Goal: Task Accomplishment & Management: Manage account settings

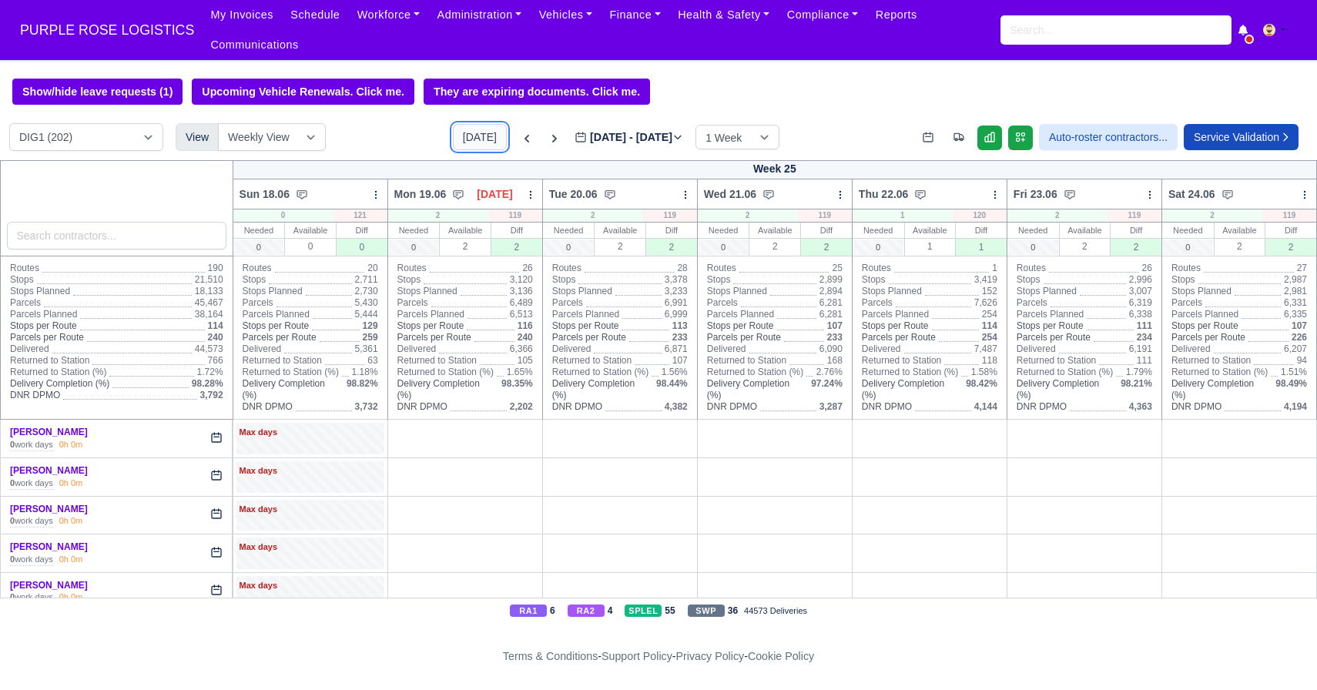
click at [458, 139] on button "[DATE]" at bounding box center [480, 137] width 54 height 26
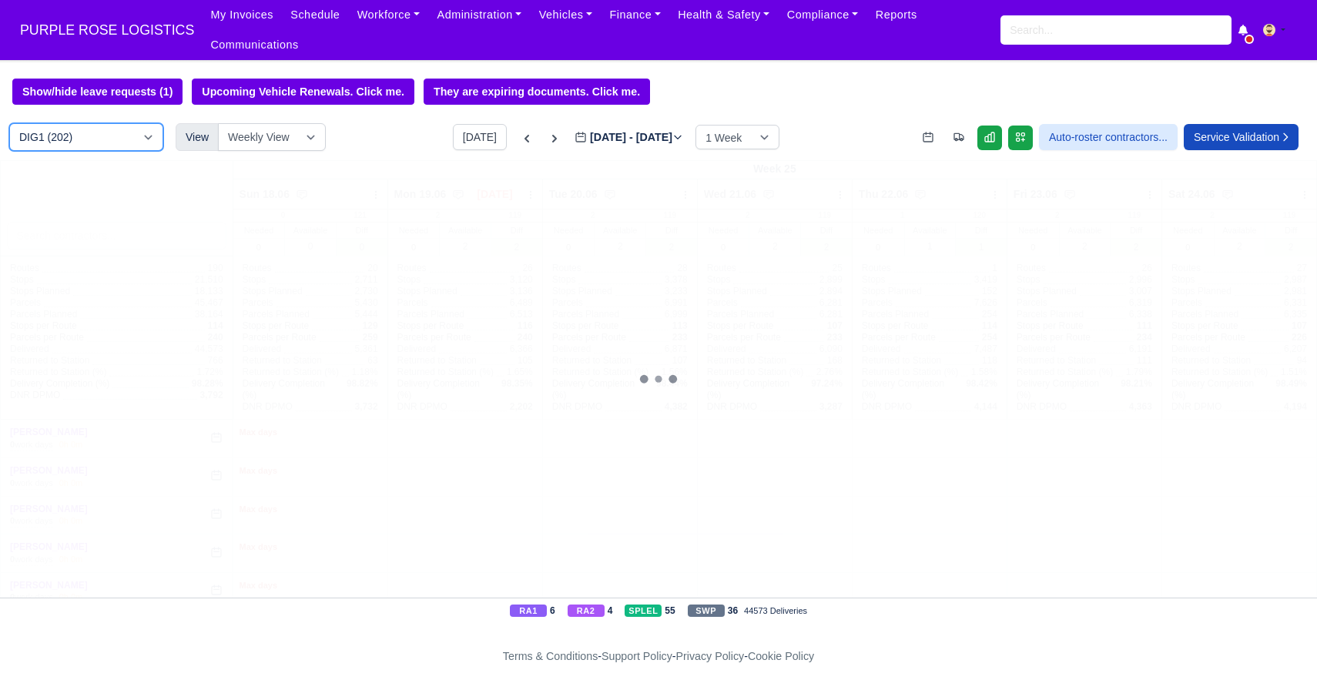
click at [137, 140] on select "DIG1 (202) DAK1 (1) GIMD (41)" at bounding box center [86, 137] width 154 height 28
type input "[DATE]"
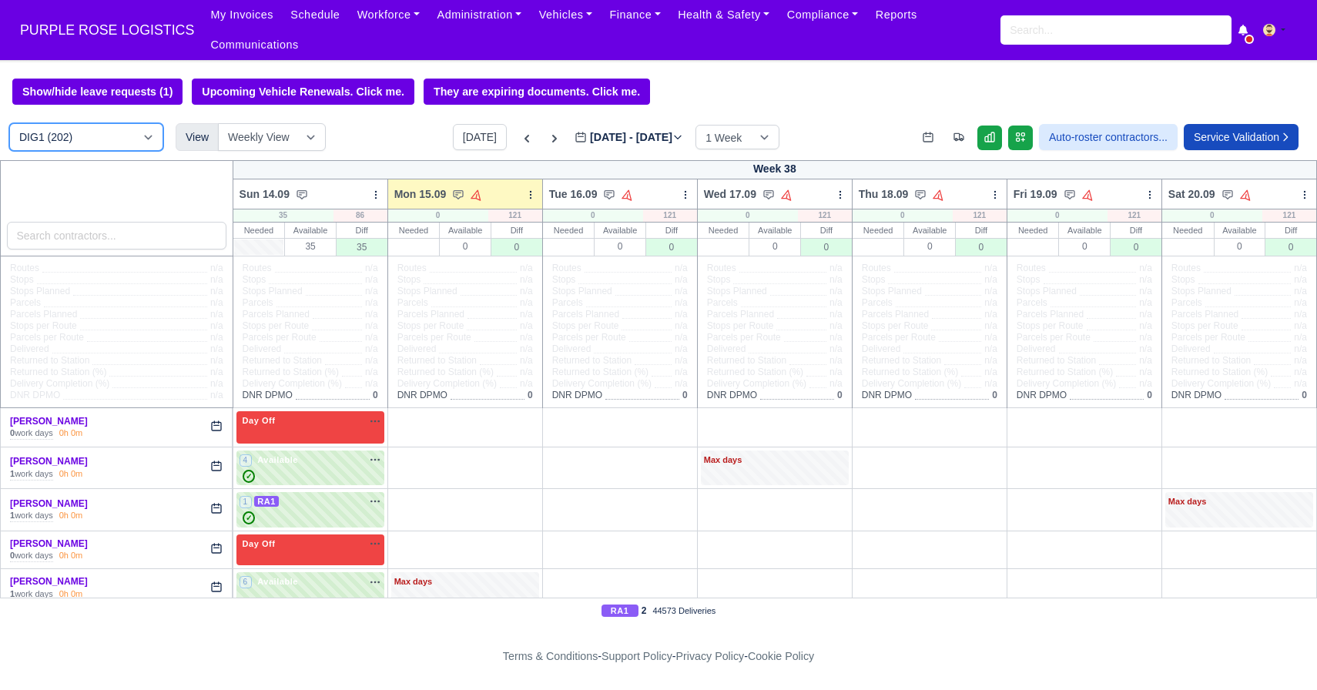
select select "5"
click at [9, 124] on select "DIG1 (202) DAK1 (1) GIMD (41)" at bounding box center [86, 137] width 154 height 28
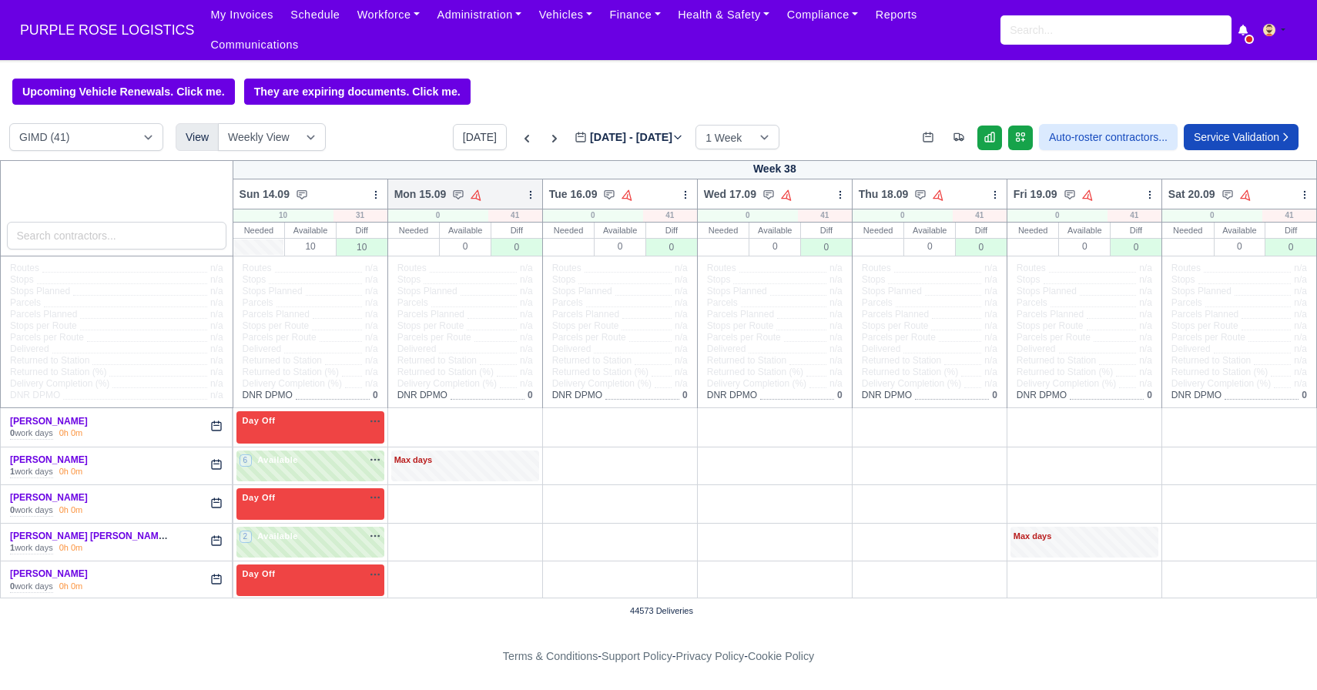
click at [527, 193] on icon at bounding box center [530, 194] width 11 height 11
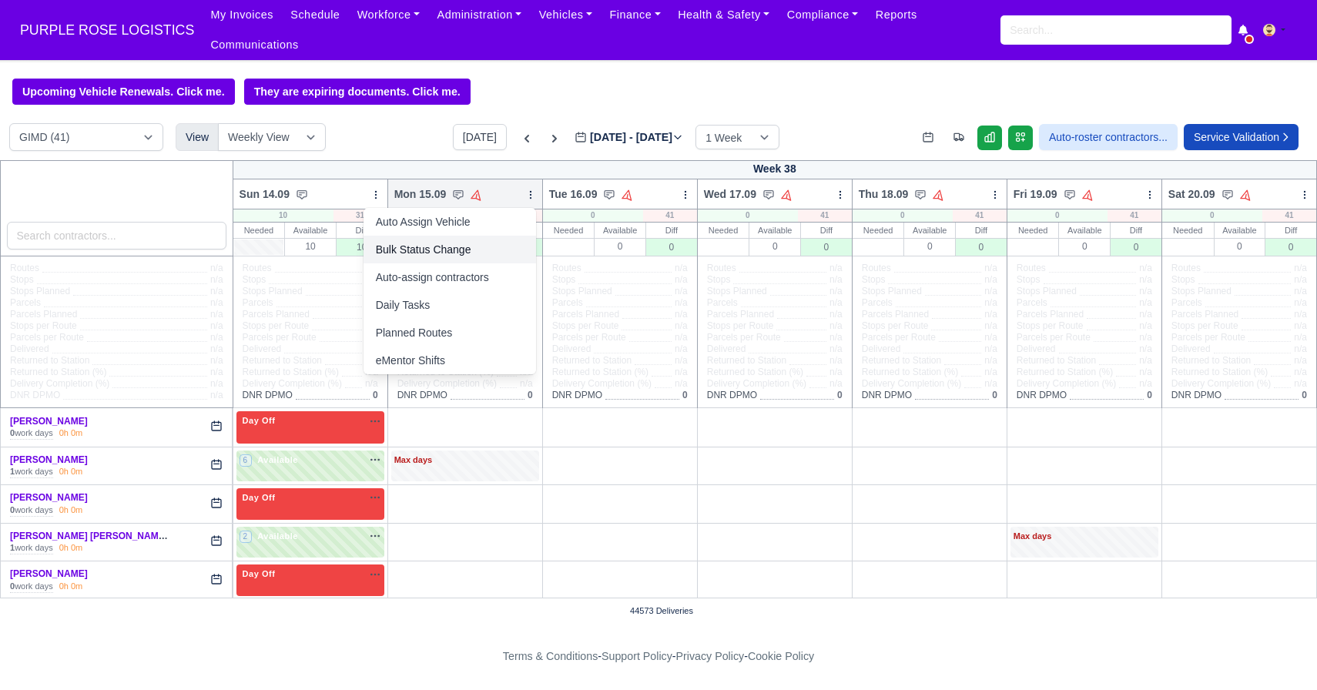
click at [448, 252] on link "Bulk Status Change" at bounding box center [450, 250] width 173 height 28
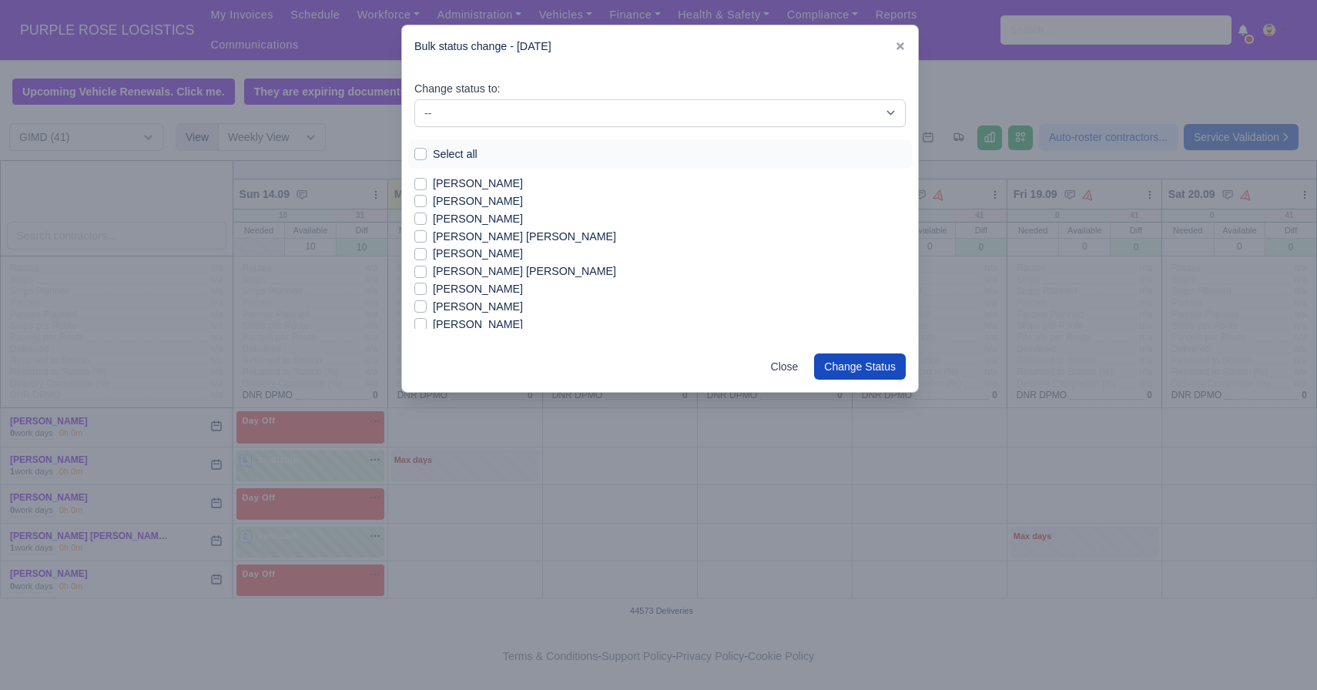
click at [433, 153] on label "Select all" at bounding box center [455, 155] width 45 height 18
click at [421, 153] on input "Select all" at bounding box center [420, 152] width 12 height 12
checkbox input "true"
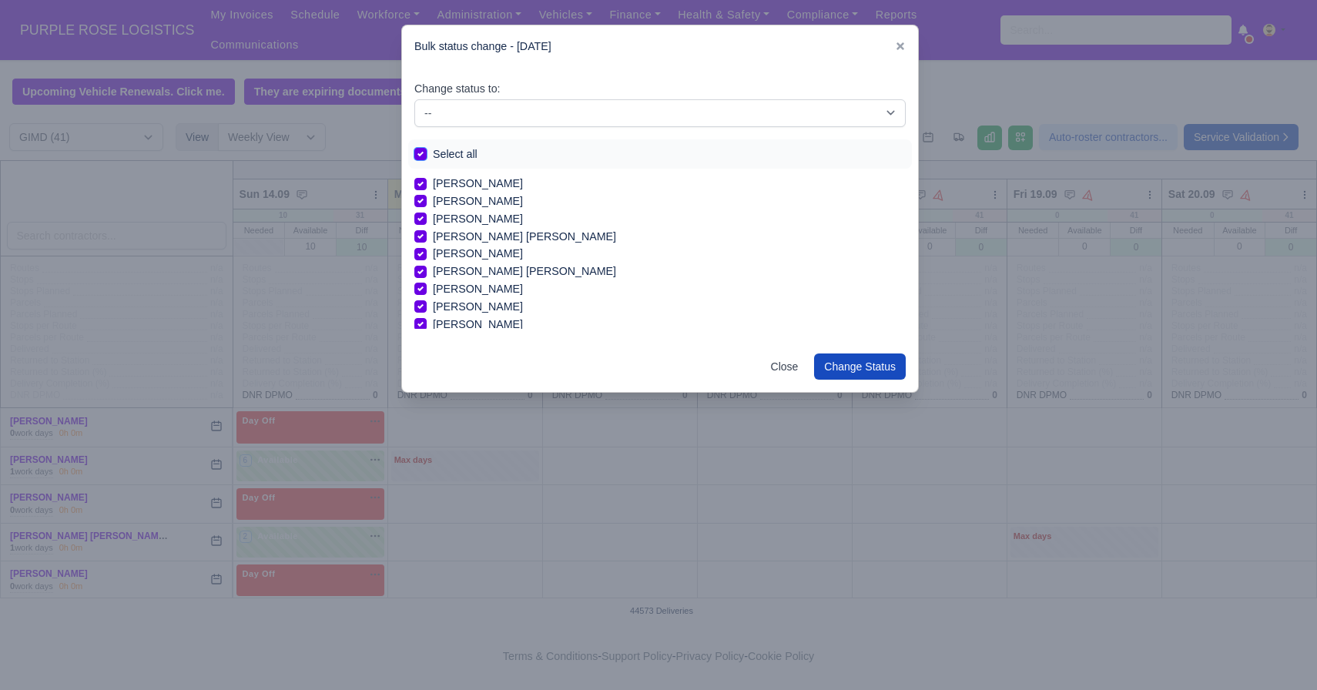
checkbox input "true"
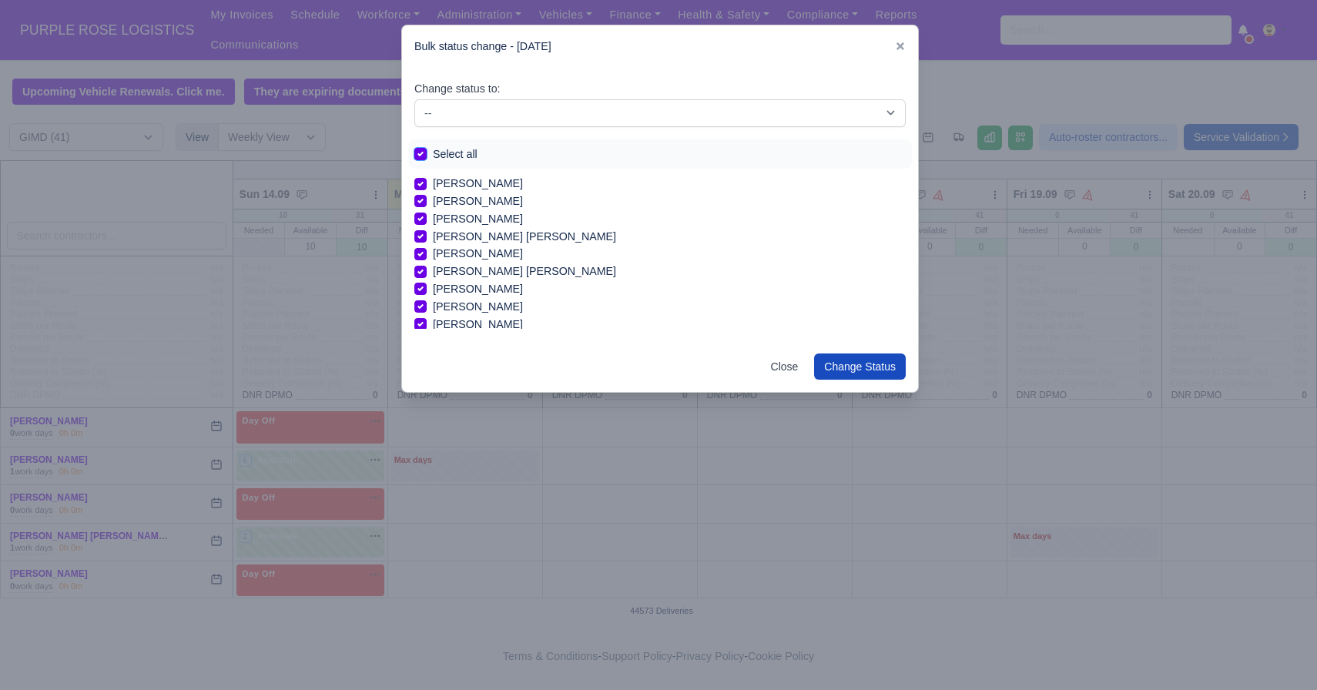
checkbox input "true"
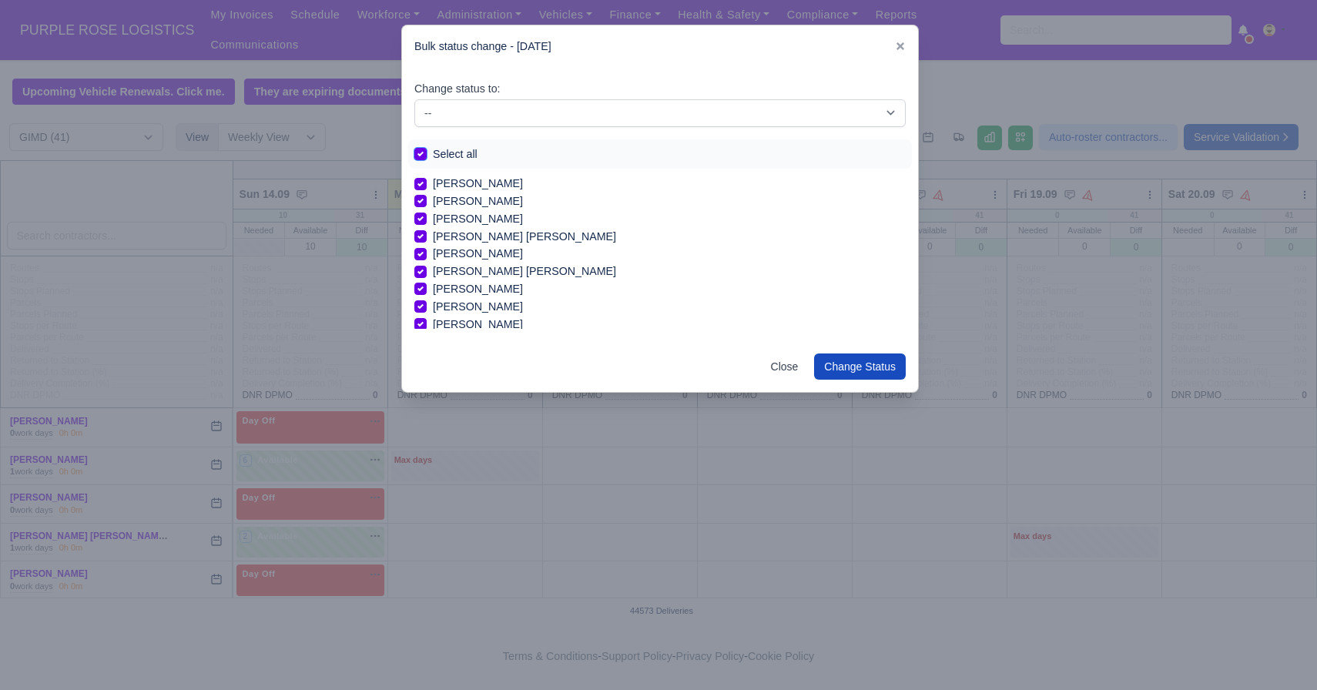
checkbox input "true"
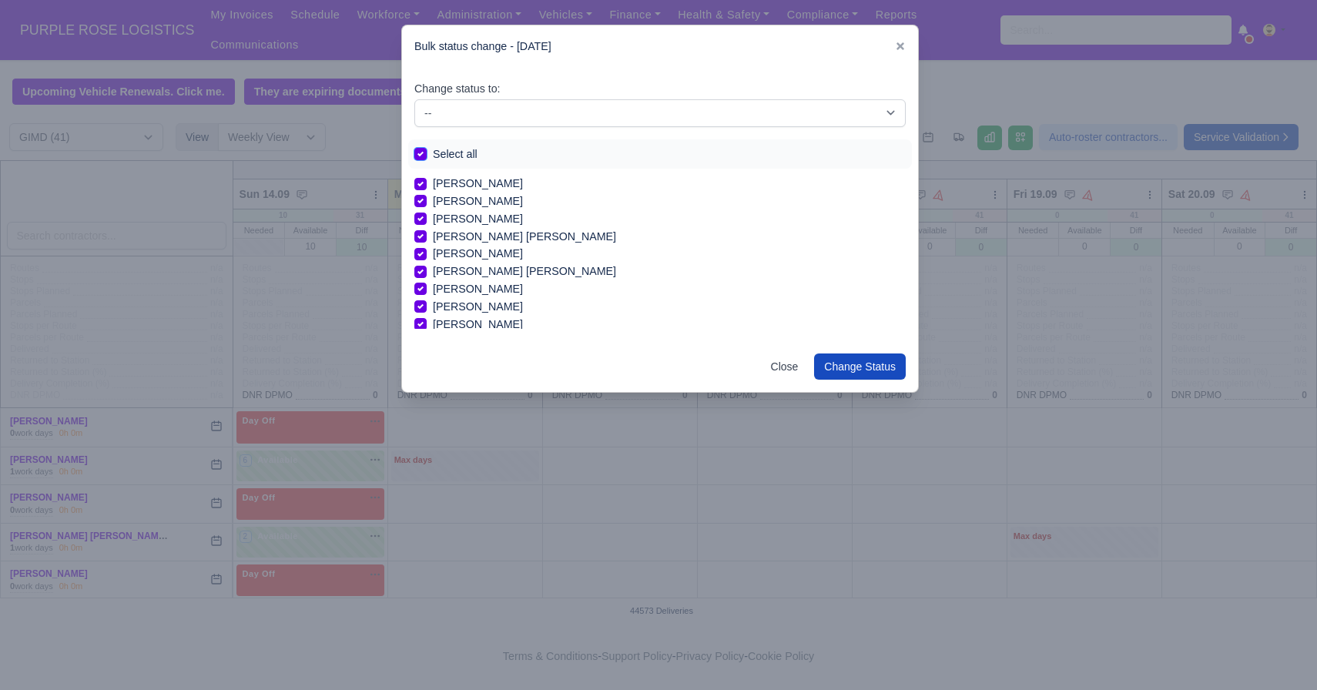
checkbox input "true"
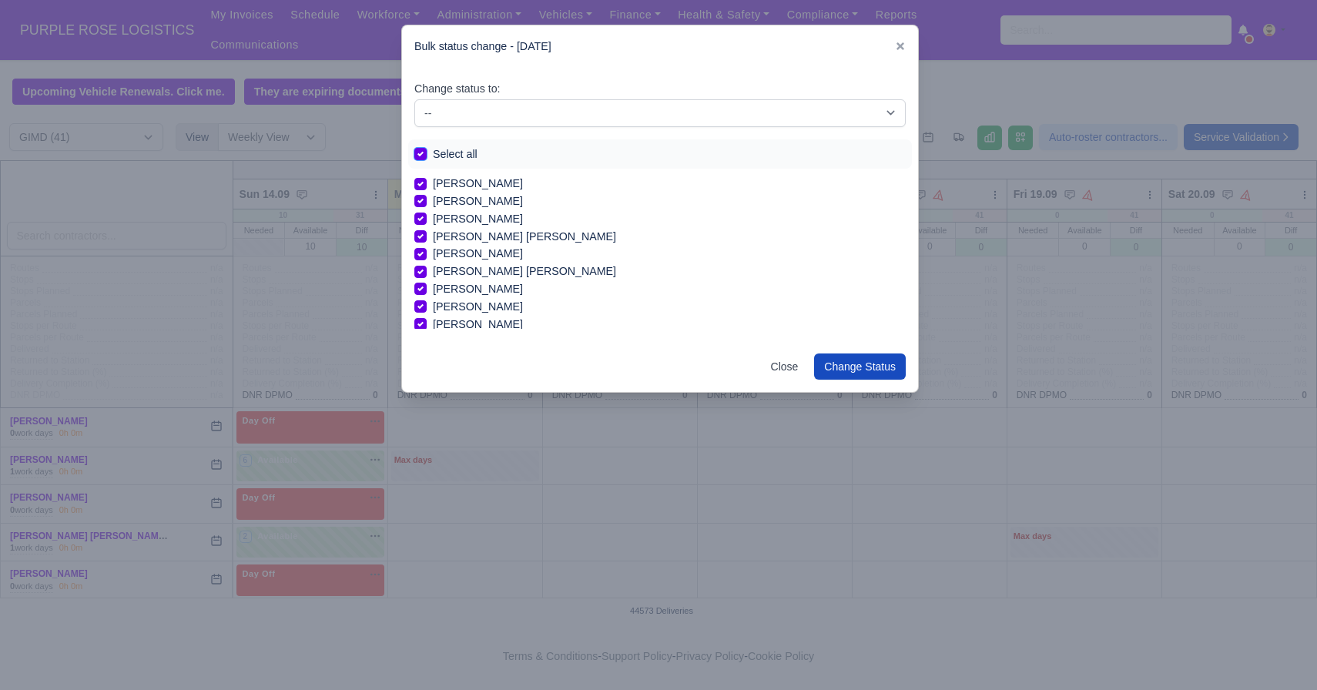
checkbox input "true"
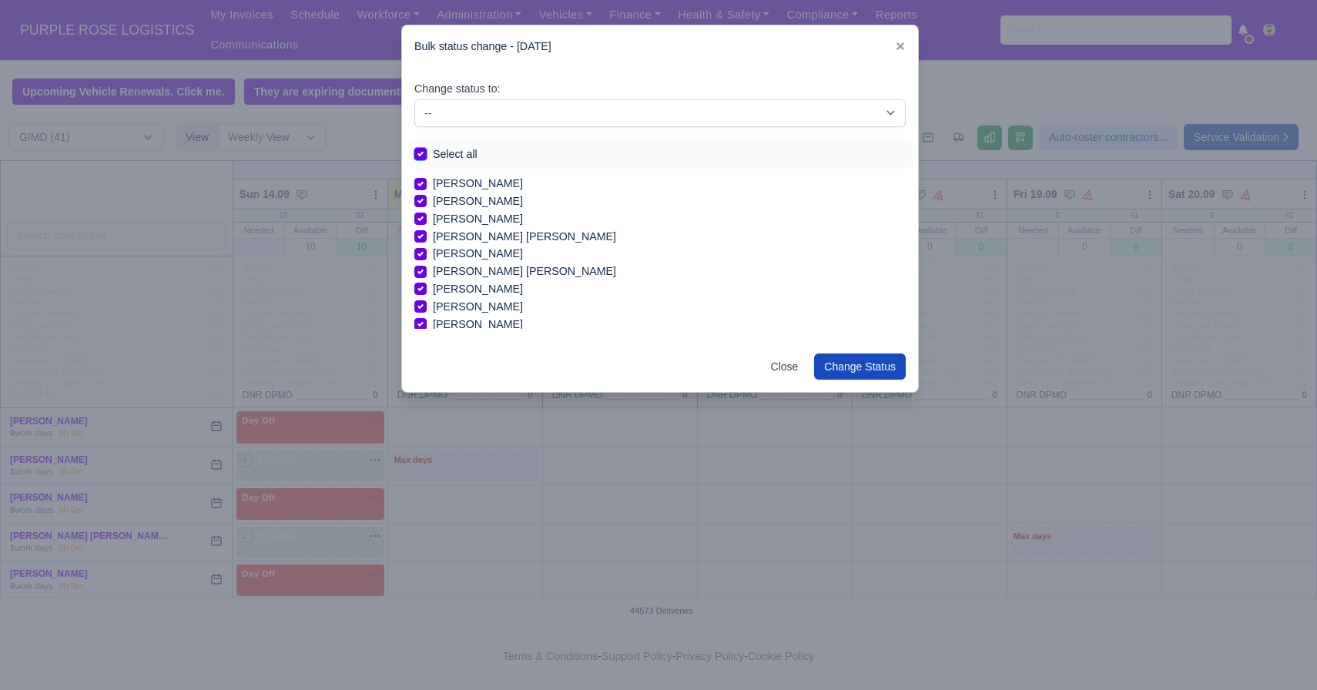
checkbox input "true"
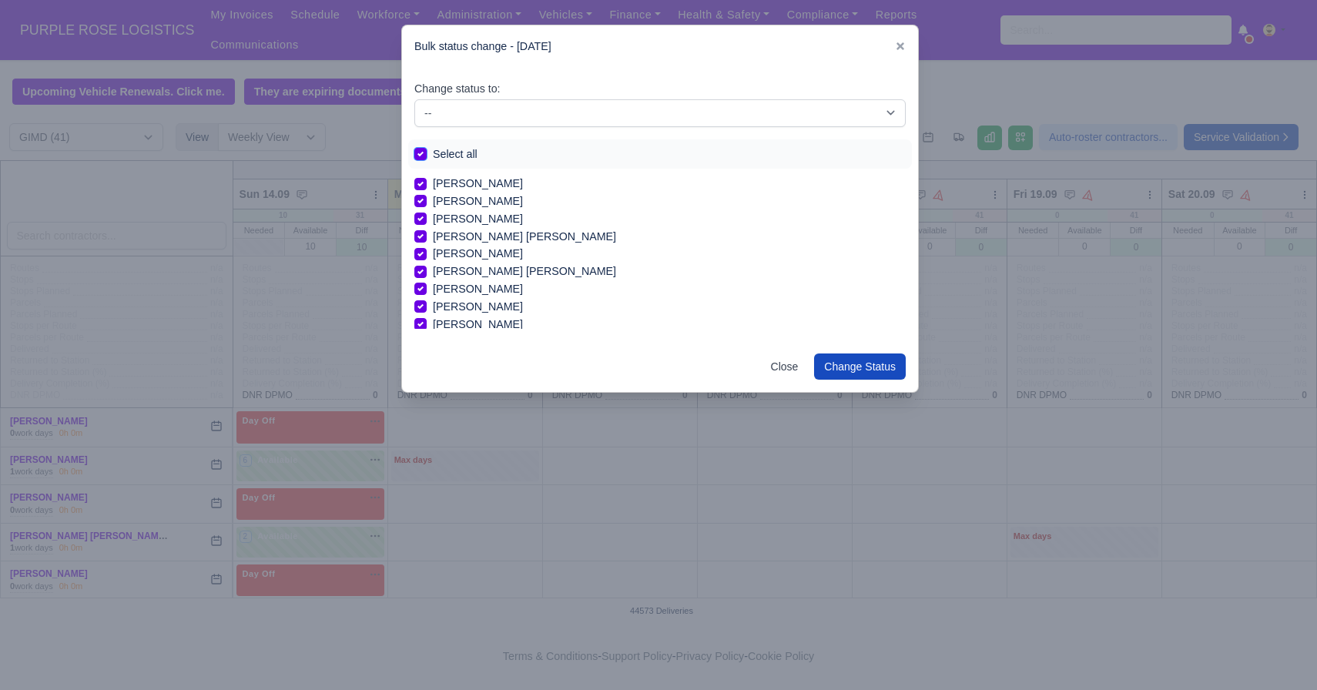
checkbox input "true"
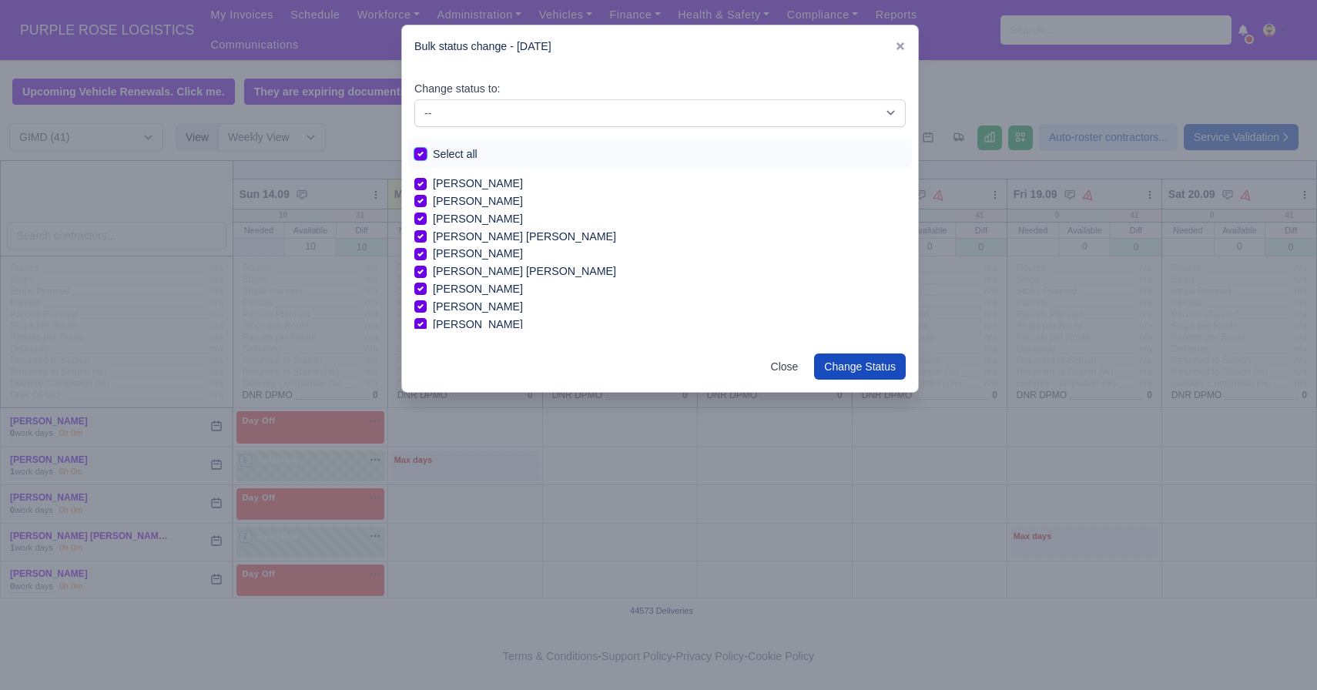
checkbox input "true"
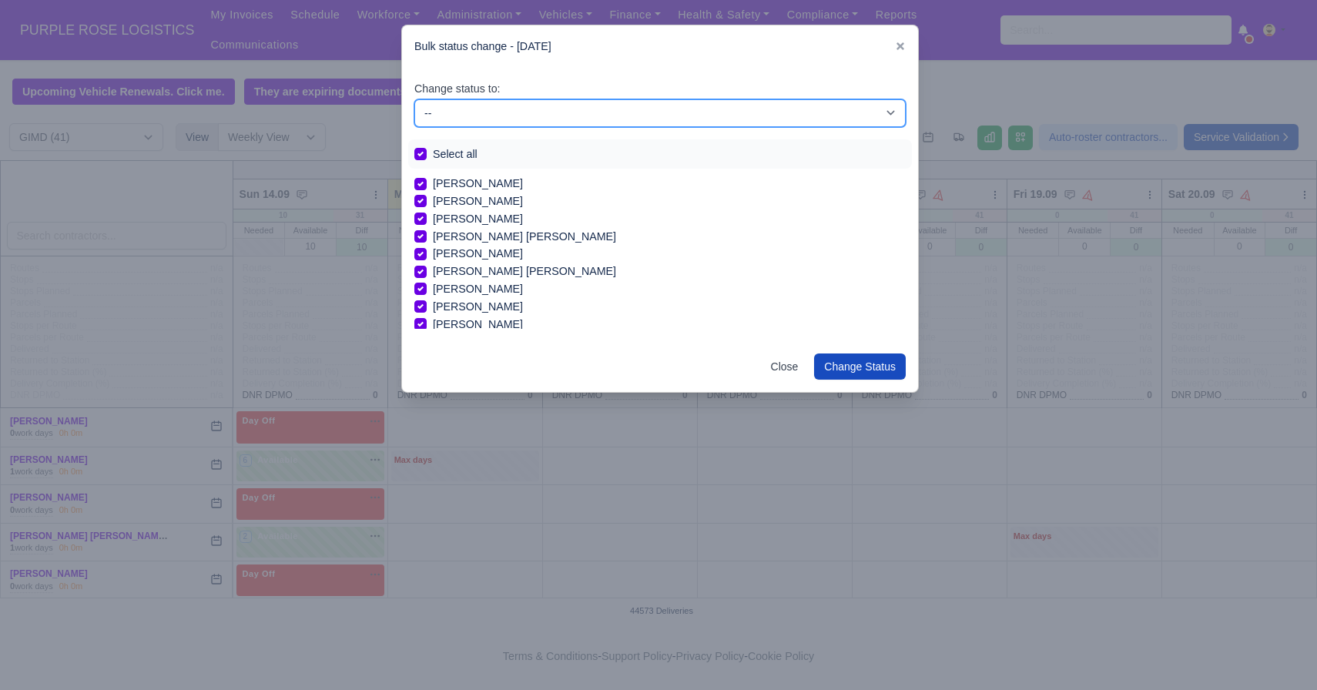
click at [496, 122] on select "-- Available Day Off Stand By Holiday In Office OSM Ridealong Nursery 1 Nursery…" at bounding box center [659, 113] width 491 height 28
select select "Day Off"
click at [414, 99] on select "-- Available Day Off Stand By Holiday In Office OSM Ridealong Nursery 1 Nursery…" at bounding box center [659, 113] width 491 height 28
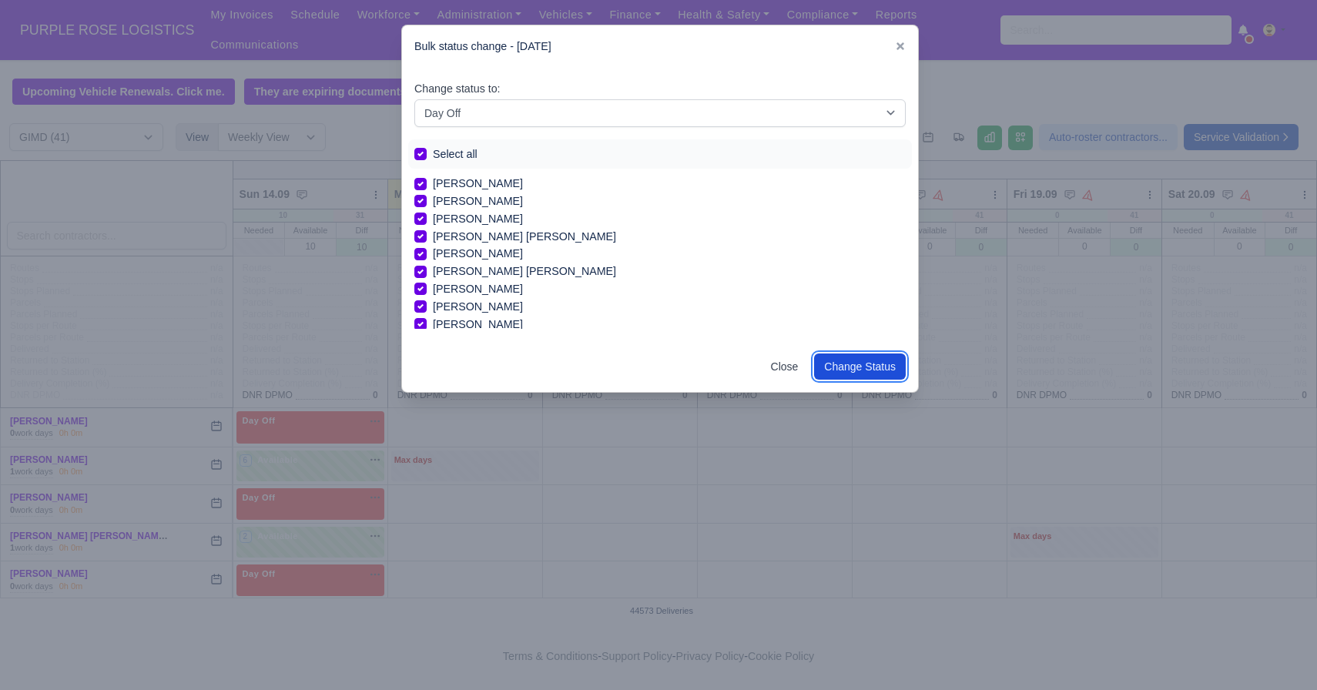
click at [885, 367] on button "Change Status" at bounding box center [860, 367] width 92 height 26
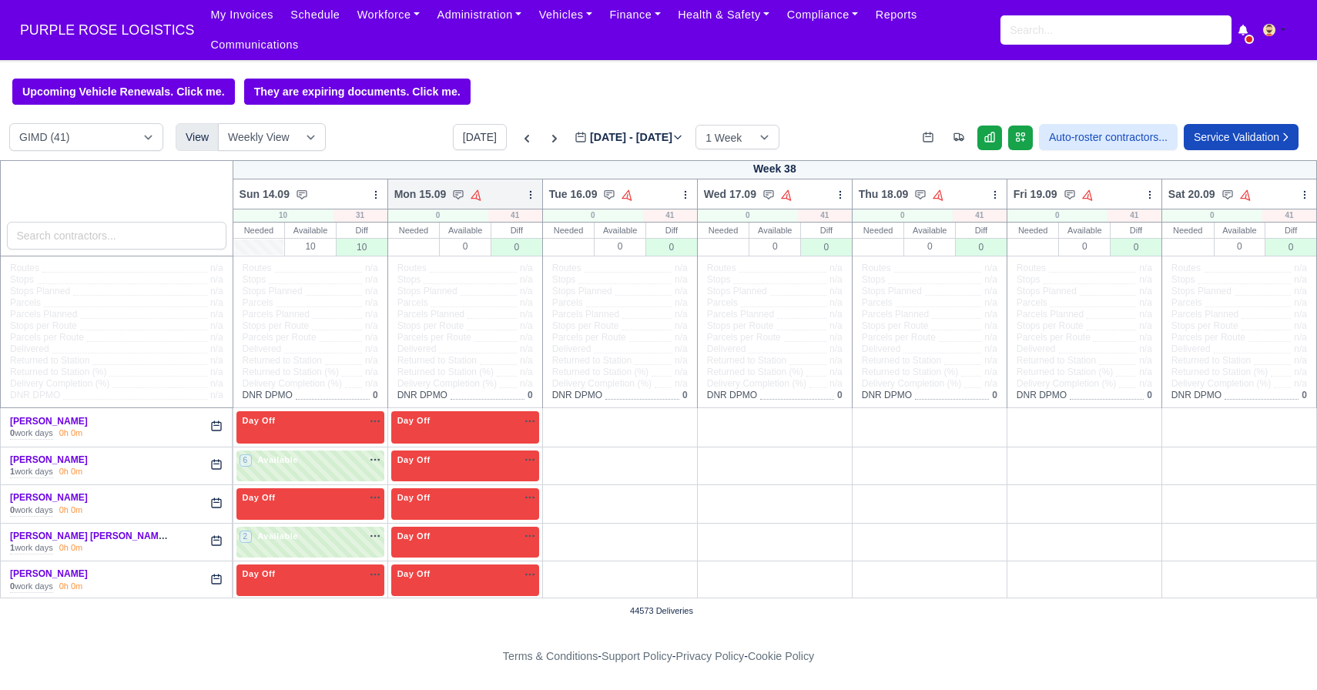
click at [528, 197] on icon at bounding box center [530, 194] width 11 height 11
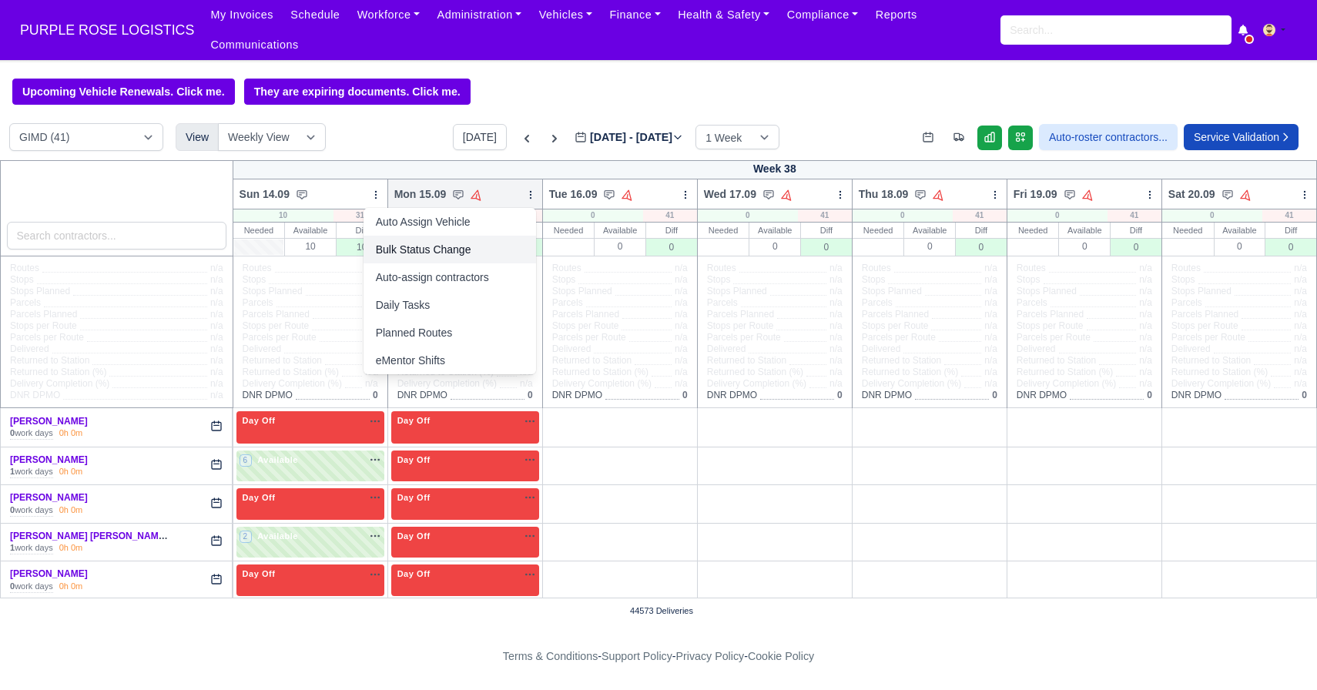
click at [452, 257] on link "Bulk Status Change" at bounding box center [450, 250] width 173 height 28
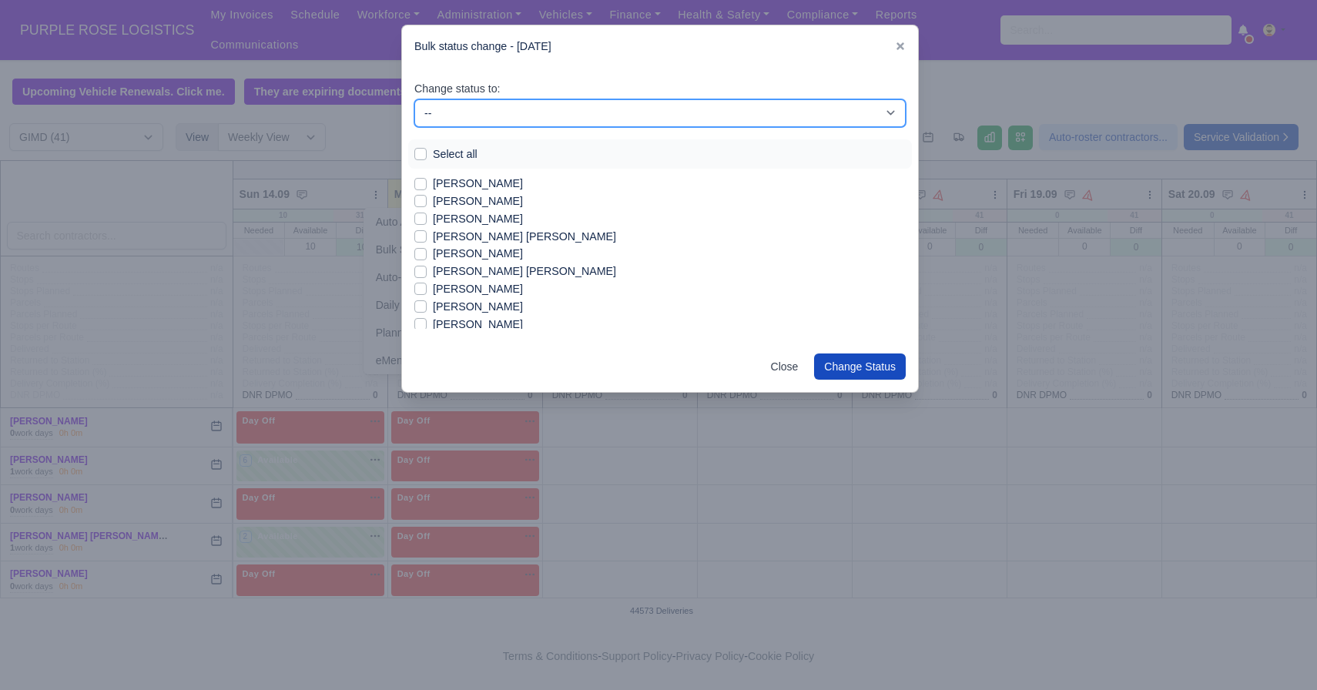
click at [532, 111] on select "-- Available Day Off Stand By Holiday In Office OSM Ridealong Nursery 1 Nursery…" at bounding box center [659, 113] width 491 height 28
select select "Available"
click at [414, 99] on select "-- Available Day Off Stand By Holiday In Office OSM Ridealong Nursery 1 Nursery…" at bounding box center [659, 113] width 491 height 28
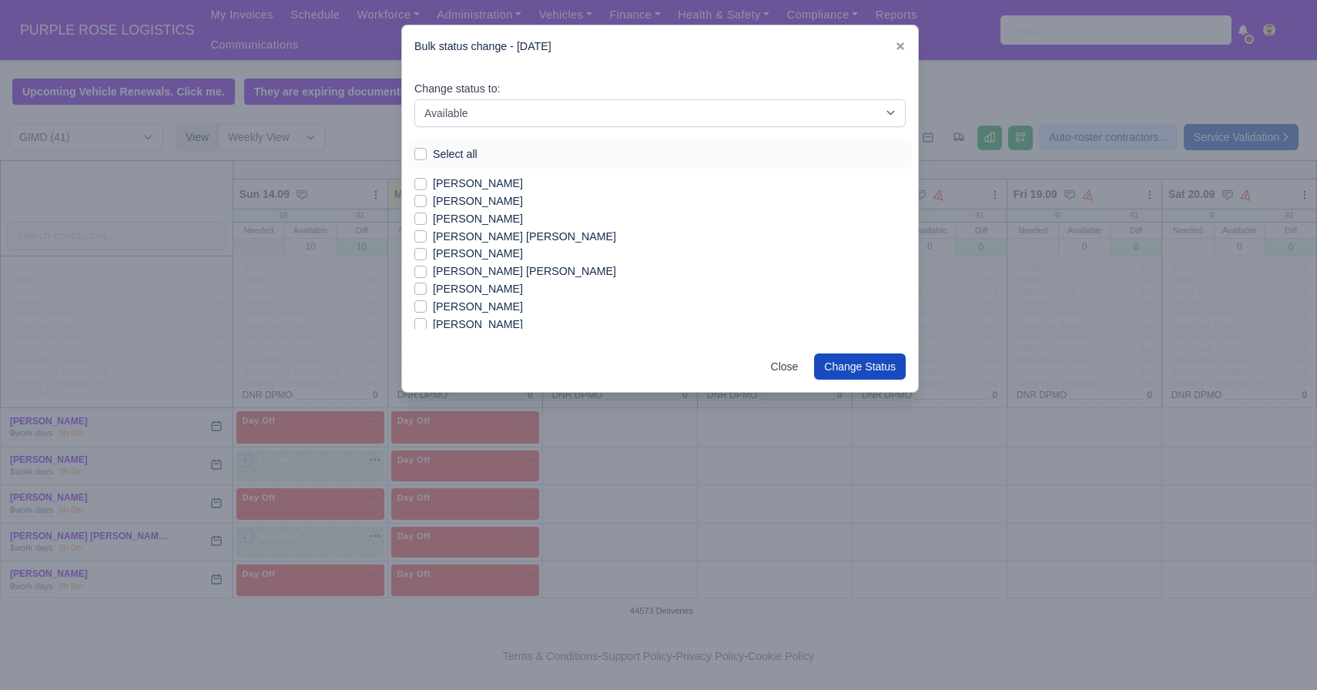
click at [444, 180] on label "[PERSON_NAME]" at bounding box center [478, 184] width 90 height 18
click at [427, 180] on input "[PERSON_NAME]" at bounding box center [420, 181] width 12 height 12
checkbox input "true"
click at [463, 229] on label "[PERSON_NAME]" at bounding box center [478, 229] width 90 height 18
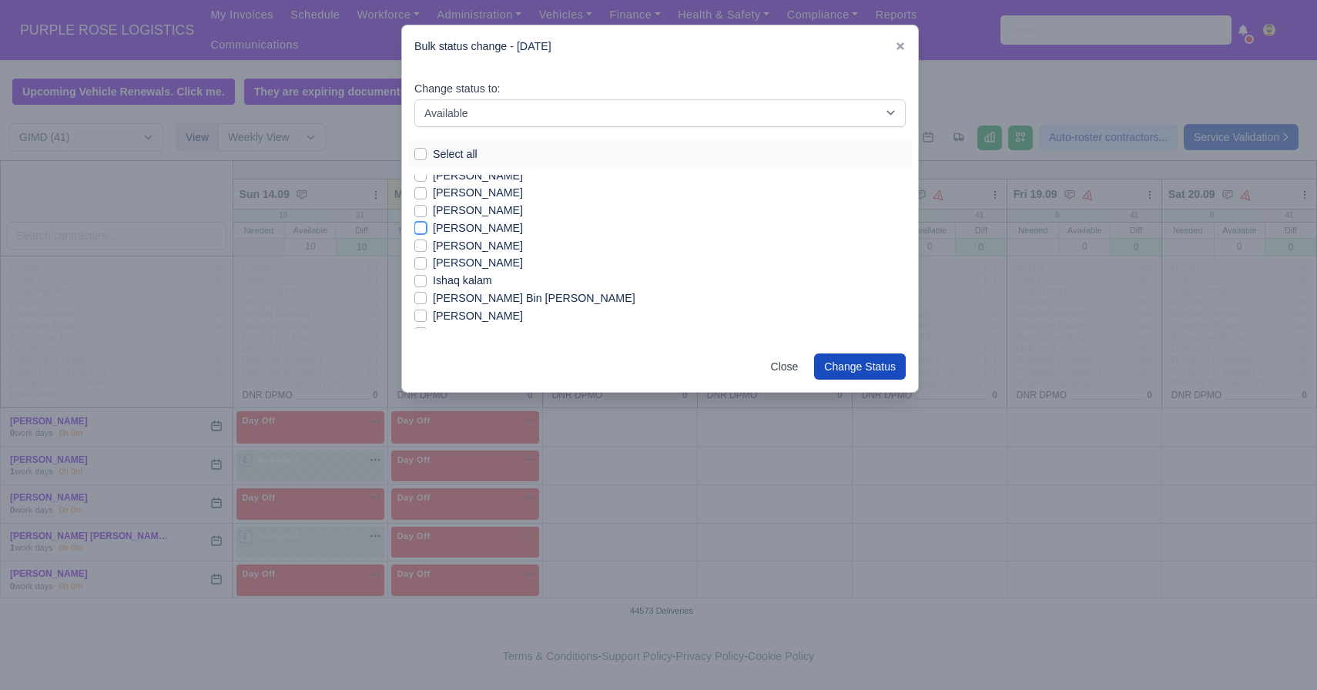
click at [427, 229] on input "[PERSON_NAME]" at bounding box center [420, 226] width 12 height 12
checkbox input "true"
click at [477, 243] on label "Ishaq kalam" at bounding box center [462, 242] width 59 height 18
click at [427, 243] on input "Ishaq kalam" at bounding box center [420, 239] width 12 height 12
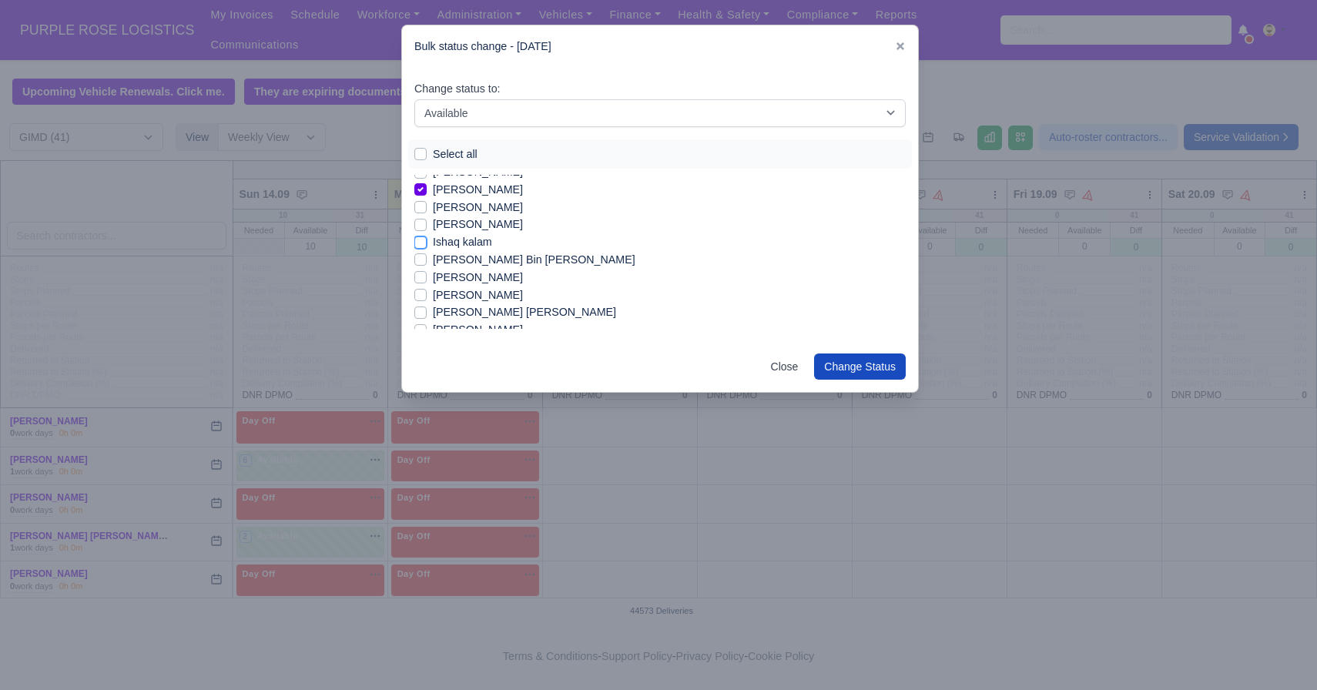
checkbox input "true"
click at [475, 233] on label "[PERSON_NAME]" at bounding box center [478, 229] width 90 height 18
click at [427, 233] on input "[PERSON_NAME]" at bounding box center [420, 226] width 12 height 12
checkbox input "true"
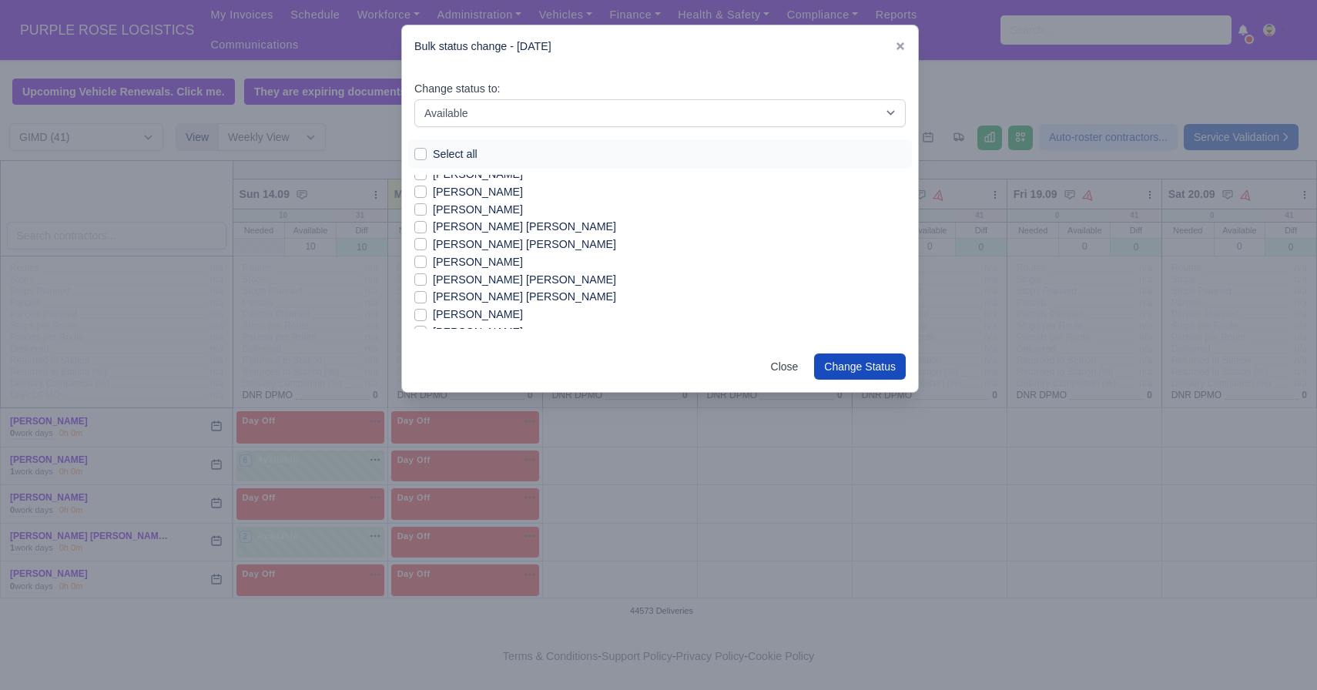
scroll to position [366, 0]
click at [488, 274] on label "[PERSON_NAME] [PERSON_NAME]" at bounding box center [524, 275] width 183 height 18
click at [427, 274] on input "[PERSON_NAME] [PERSON_NAME]" at bounding box center [420, 272] width 12 height 12
checkbox input "true"
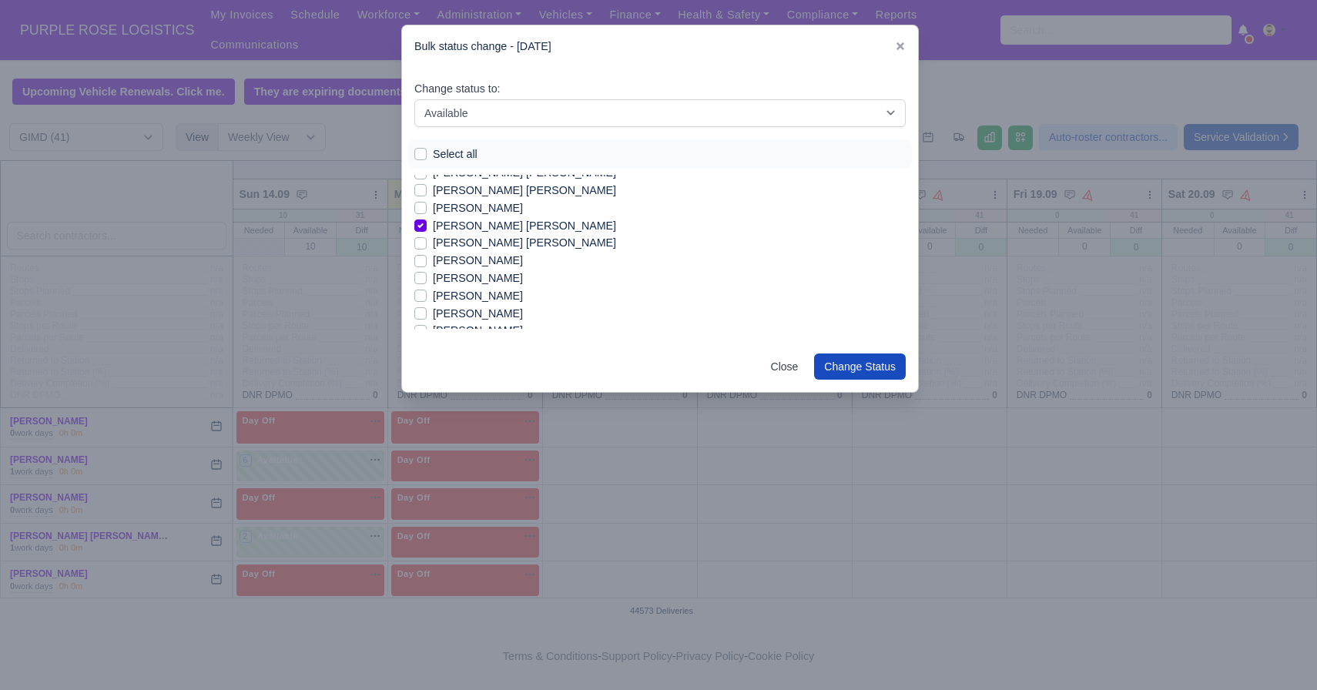
click at [468, 294] on label "[PERSON_NAME]" at bounding box center [478, 296] width 90 height 18
click at [427, 294] on input "[PERSON_NAME]" at bounding box center [420, 293] width 12 height 12
checkbox input "true"
click at [479, 281] on label "[PERSON_NAME]" at bounding box center [478, 276] width 90 height 18
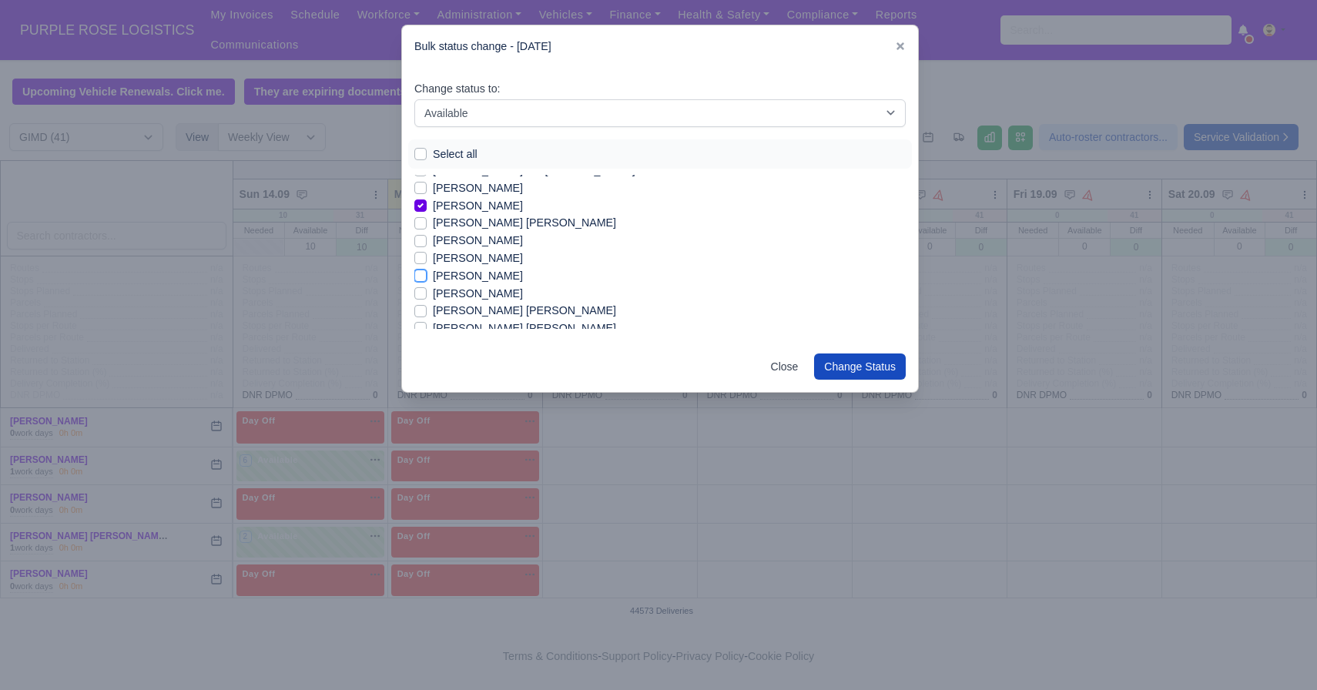
click at [427, 280] on input "[PERSON_NAME]" at bounding box center [420, 273] width 12 height 12
checkbox input "true"
click at [485, 222] on label "[PERSON_NAME]" at bounding box center [478, 219] width 90 height 18
click at [427, 222] on input "[PERSON_NAME]" at bounding box center [420, 216] width 12 height 12
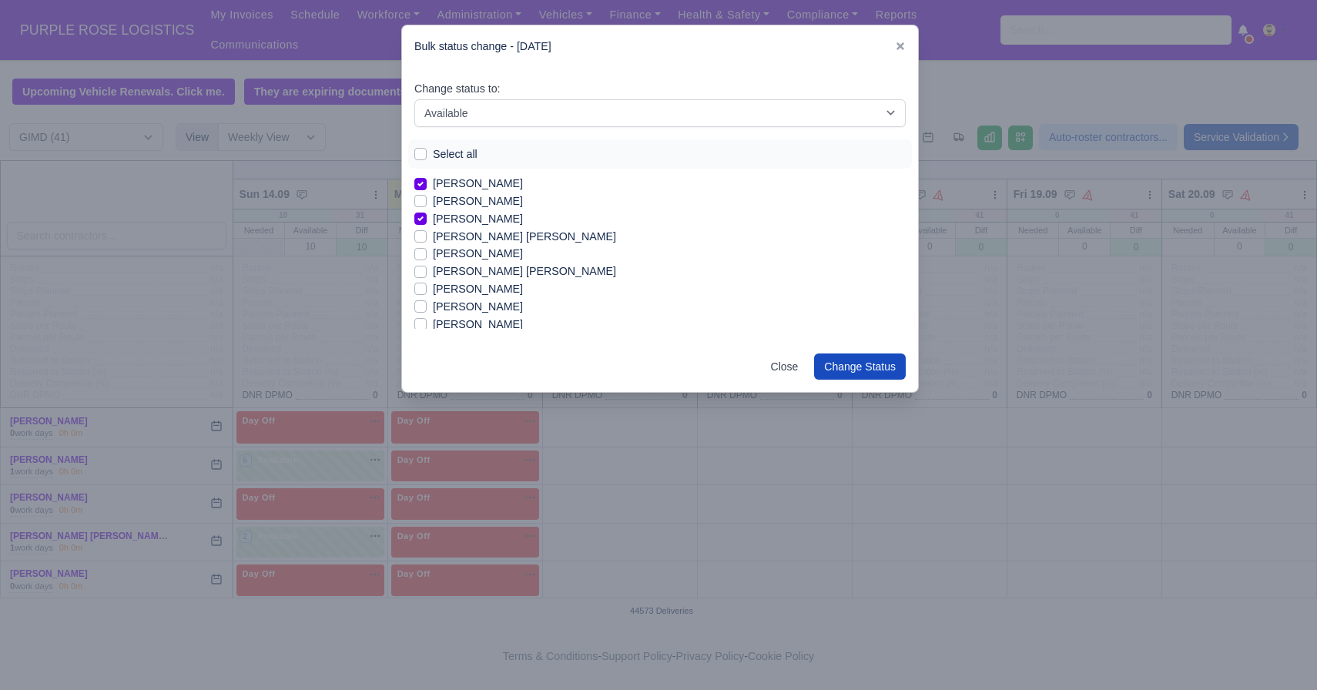
click at [491, 216] on label "[PERSON_NAME]" at bounding box center [478, 219] width 90 height 18
click at [427, 216] on input "[PERSON_NAME]" at bounding box center [420, 216] width 12 height 12
checkbox input "false"
click at [478, 288] on label "[PERSON_NAME]" at bounding box center [478, 289] width 90 height 18
click at [427, 288] on input "[PERSON_NAME]" at bounding box center [420, 286] width 12 height 12
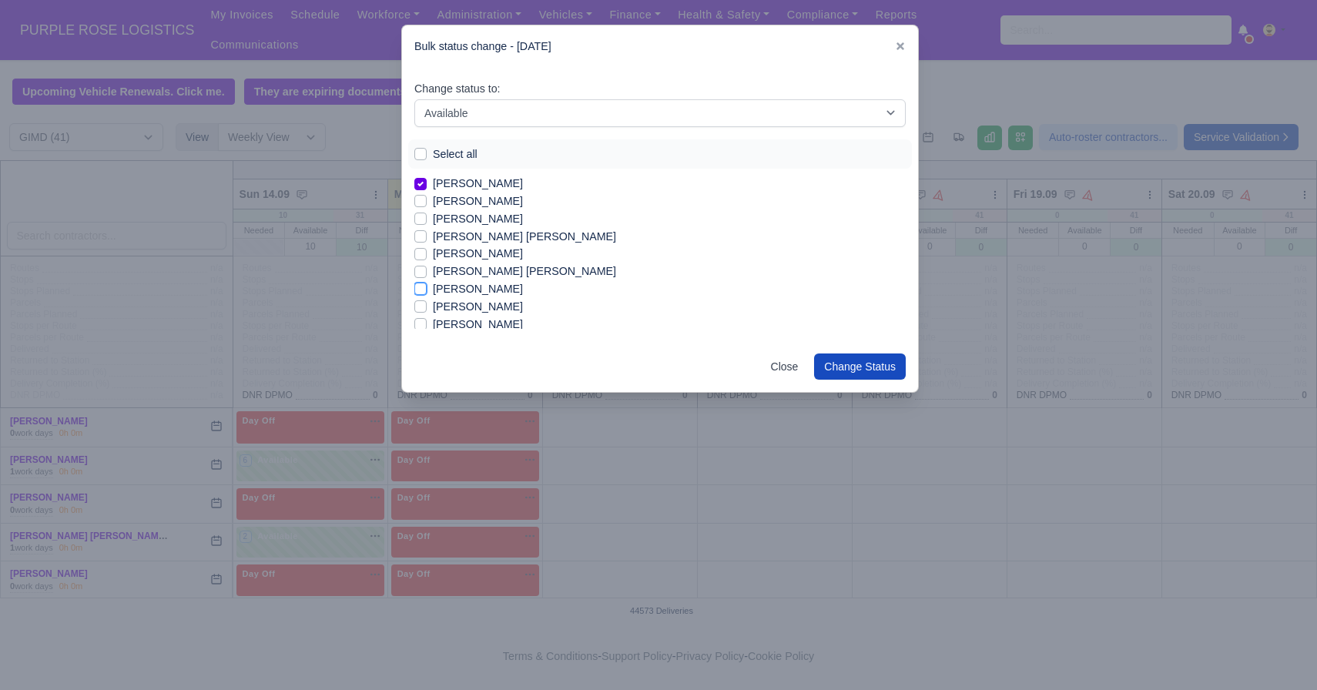
checkbox input "true"
click at [478, 310] on label "[PERSON_NAME]" at bounding box center [478, 307] width 90 height 18
click at [427, 310] on input "[PERSON_NAME]" at bounding box center [420, 304] width 12 height 12
checkbox input "true"
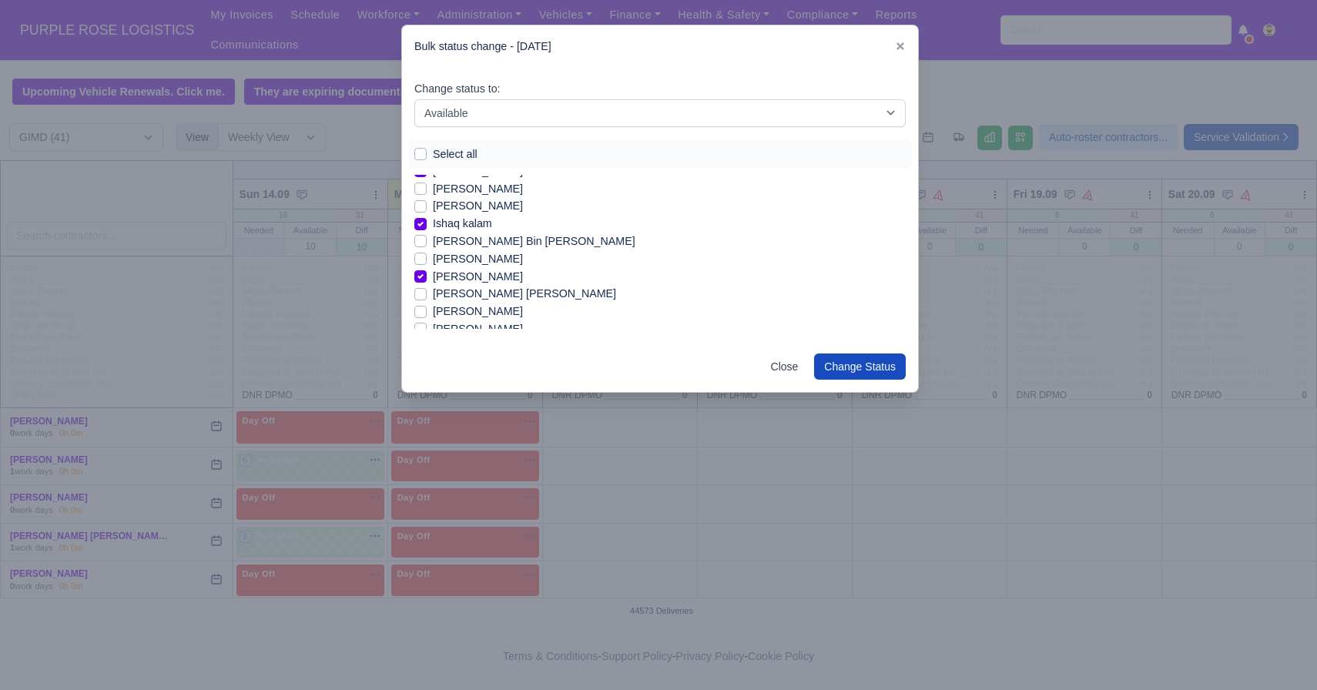
click at [453, 210] on label "[PERSON_NAME]" at bounding box center [478, 206] width 90 height 18
click at [427, 210] on input "[PERSON_NAME]" at bounding box center [420, 203] width 12 height 12
checkbox input "true"
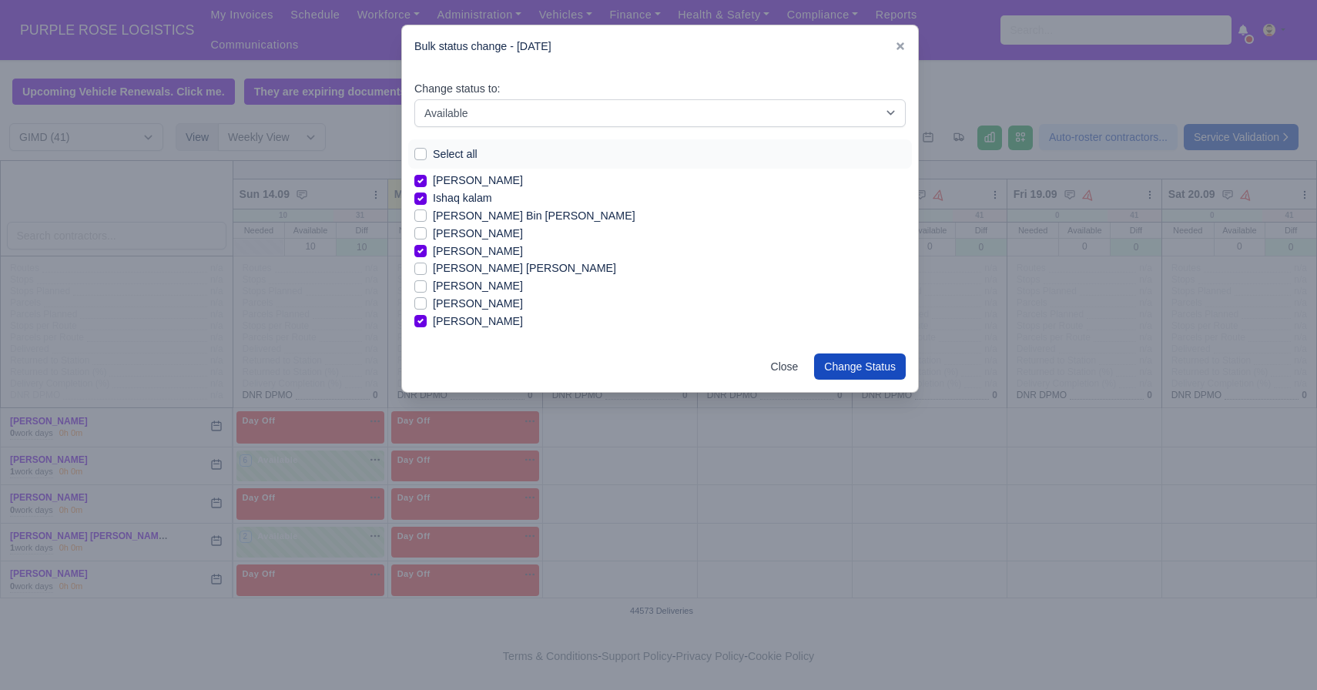
click at [477, 229] on label "[PERSON_NAME]" at bounding box center [478, 234] width 90 height 18
click at [427, 229] on input "[PERSON_NAME]" at bounding box center [420, 231] width 12 height 12
checkbox input "true"
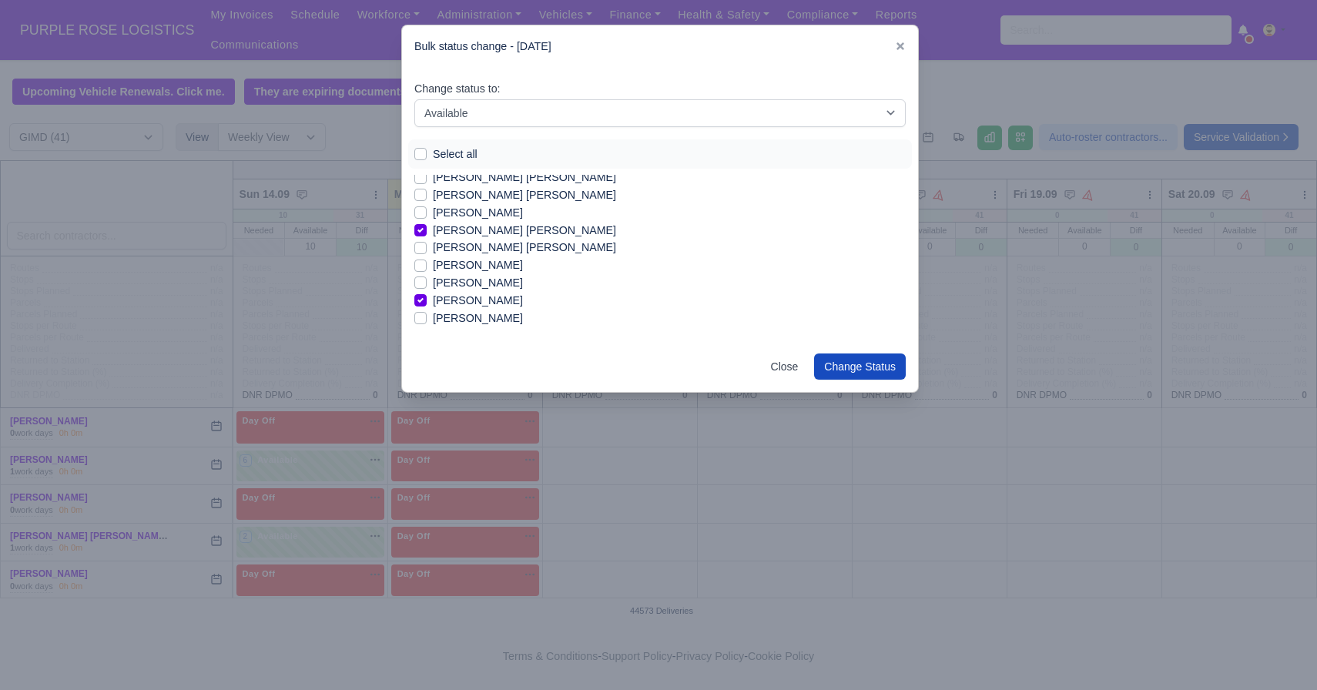
click at [484, 282] on label "[PERSON_NAME]" at bounding box center [478, 283] width 90 height 18
click at [427, 282] on input "[PERSON_NAME]" at bounding box center [420, 280] width 12 height 12
checkbox input "true"
click at [478, 317] on label "[PERSON_NAME]" at bounding box center [478, 319] width 90 height 18
click at [427, 317] on input "[PERSON_NAME]" at bounding box center [420, 316] width 12 height 12
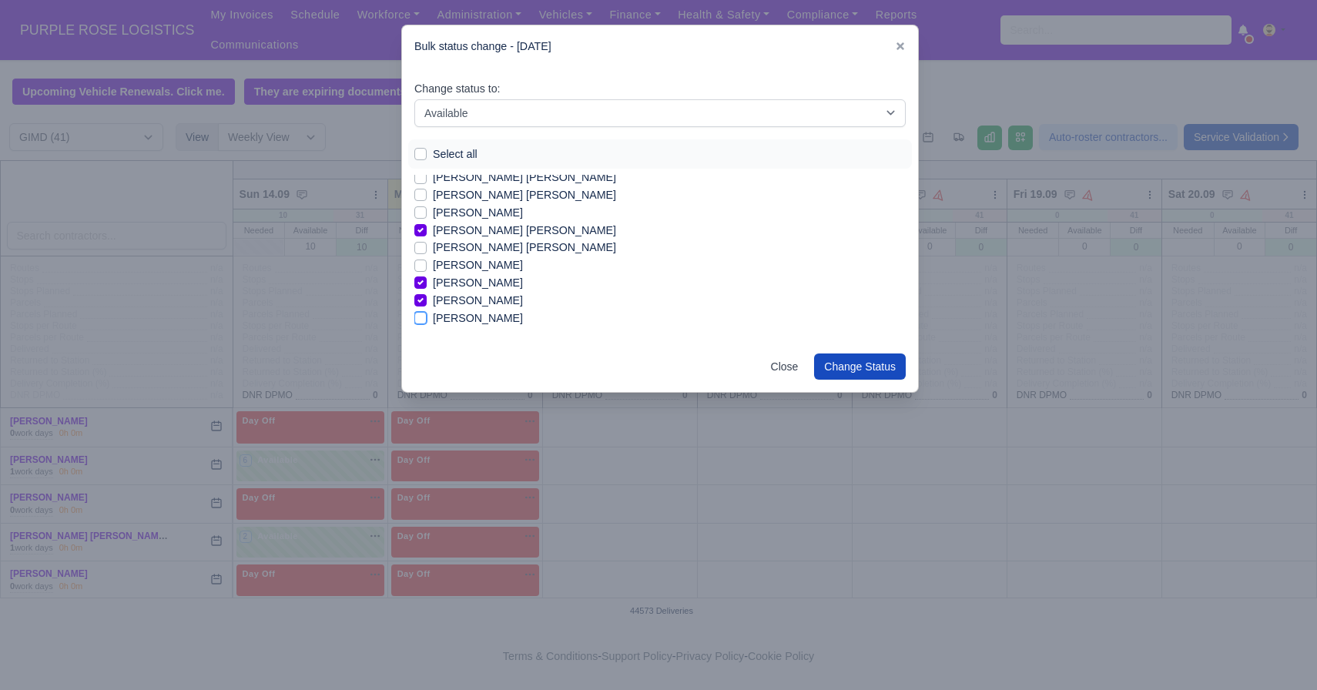
checkbox input "true"
click at [485, 262] on label "[PERSON_NAME]" at bounding box center [478, 266] width 90 height 18
click at [427, 262] on input "[PERSON_NAME]" at bounding box center [420, 263] width 12 height 12
checkbox input "true"
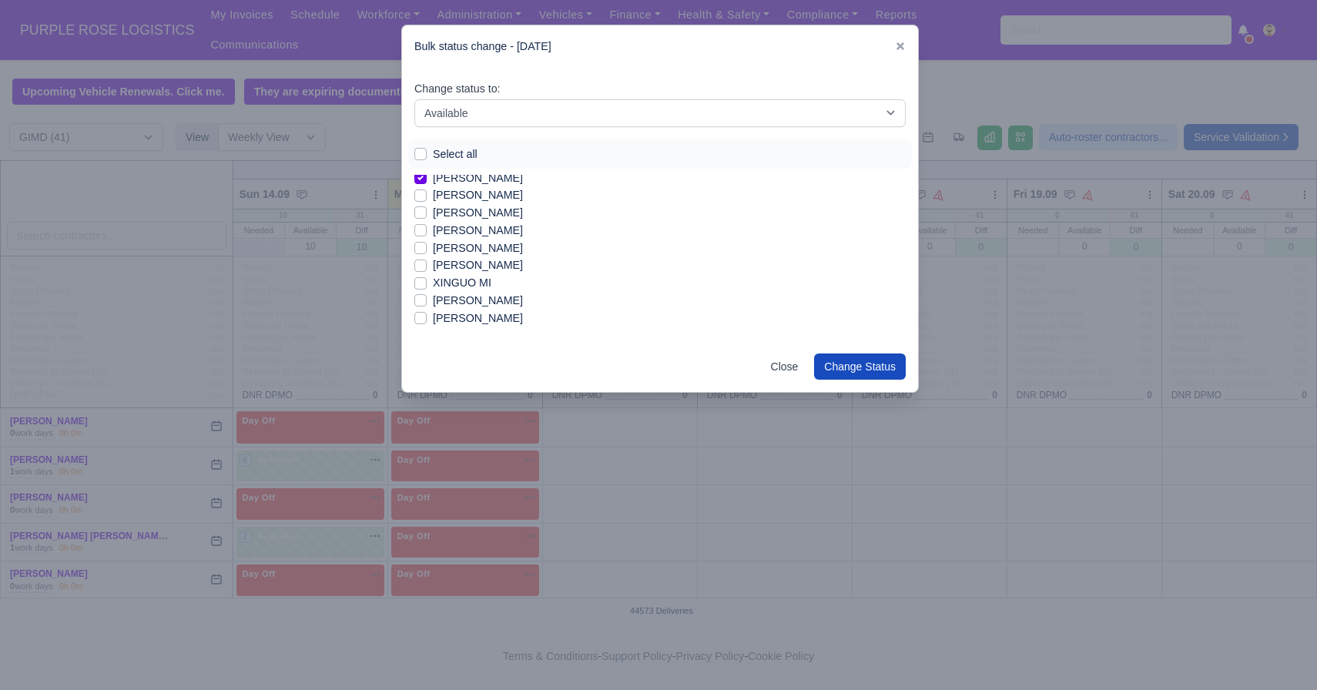
click at [492, 251] on label "[PERSON_NAME]" at bounding box center [478, 249] width 90 height 18
click at [427, 251] on input "[PERSON_NAME]" at bounding box center [420, 246] width 12 height 12
checkbox input "true"
click at [874, 371] on button "Change Status" at bounding box center [860, 367] width 92 height 26
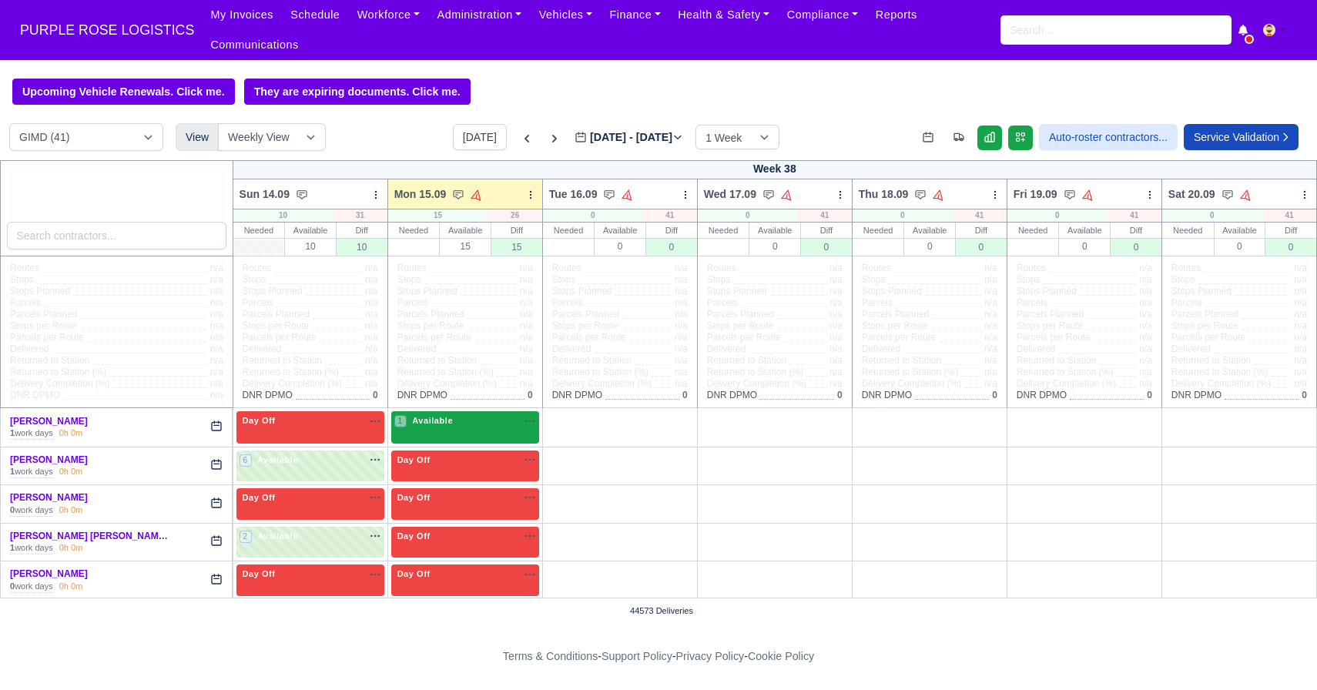
click at [478, 424] on div "1 Available na" at bounding box center [465, 420] width 142 height 13
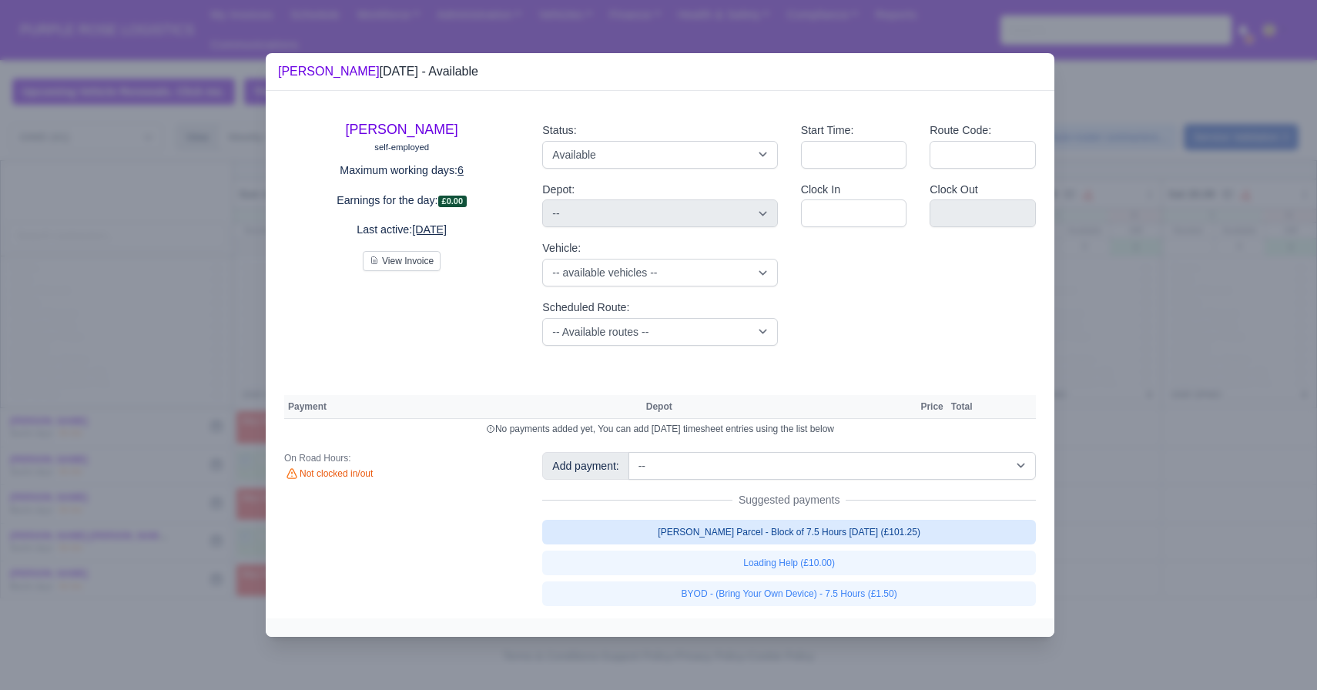
click at [847, 535] on link "[PERSON_NAME] Parcel - Block of 7.5 Hours [DATE] (£101.25)" at bounding box center [789, 532] width 494 height 25
select select "5"
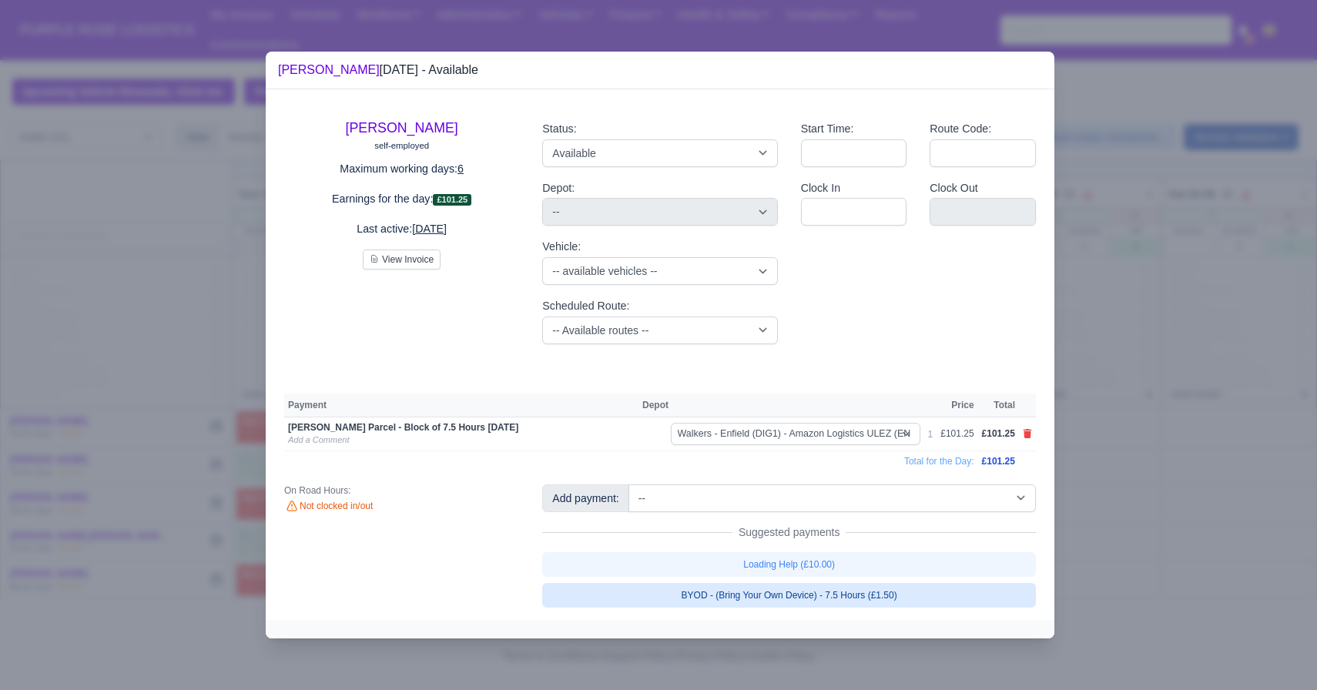
click at [825, 598] on link "BYOD - (Bring Your Own Device) - 7.5 Hours (£1.50)" at bounding box center [789, 595] width 494 height 25
select select "5"
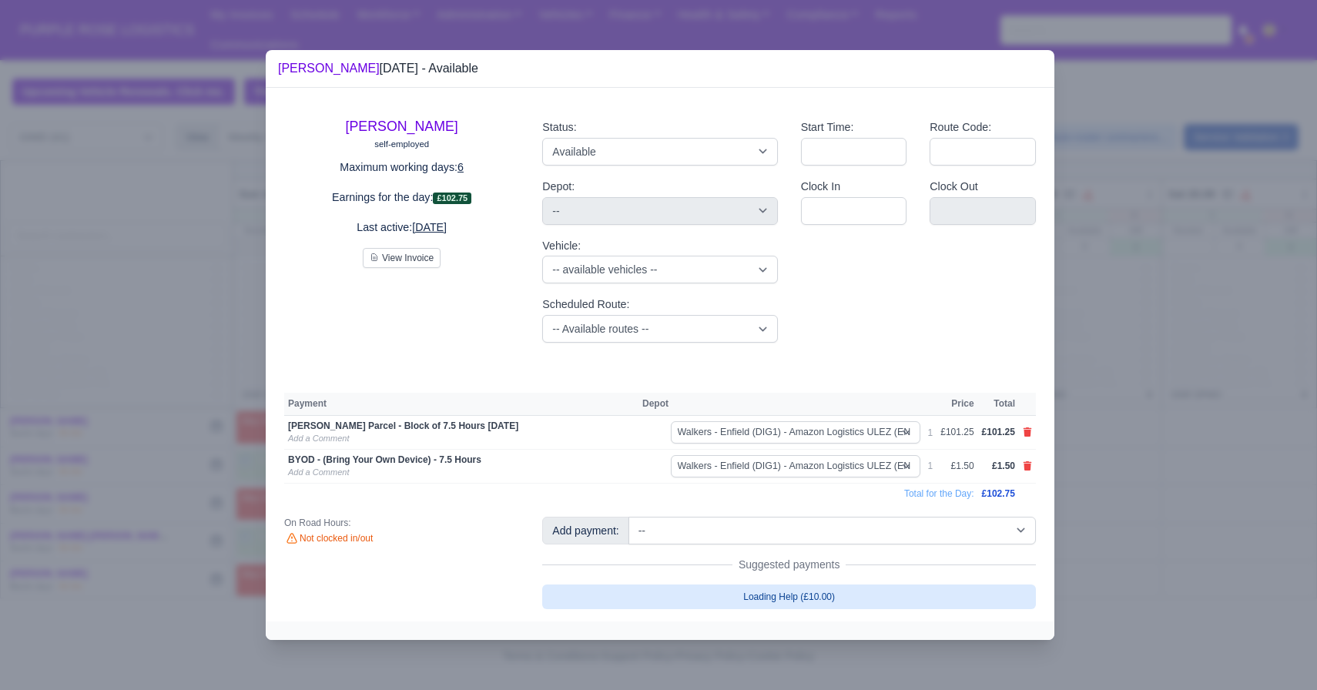
click at [877, 595] on link "Loading Help (£10.00)" at bounding box center [789, 597] width 494 height 25
select select "5"
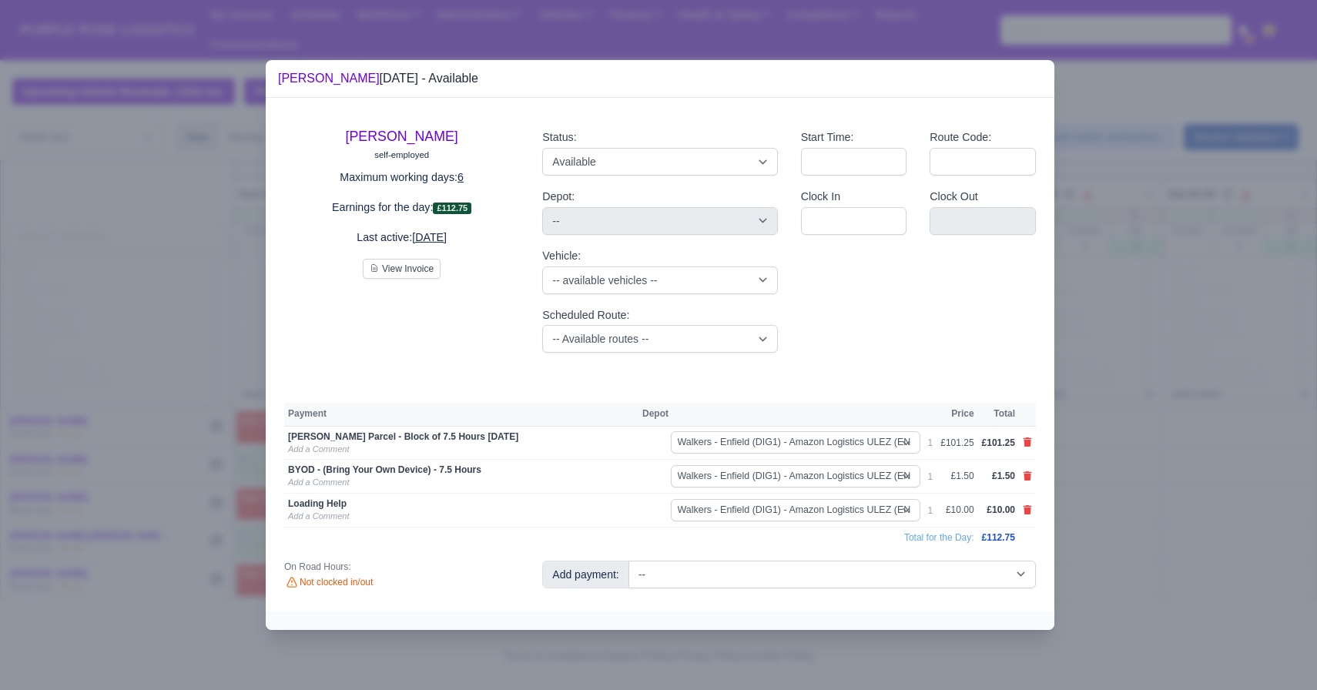
click at [1177, 499] on div at bounding box center [658, 345] width 1317 height 690
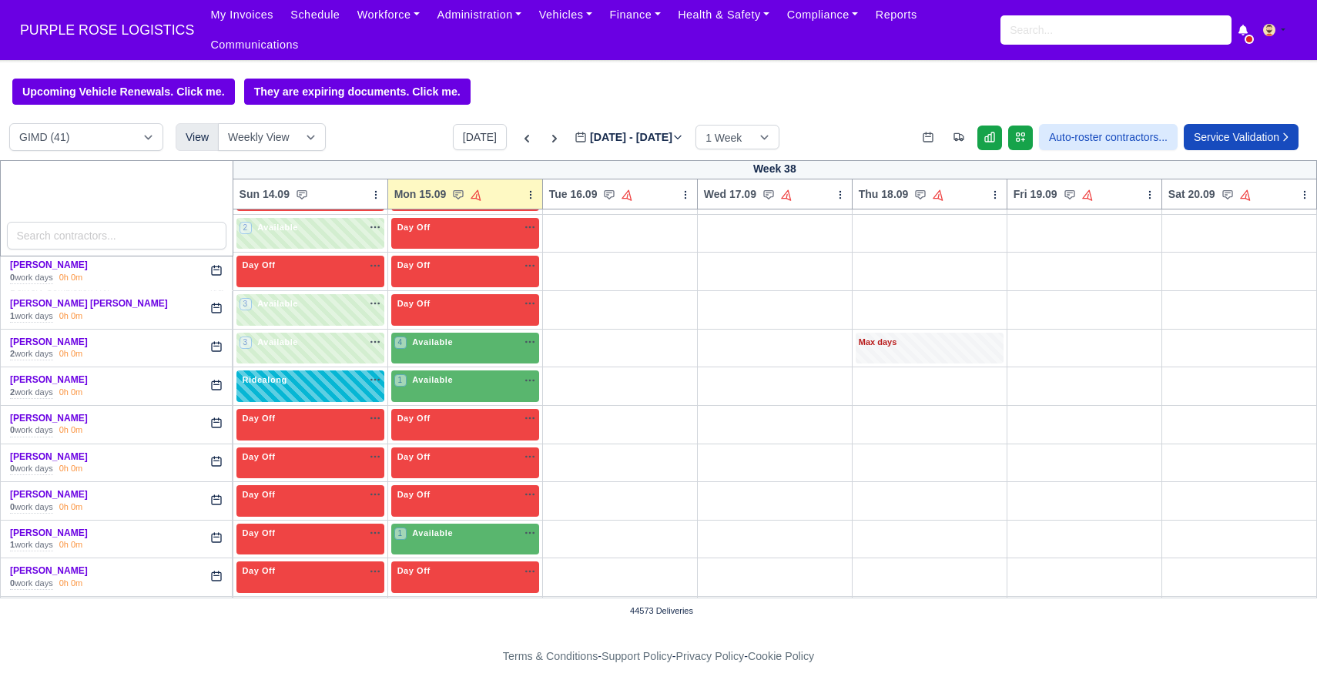
scroll to position [362, 0]
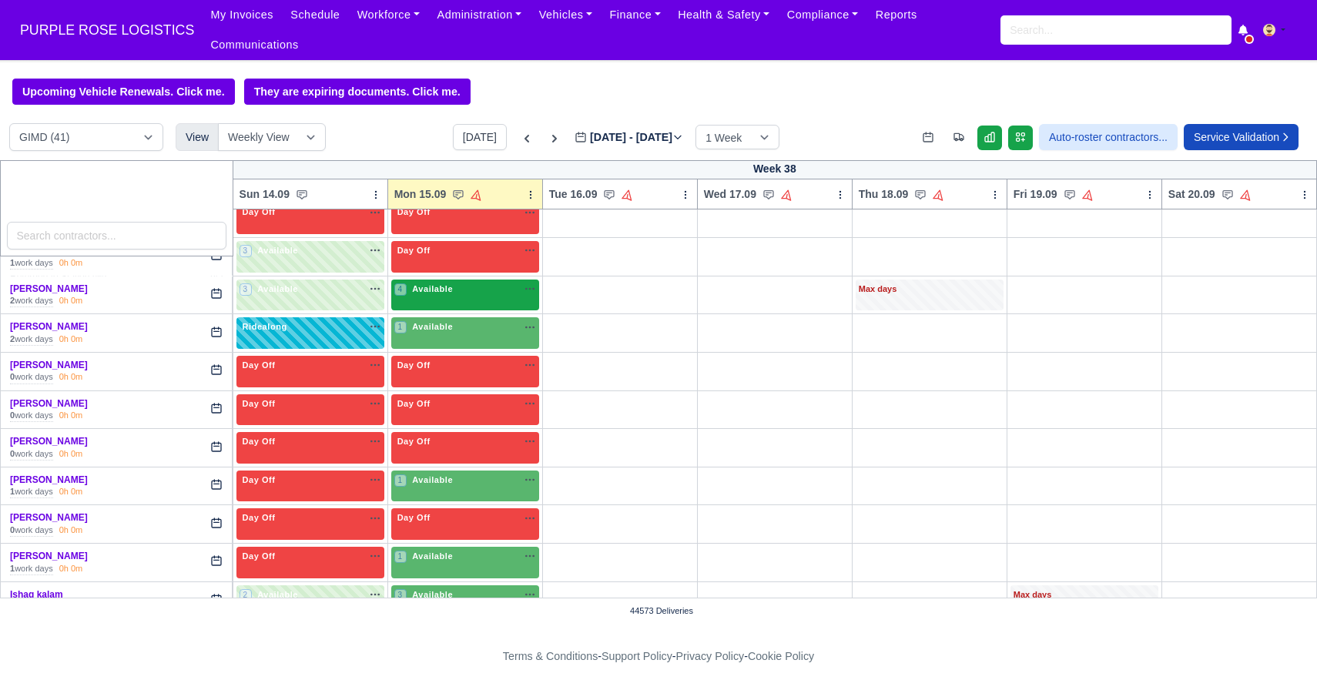
click at [460, 290] on div "4 Available na" at bounding box center [465, 289] width 142 height 13
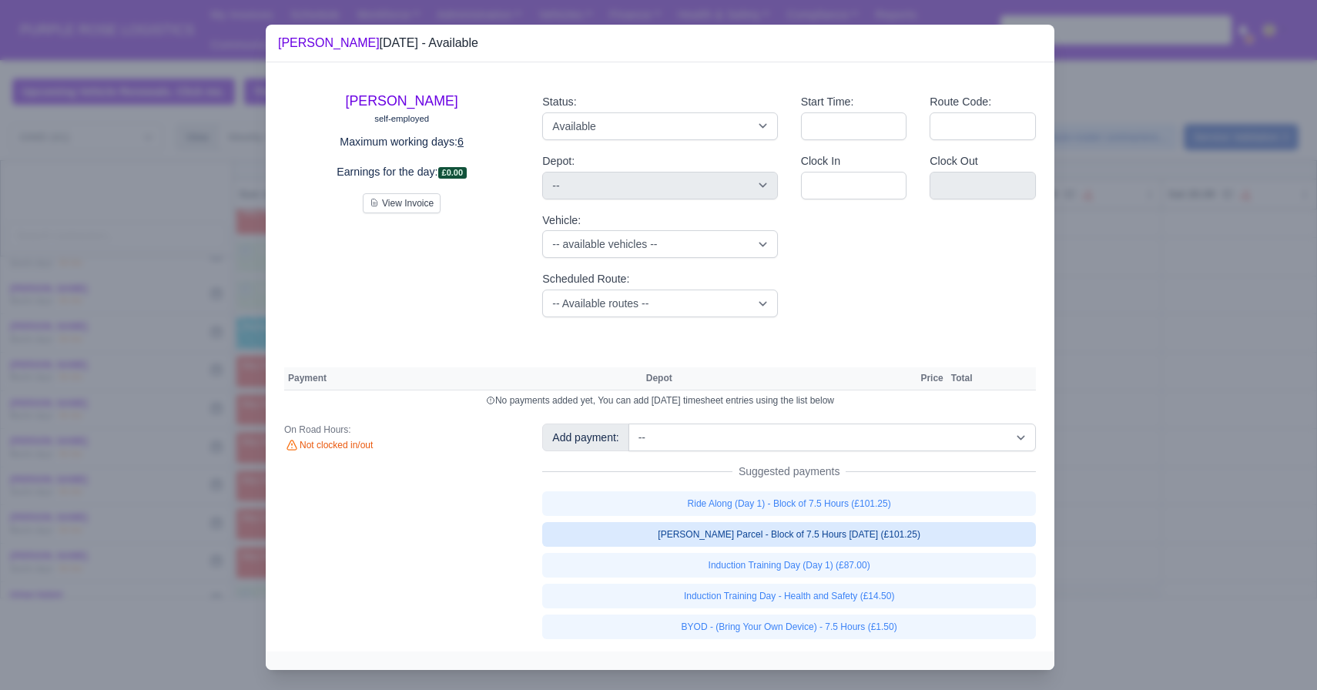
click at [802, 541] on link "[PERSON_NAME] Parcel - Block of 7.5 Hours [DATE] (£101.25)" at bounding box center [789, 534] width 494 height 25
select select "5"
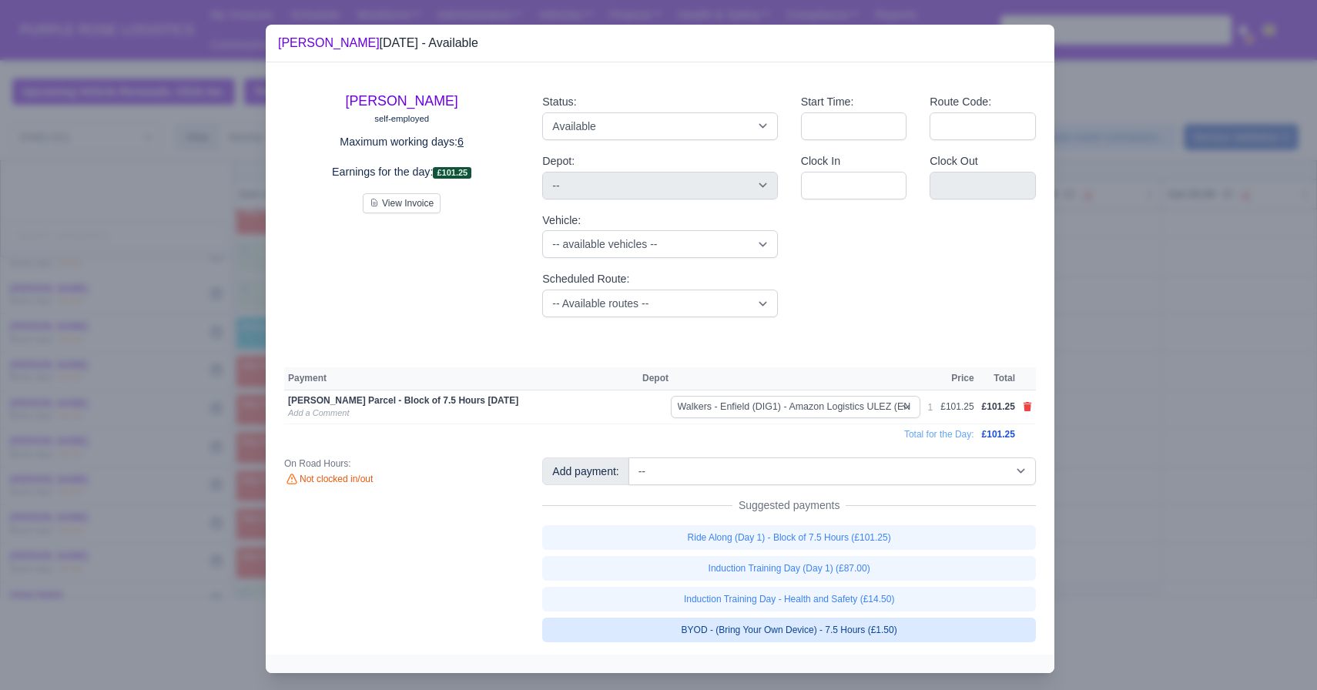
click at [817, 623] on link "BYOD - (Bring Your Own Device) - 7.5 Hours (£1.50)" at bounding box center [789, 630] width 494 height 25
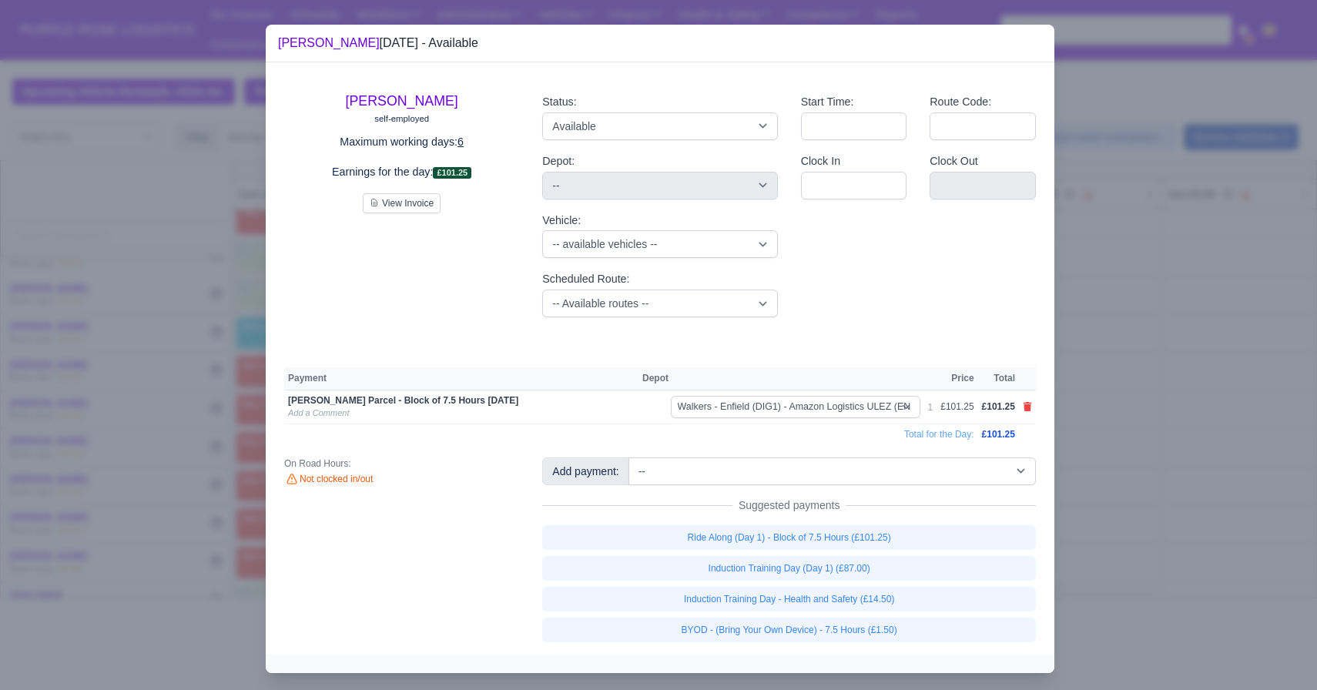
select select "5"
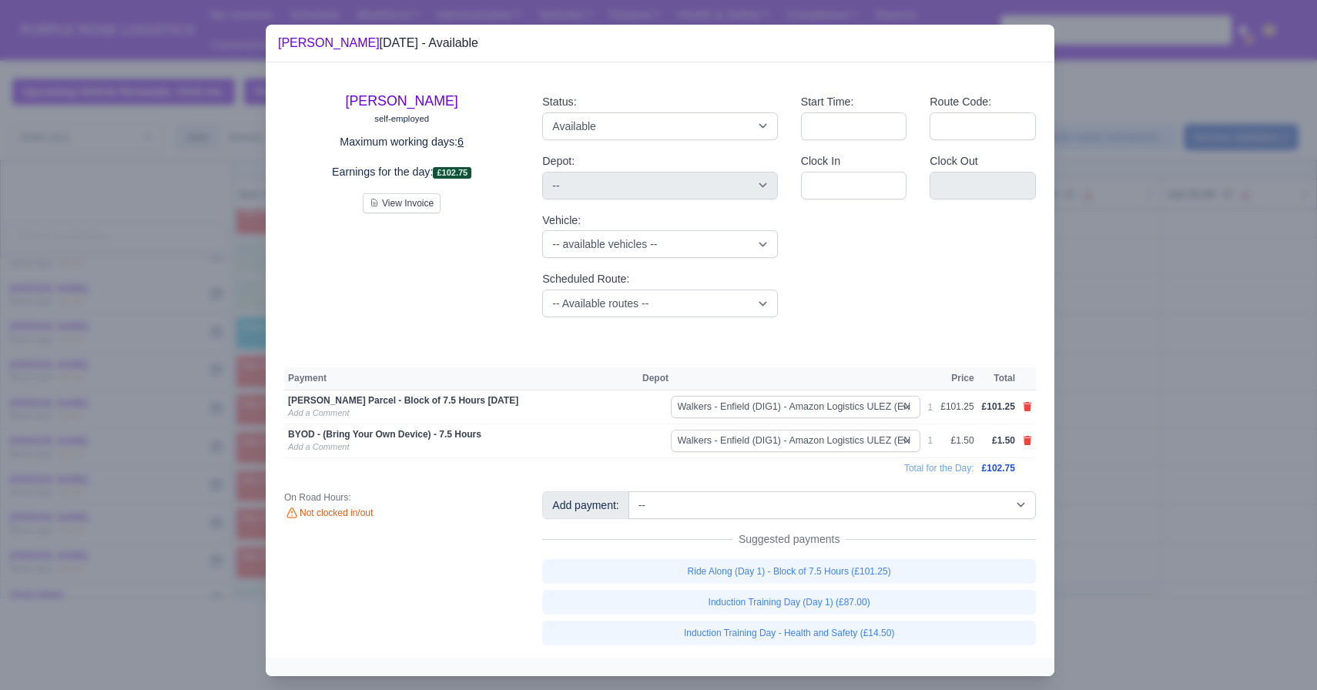
click at [1194, 479] on div at bounding box center [658, 345] width 1317 height 690
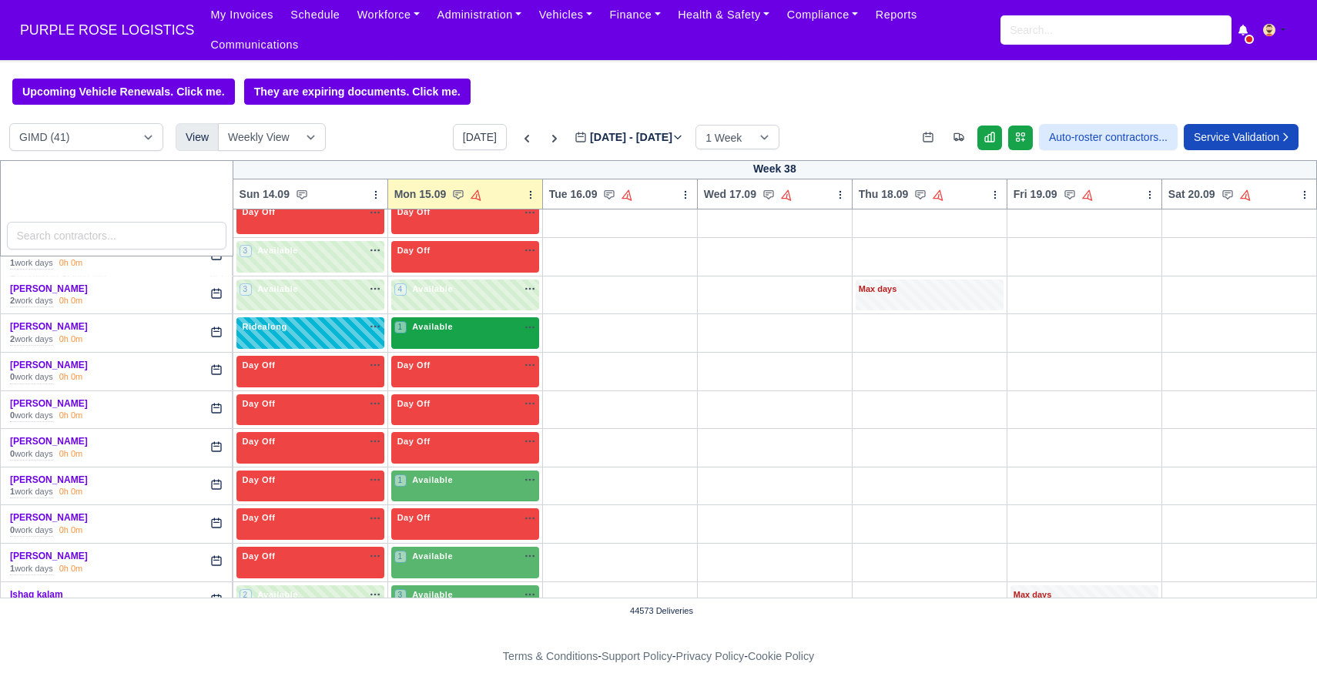
click at [457, 334] on div "1 Available na" at bounding box center [465, 326] width 142 height 13
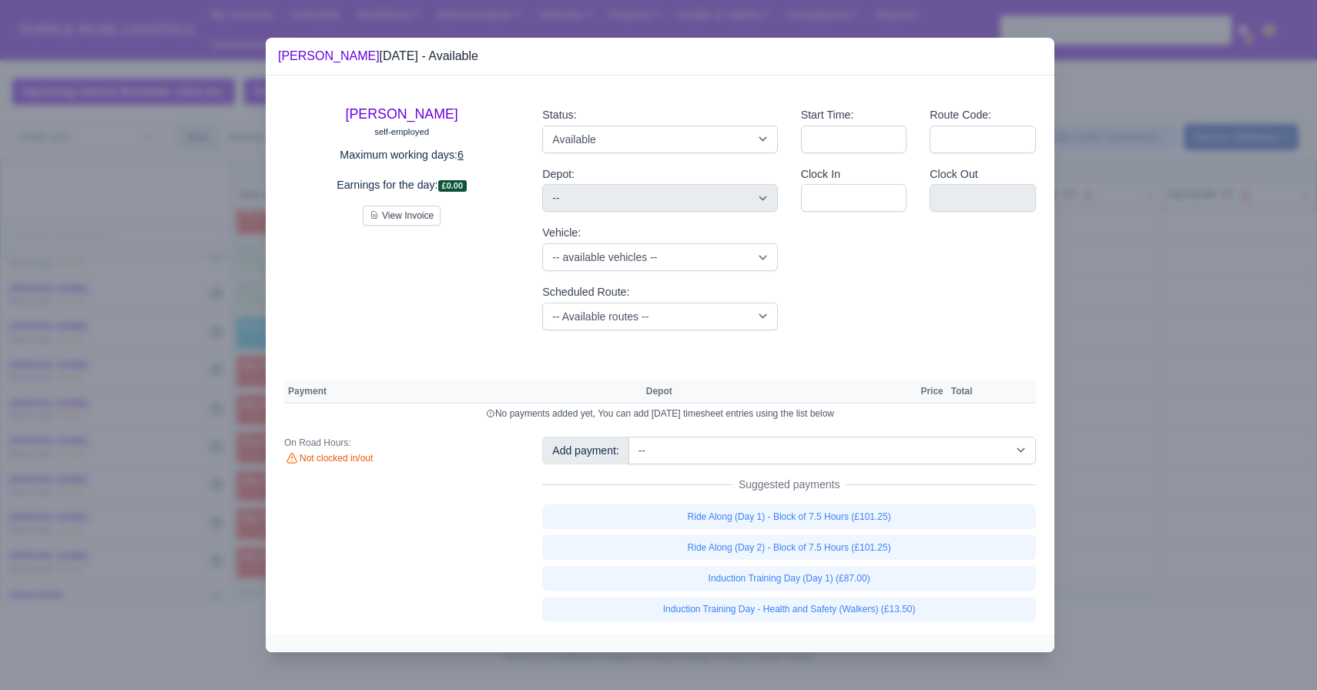
click at [719, 433] on div "[PERSON_NAME] self-employed Maximum working days: 6 Earnings for the day: £0.00…" at bounding box center [660, 354] width 789 height 558
click at [815, 448] on select "-- Additional Hour Support (£14.50) Additional Hour Support (Walkers) (£13.50) …" at bounding box center [833, 451] width 408 height 28
select select "69"
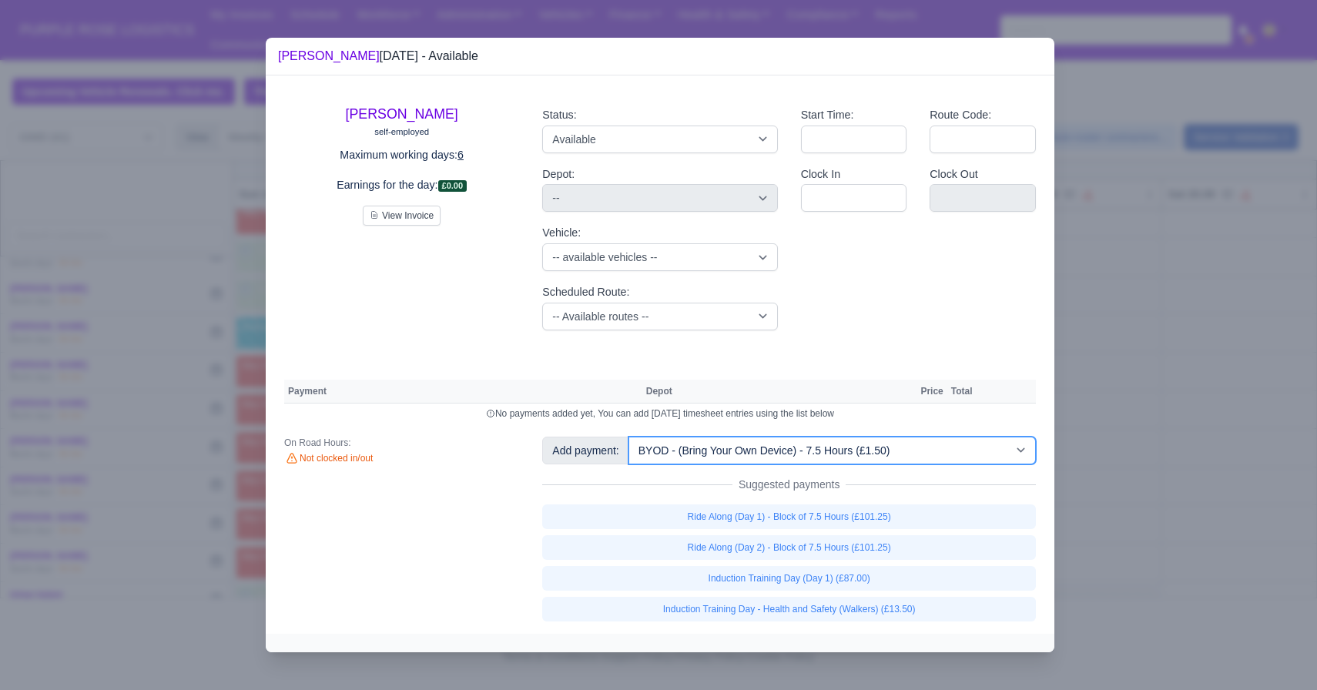
click at [630, 437] on select "-- Additional Hour Support (£14.50) Additional Hour Support (Walkers) (£13.50) …" at bounding box center [833, 451] width 408 height 28
select select "5"
click at [786, 450] on div "[PERSON_NAME] self-employed Maximum working days: 6 Earnings for the day: £0.00…" at bounding box center [660, 354] width 789 height 558
select select "5"
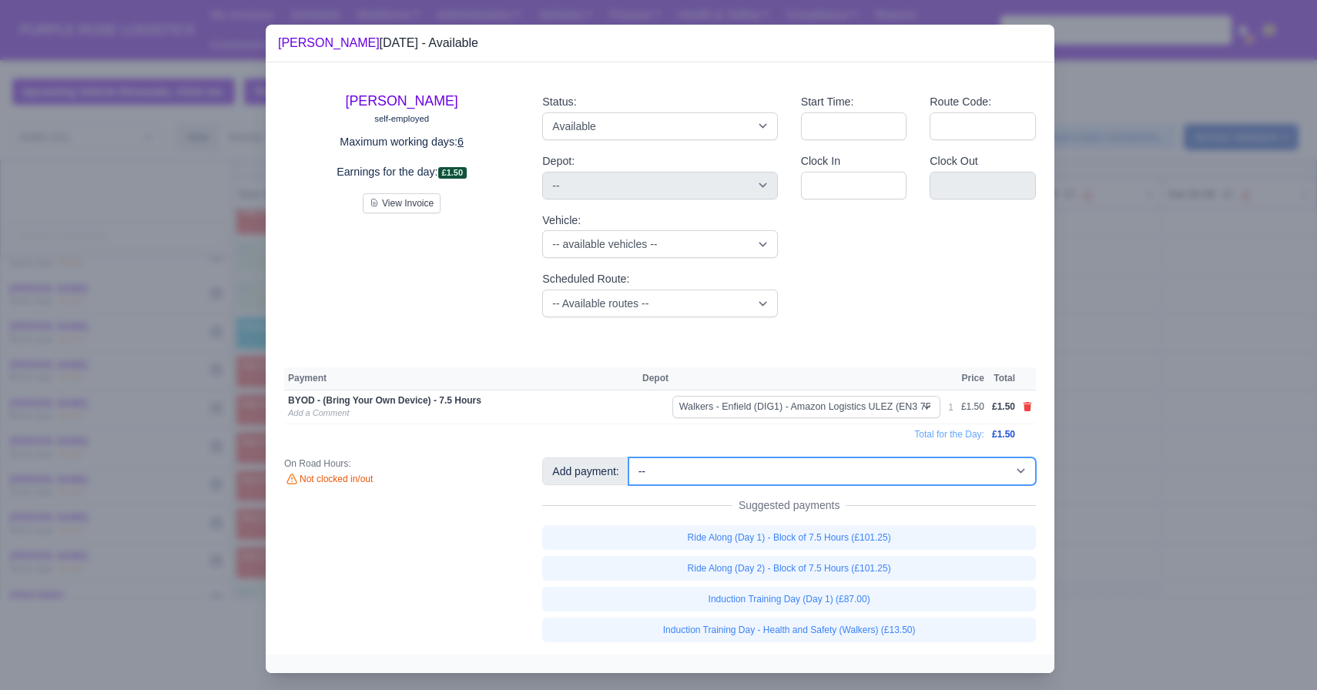
click at [784, 475] on select "-- Additional Hour Support (£14.50) Additional Hour Support (Walkers) (£13.50) …" at bounding box center [833, 472] width 408 height 28
select select "115"
click at [630, 458] on select "-- Additional Hour Support (£14.50) Additional Hour Support (Walkers) (£13.50) …" at bounding box center [833, 472] width 408 height 28
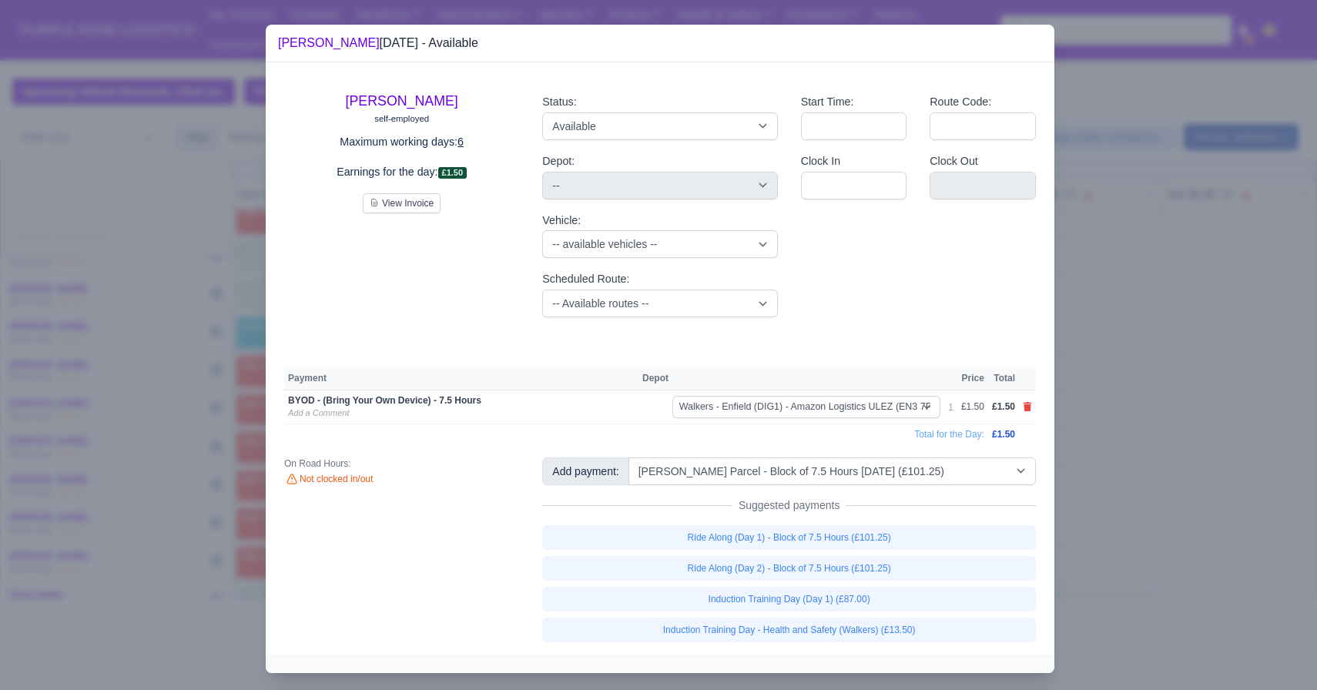
select select "5"
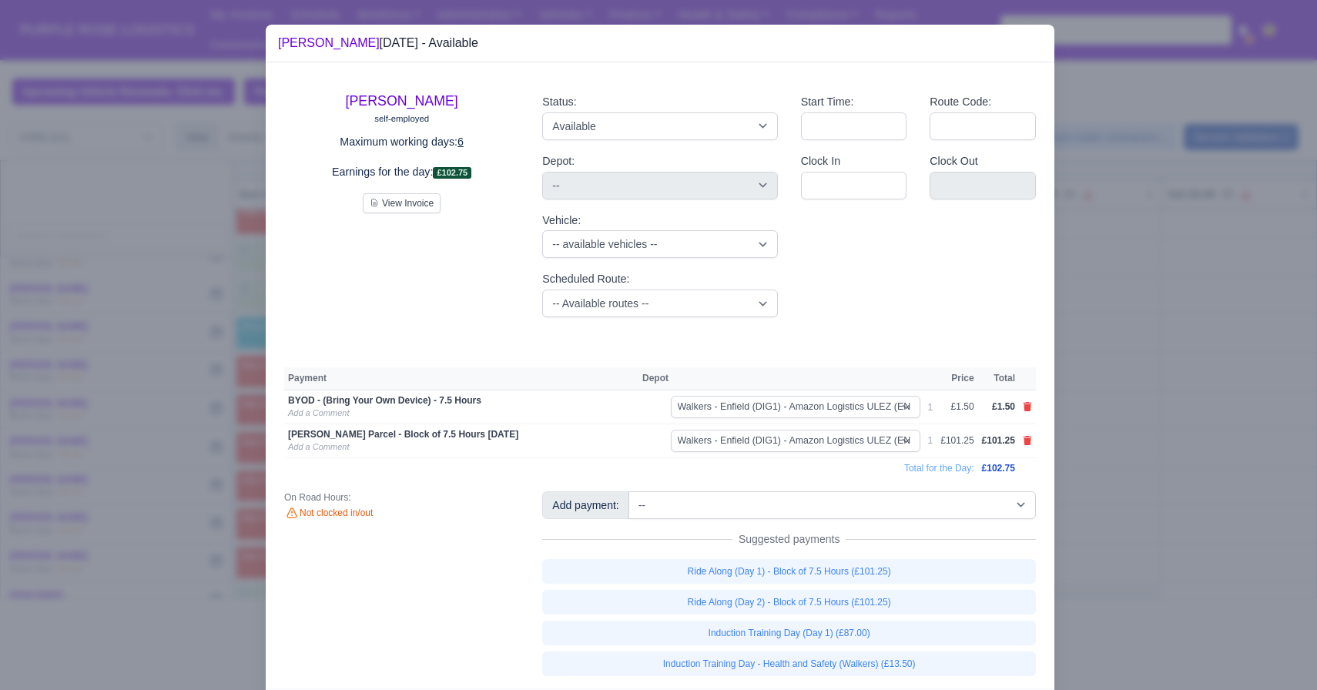
click at [1172, 505] on div at bounding box center [658, 345] width 1317 height 690
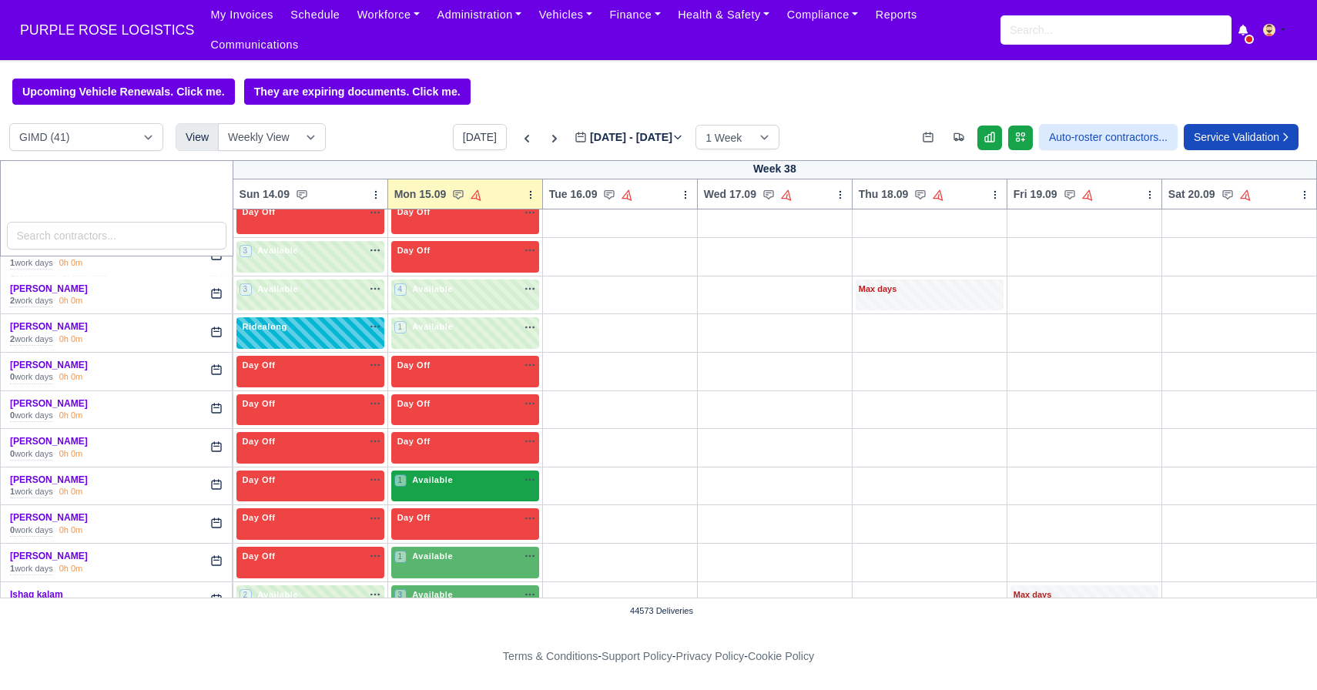
click at [468, 500] on div "1 Available" at bounding box center [465, 487] width 148 height 32
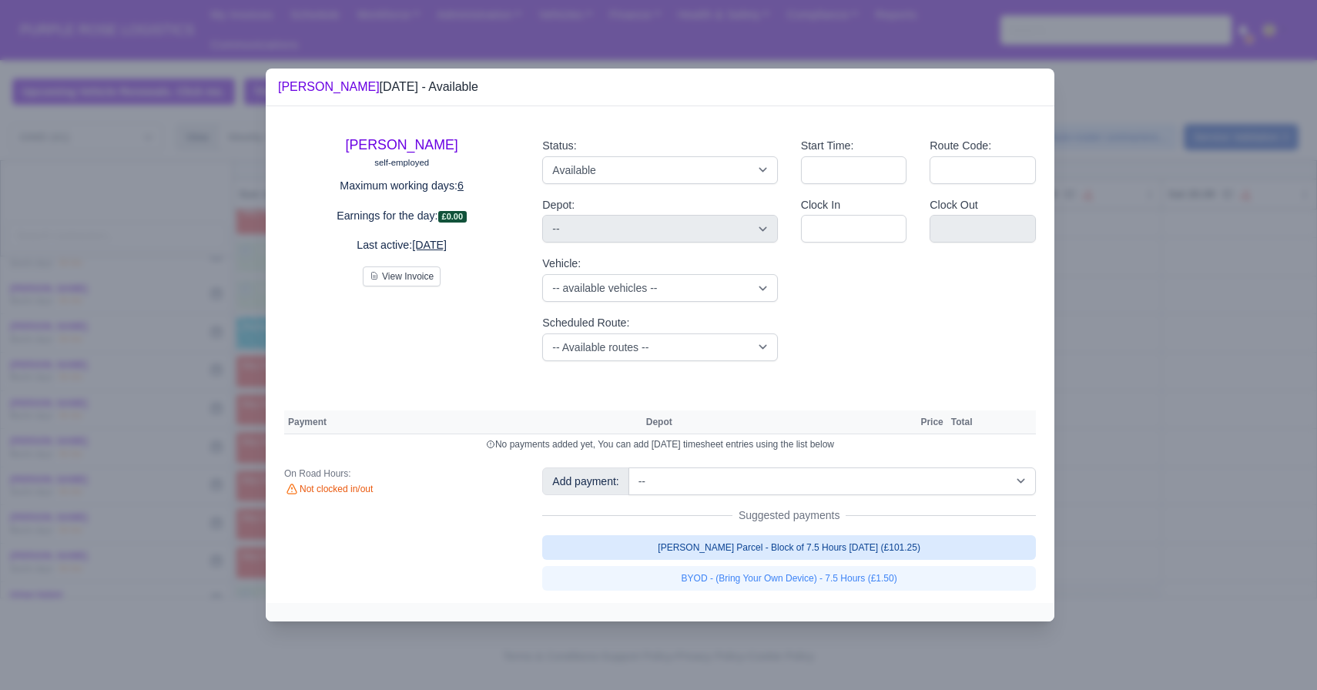
click at [753, 541] on link "[PERSON_NAME] Parcel - Block of 7.5 Hours [DATE] (£101.25)" at bounding box center [789, 547] width 494 height 25
select select "5"
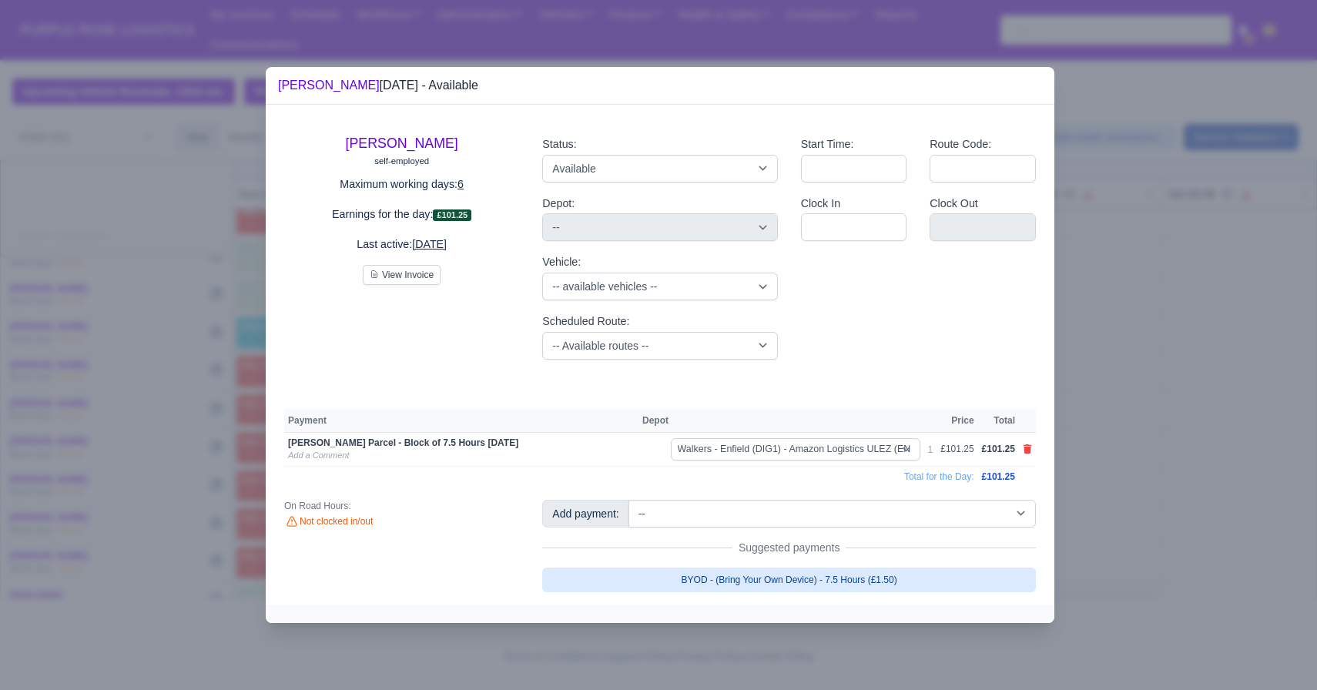
click at [724, 577] on link "BYOD - (Bring Your Own Device) - 7.5 Hours (£1.50)" at bounding box center [789, 580] width 494 height 25
select select "5"
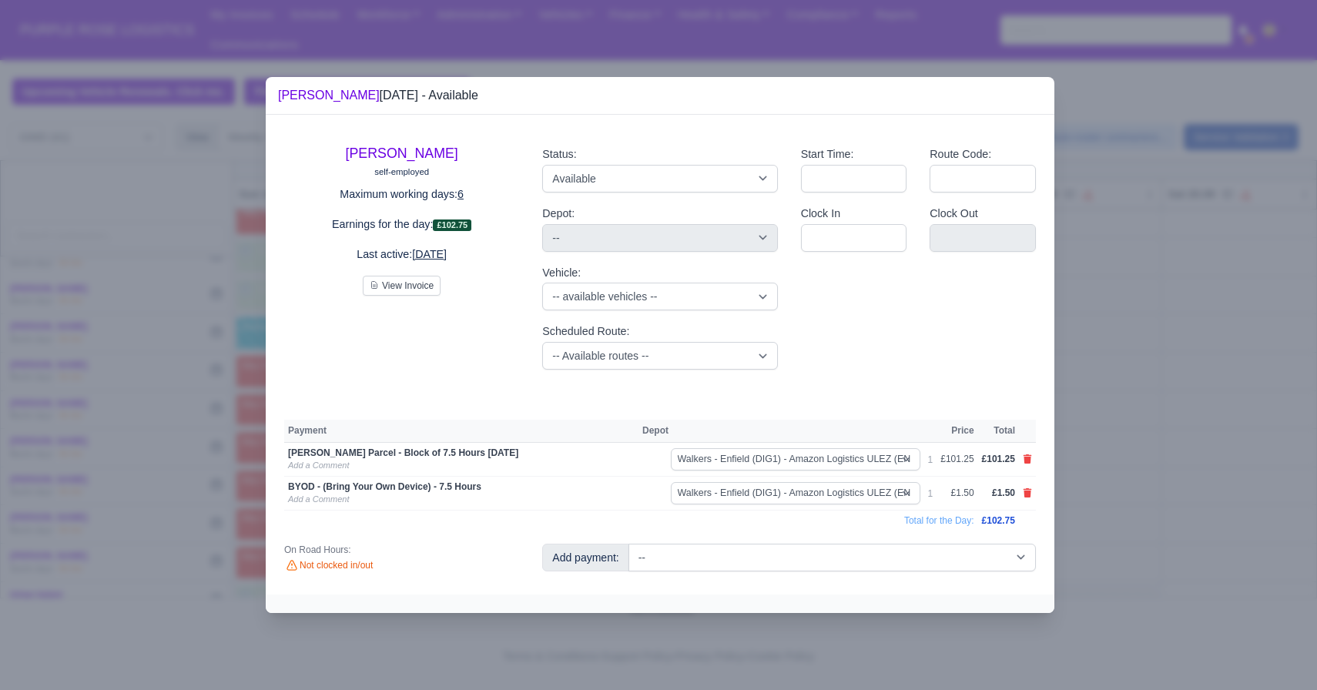
click at [1122, 422] on div at bounding box center [658, 345] width 1317 height 690
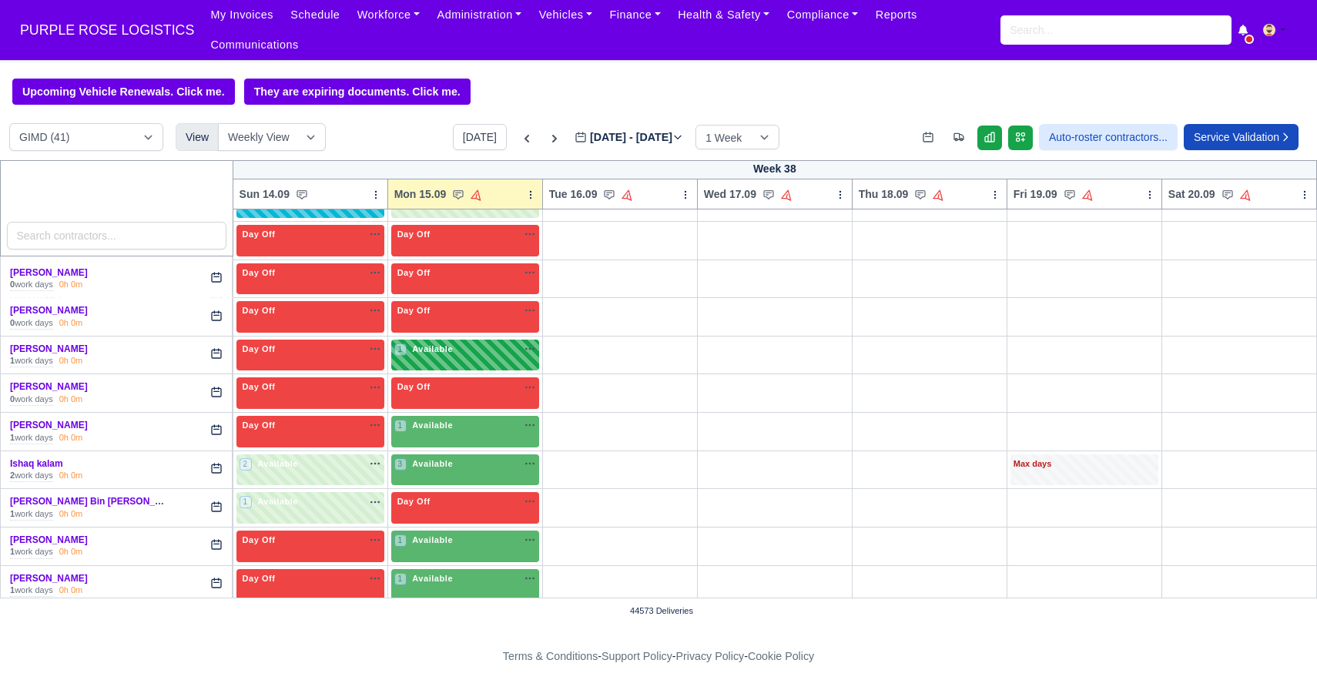
scroll to position [511, 0]
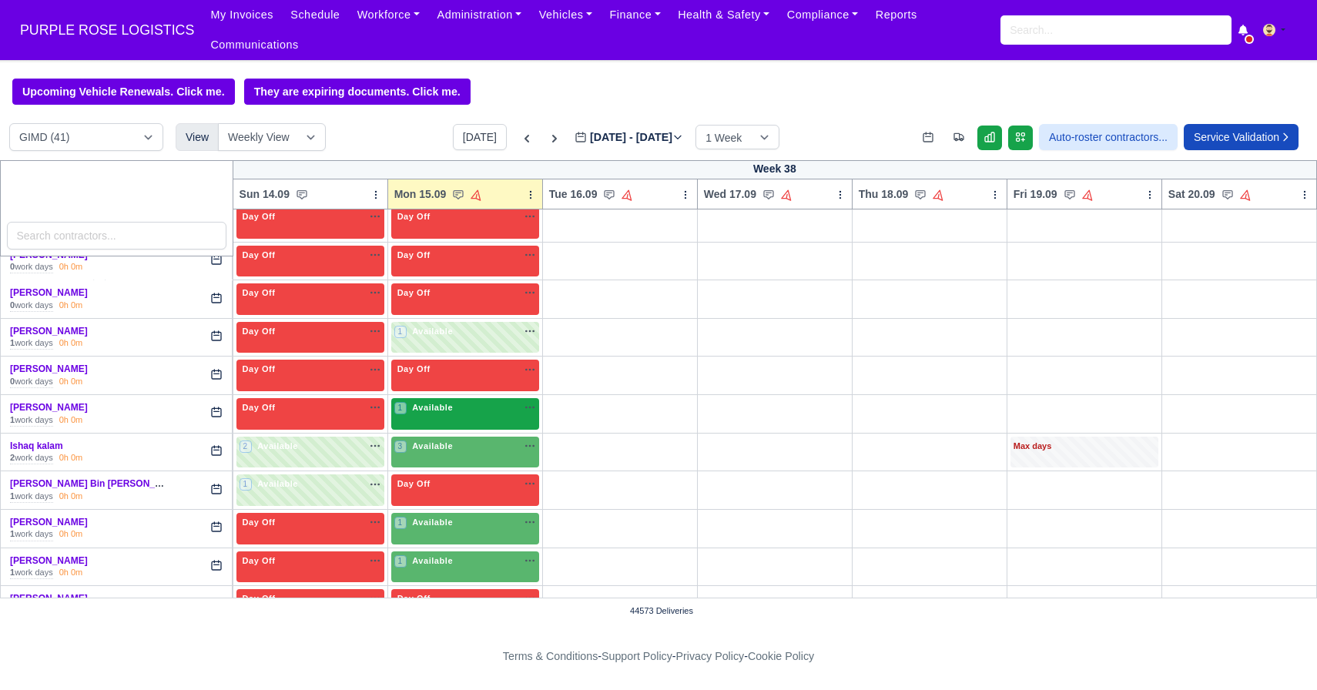
click at [459, 418] on div "1 Available" at bounding box center [465, 414] width 148 height 32
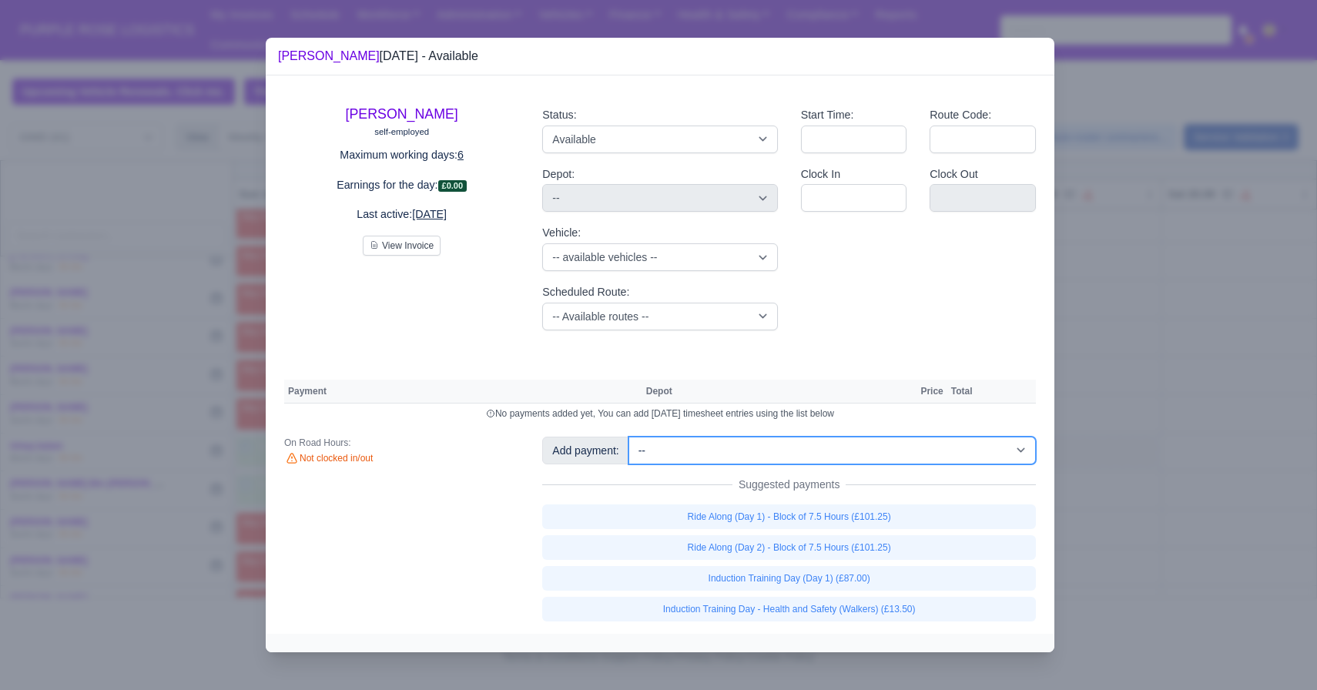
click at [804, 450] on select "-- Additional Hour Support (£14.50) Additional Hour Support (Walkers) (£13.50) …" at bounding box center [833, 451] width 408 height 28
select select "69"
click at [630, 437] on select "-- Additional Hour Support (£14.50) Additional Hour Support (Walkers) (£13.50) …" at bounding box center [833, 451] width 408 height 28
select select "5"
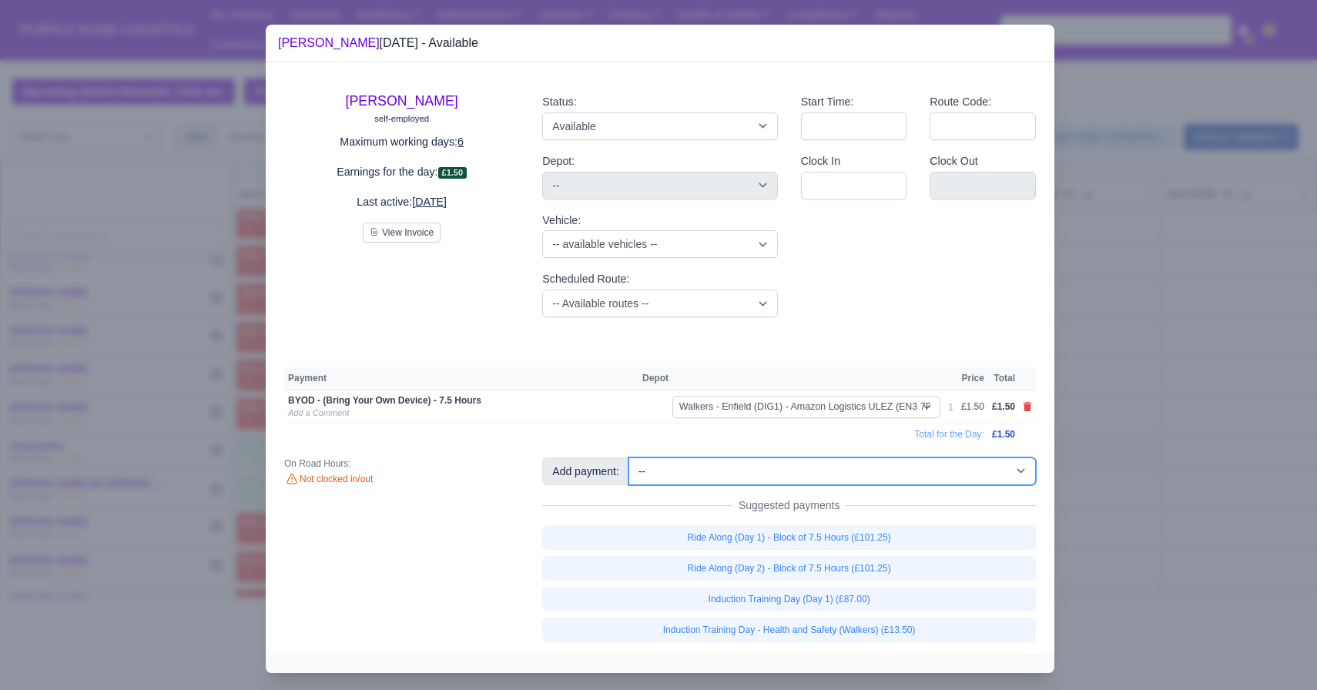
click at [884, 473] on select "-- Additional Hour Support (£14.50) Additional Hour Support (Walkers) (£13.50) …" at bounding box center [833, 472] width 408 height 28
select select "115"
click at [630, 458] on select "-- Additional Hour Support (£14.50) Additional Hour Support (Walkers) (£13.50) …" at bounding box center [833, 472] width 408 height 28
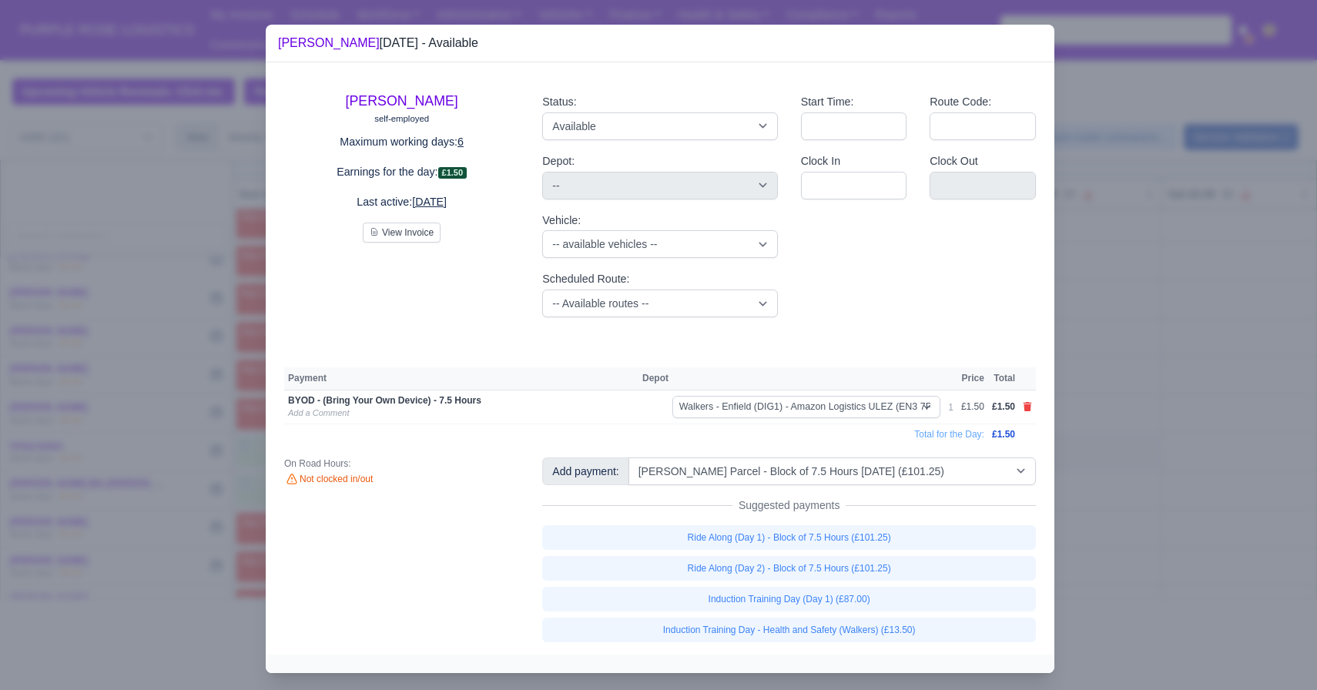
select select "5"
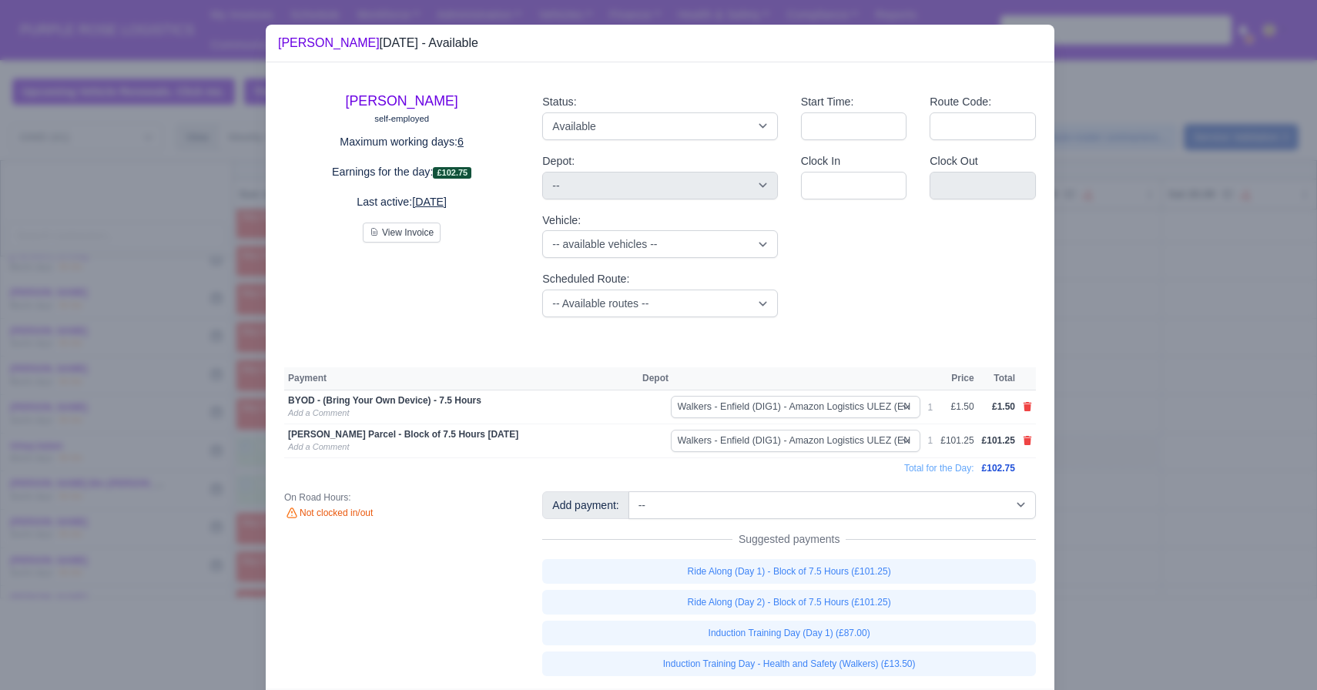
click at [1136, 506] on div at bounding box center [658, 345] width 1317 height 690
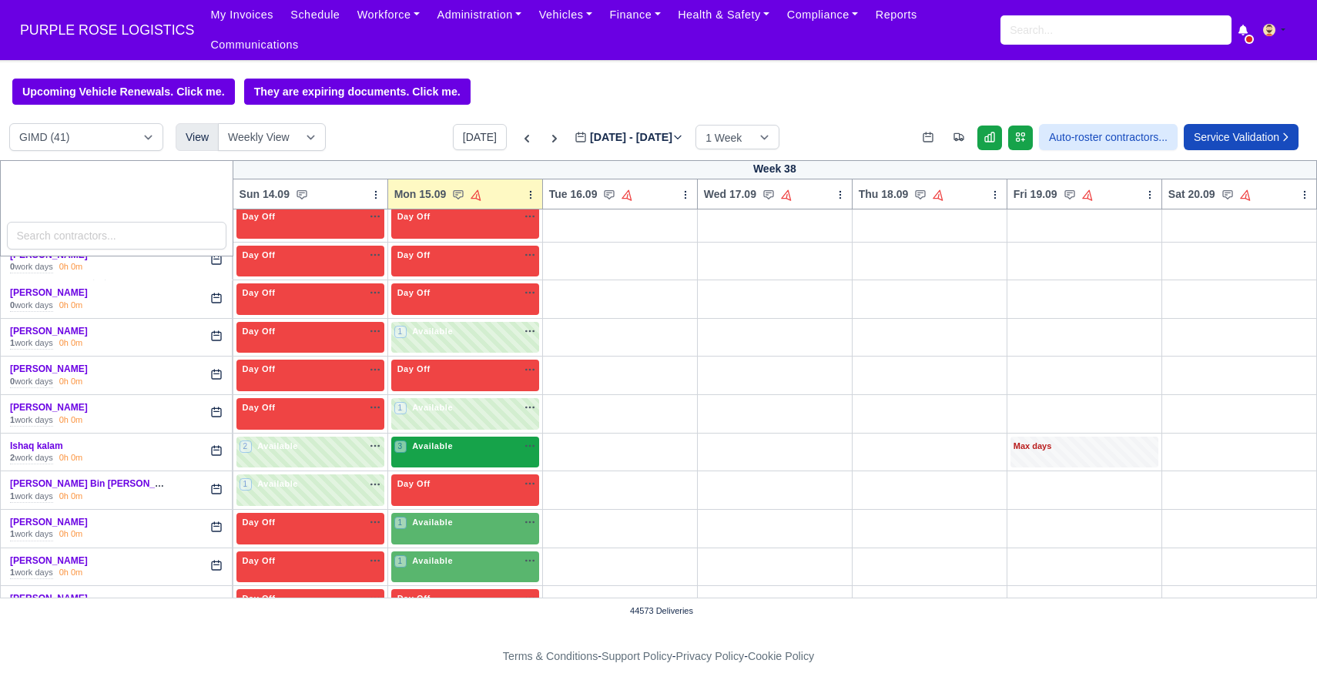
click at [459, 443] on div "3 Available na" at bounding box center [465, 446] width 142 height 13
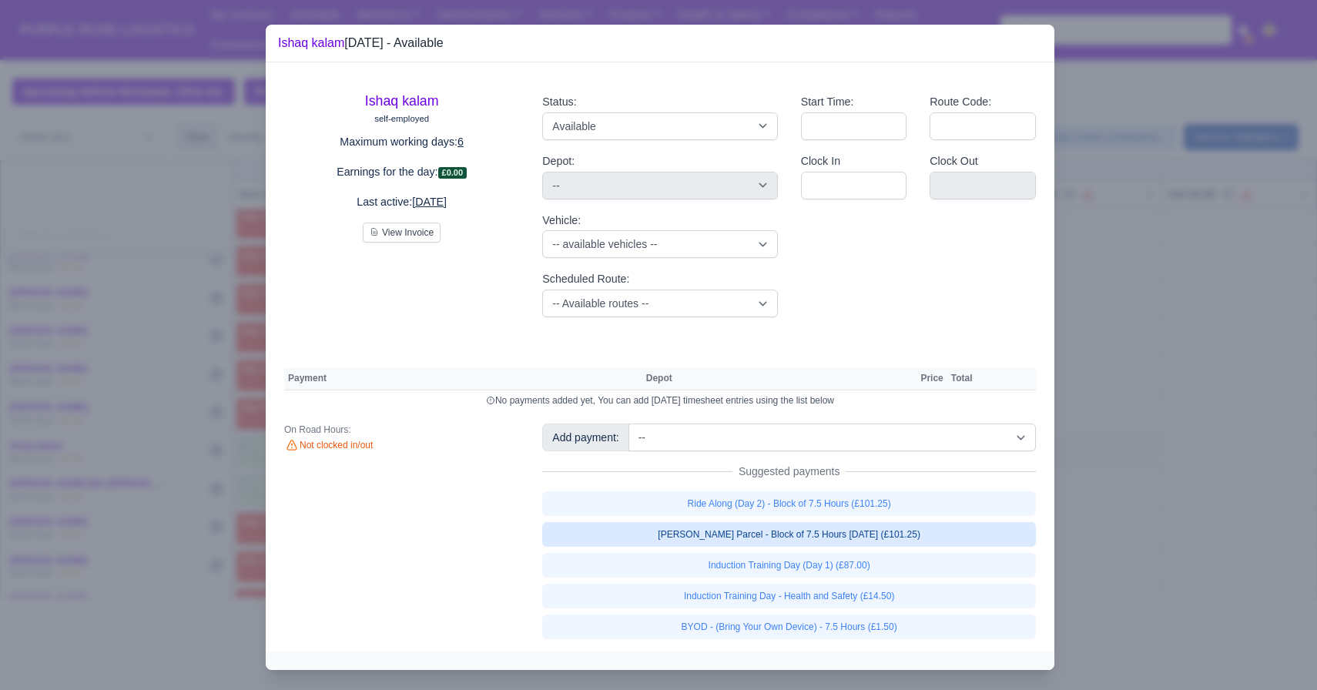
click at [753, 534] on link "[PERSON_NAME] Parcel - Block of 7.5 Hours [DATE] (£101.25)" at bounding box center [789, 534] width 494 height 25
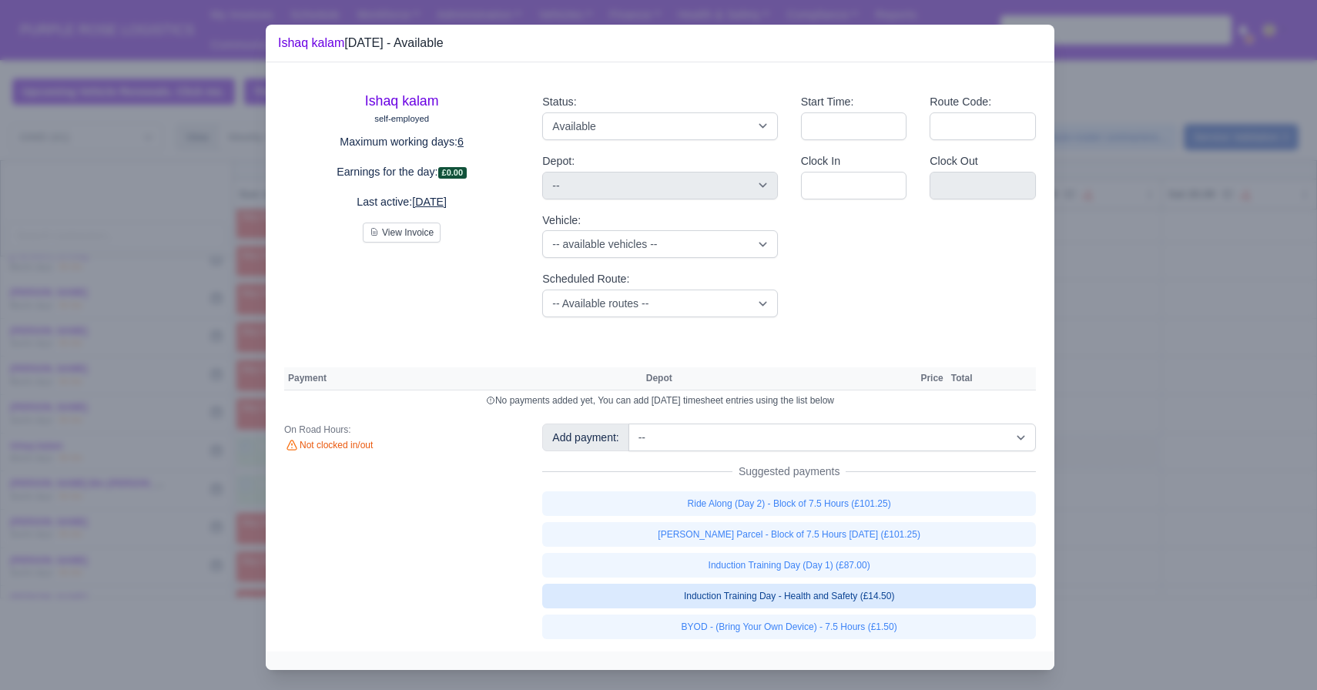
select select "5"
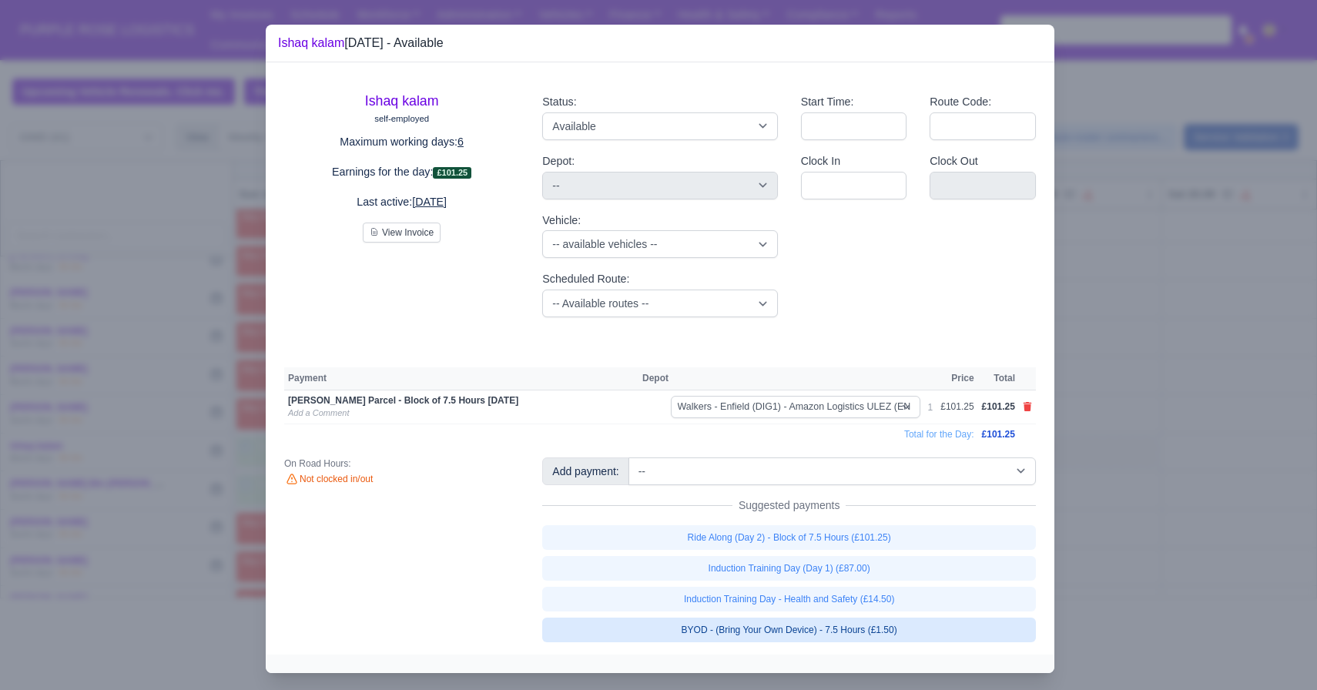
click at [767, 629] on link "BYOD - (Bring Your Own Device) - 7.5 Hours (£1.50)" at bounding box center [789, 630] width 494 height 25
select select "5"
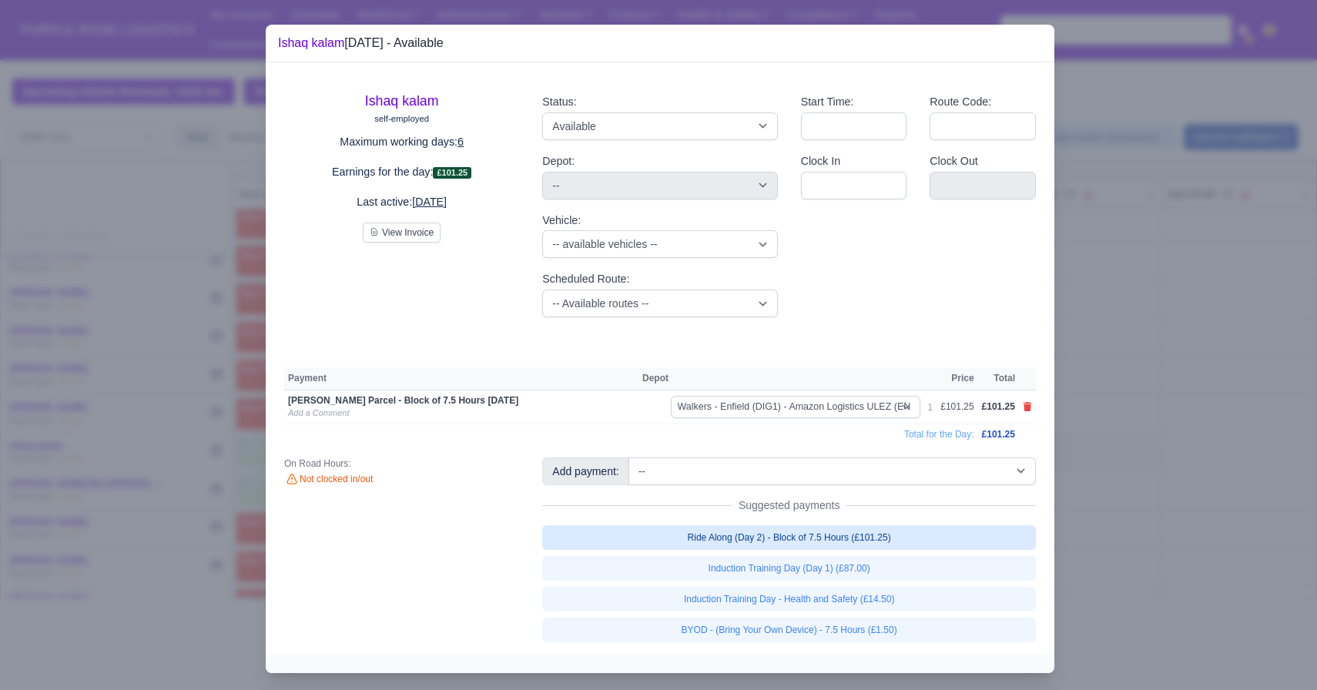
select select "5"
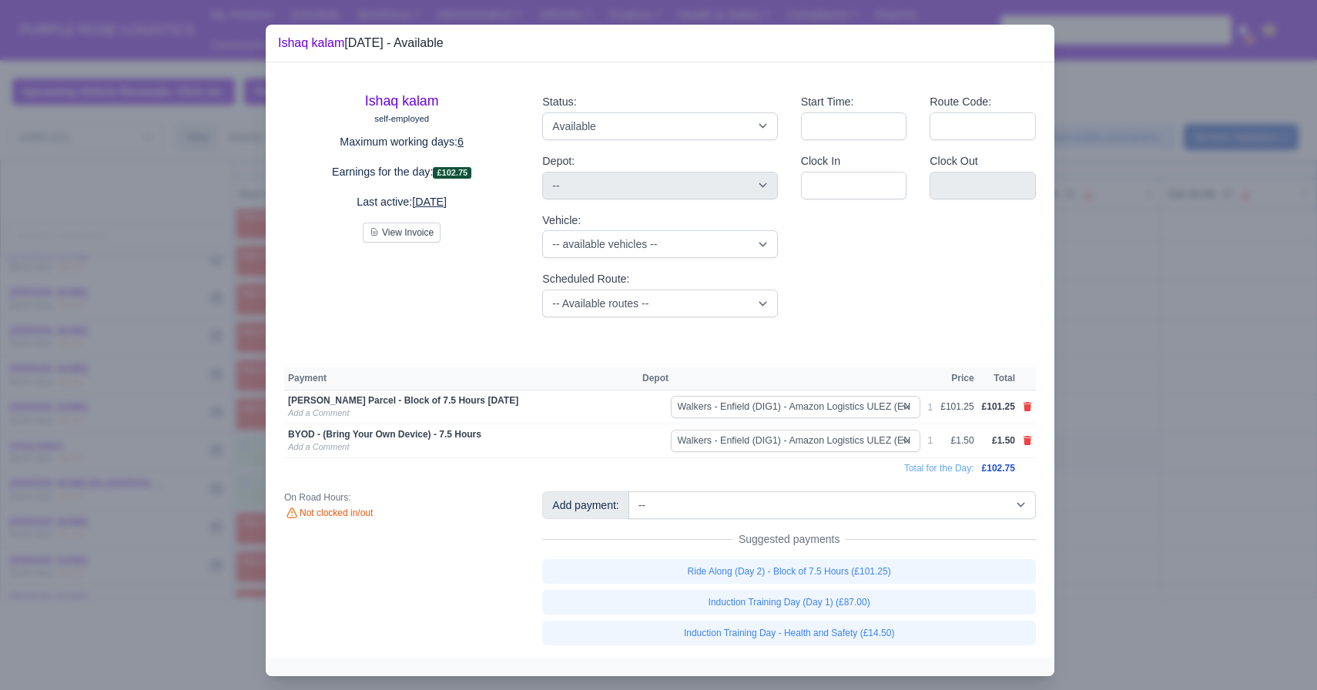
click at [1192, 486] on div at bounding box center [658, 345] width 1317 height 690
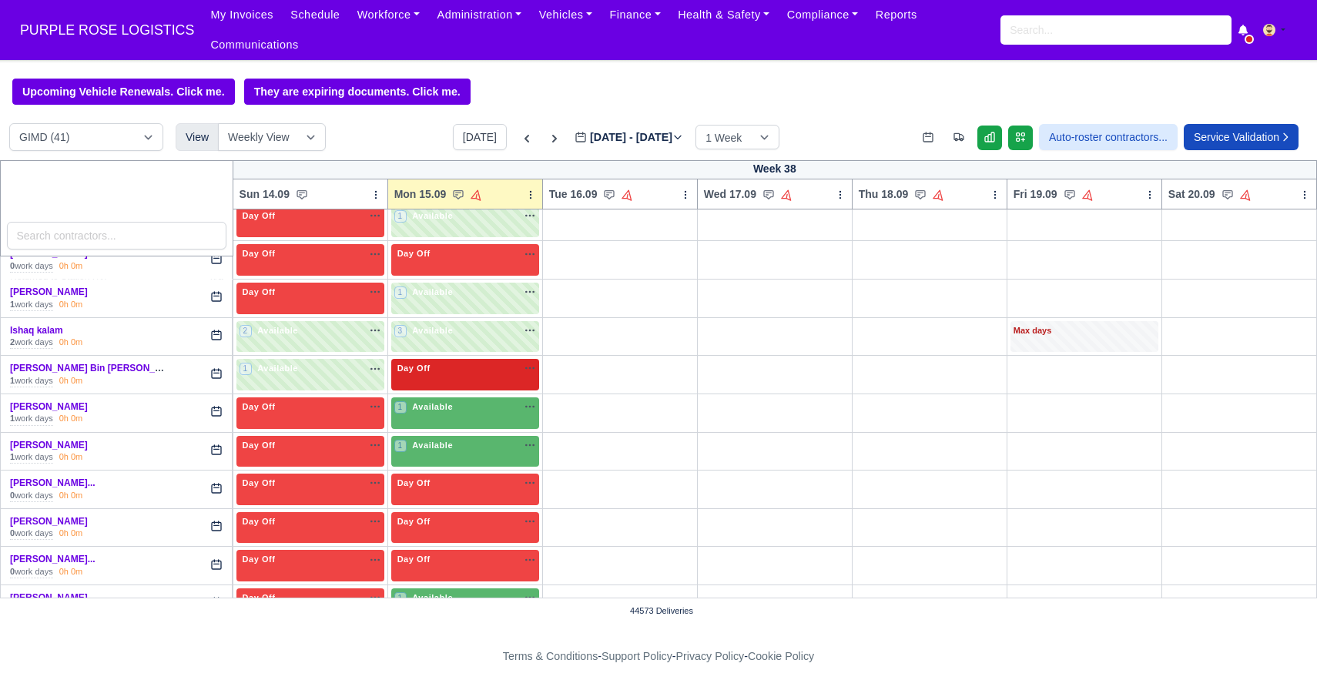
scroll to position [680, 0]
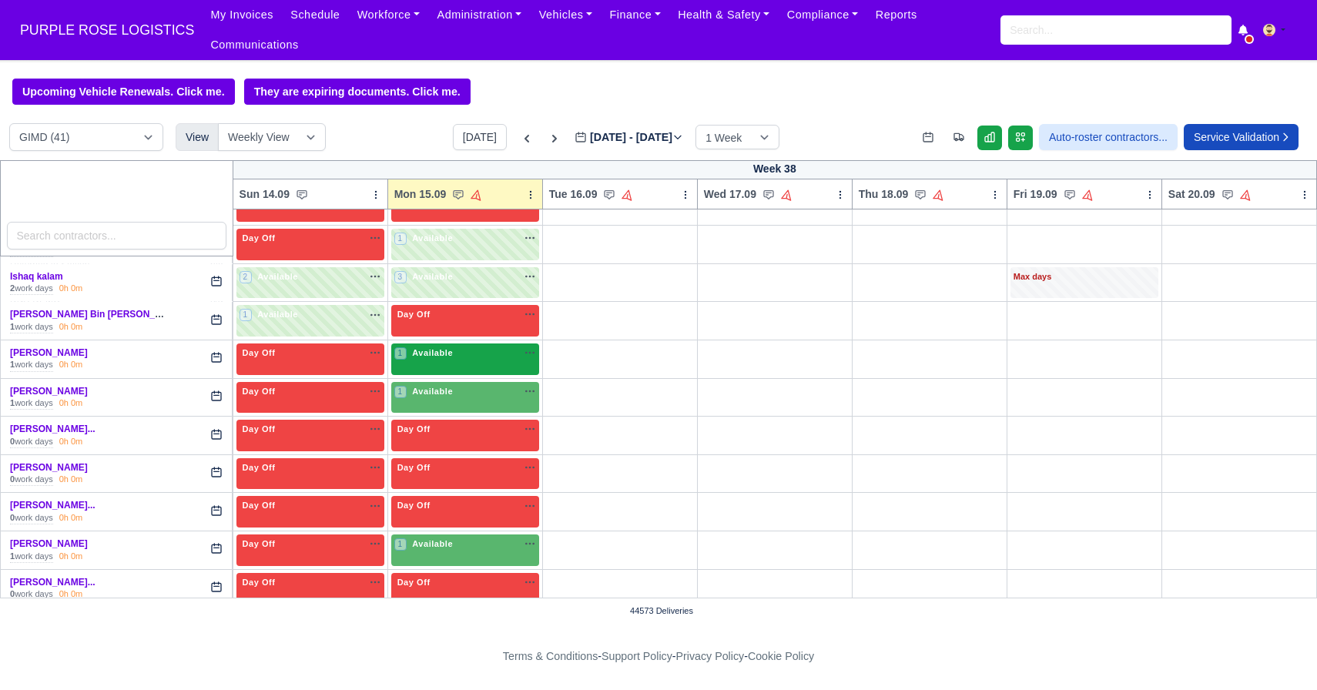
click at [480, 368] on div "1 Available" at bounding box center [465, 360] width 148 height 32
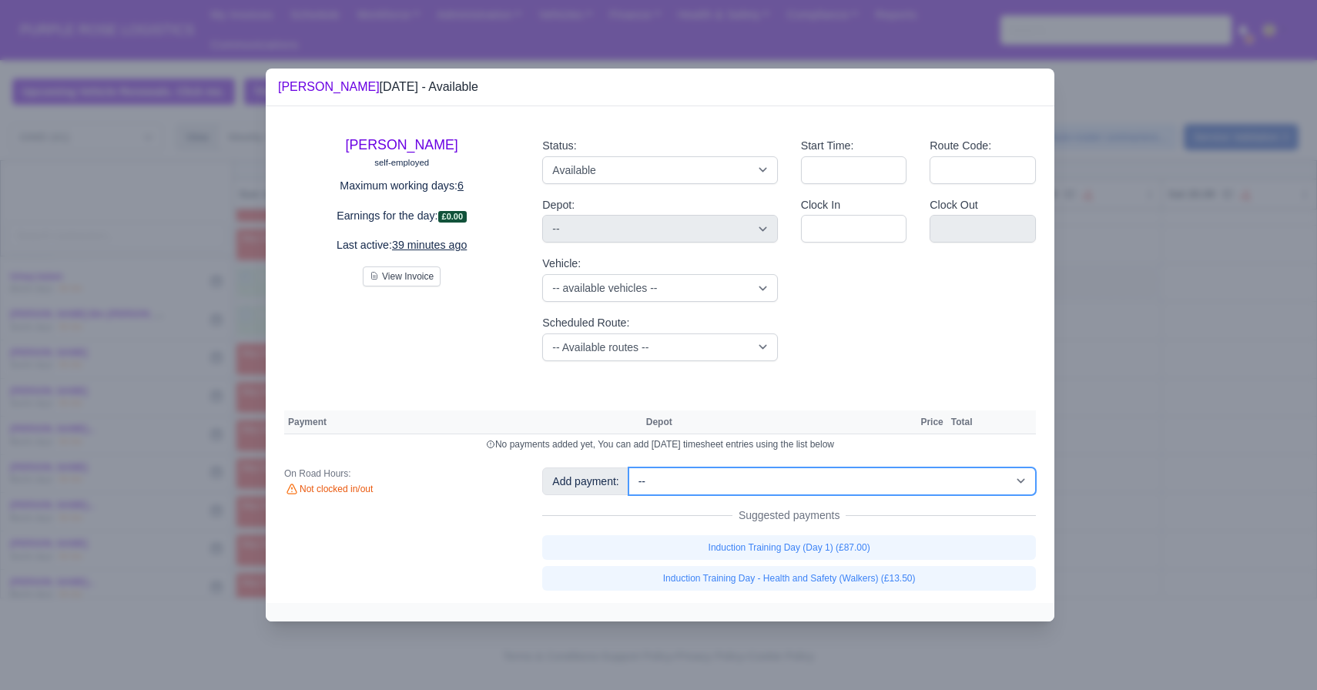
click at [779, 483] on select "-- Additional Hour Support (£14.50) Additional Hour Support (Walkers) (£13.50) …" at bounding box center [833, 482] width 408 height 28
select select "101"
click at [630, 468] on select "-- Additional Hour Support (£14.50) Additional Hour Support (Walkers) (£13.50) …" at bounding box center [833, 482] width 408 height 28
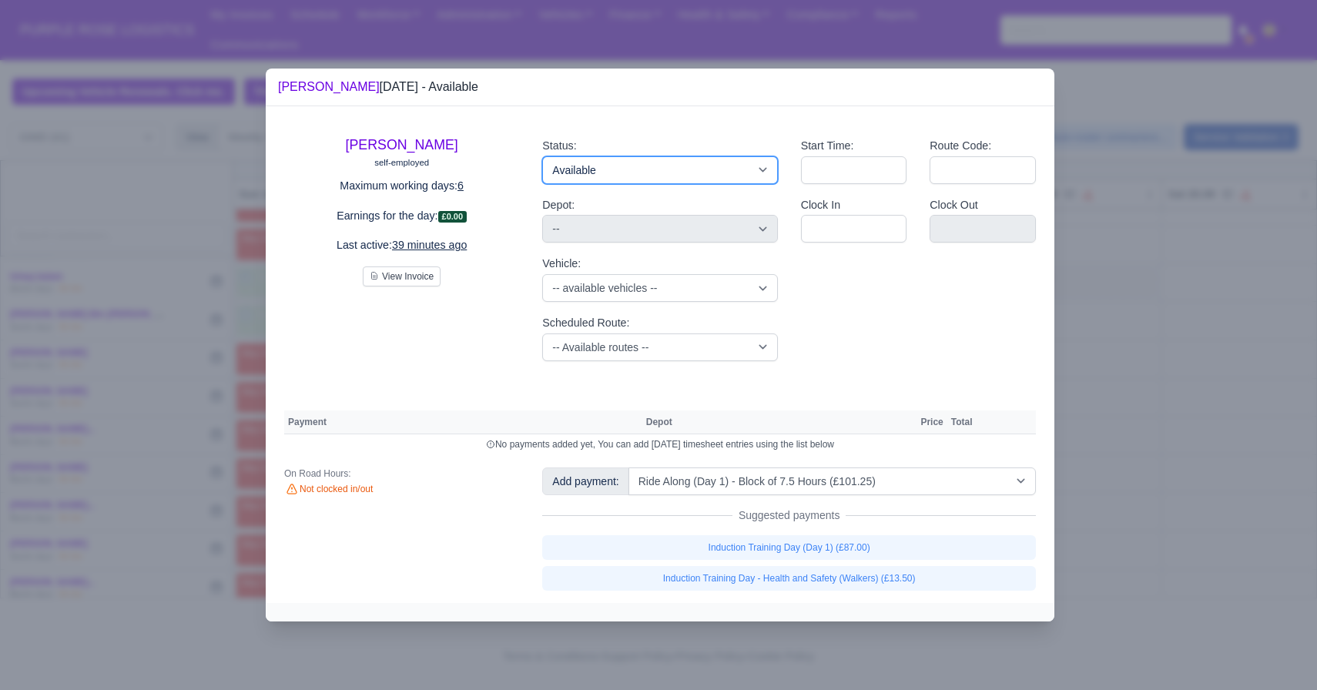
click at [635, 163] on select "Available Day Off Stand By Holiday Other Depot In Office OSM Ridealong Nursery …" at bounding box center [659, 170] width 235 height 28
select select "5"
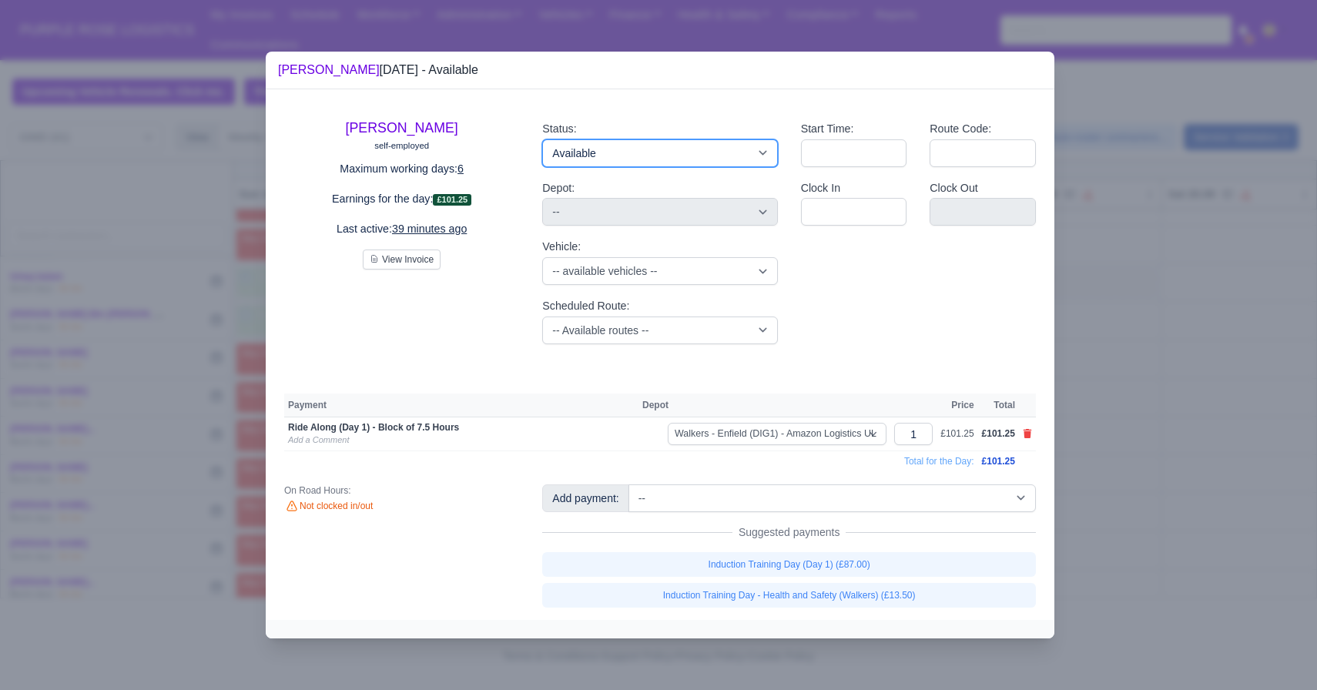
select select "Ridealong"
click at [542, 139] on select "Available Day Off Stand By Holiday Other Depot In Office OSM Ridealong Nursery …" at bounding box center [659, 153] width 235 height 28
click at [1153, 321] on div at bounding box center [658, 345] width 1317 height 690
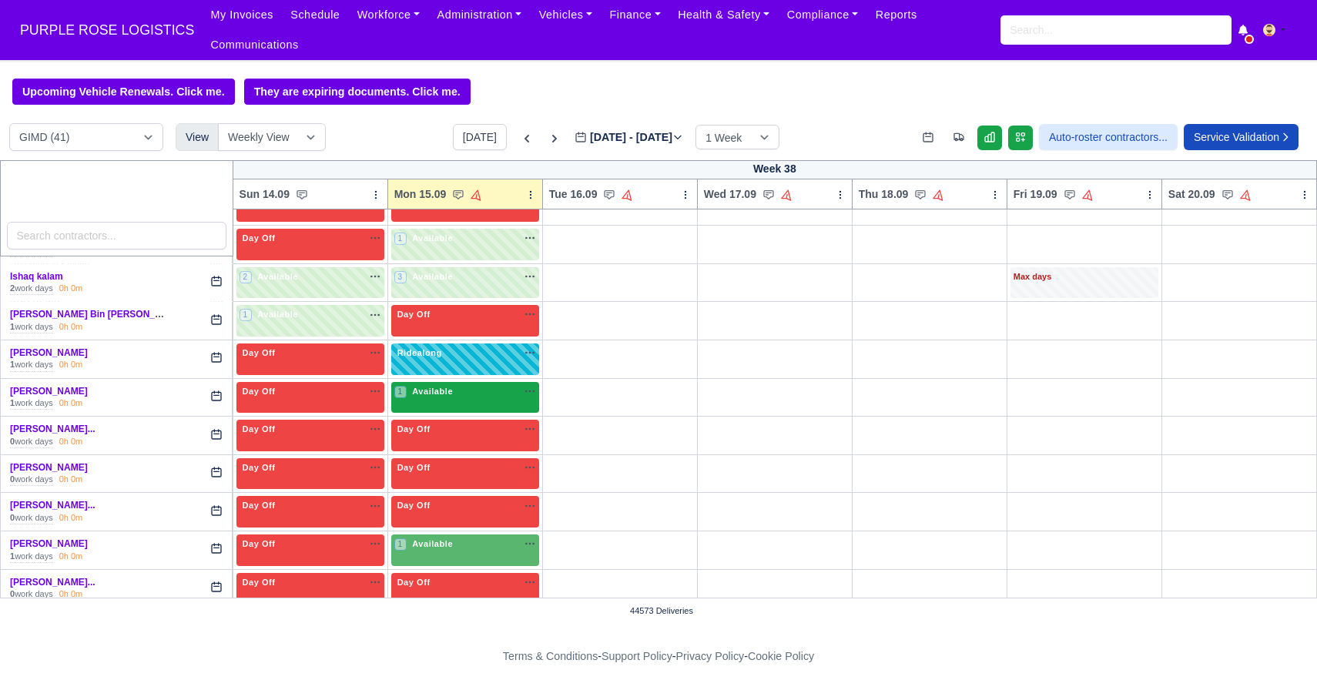
click at [486, 403] on div "1 Available" at bounding box center [465, 398] width 148 height 32
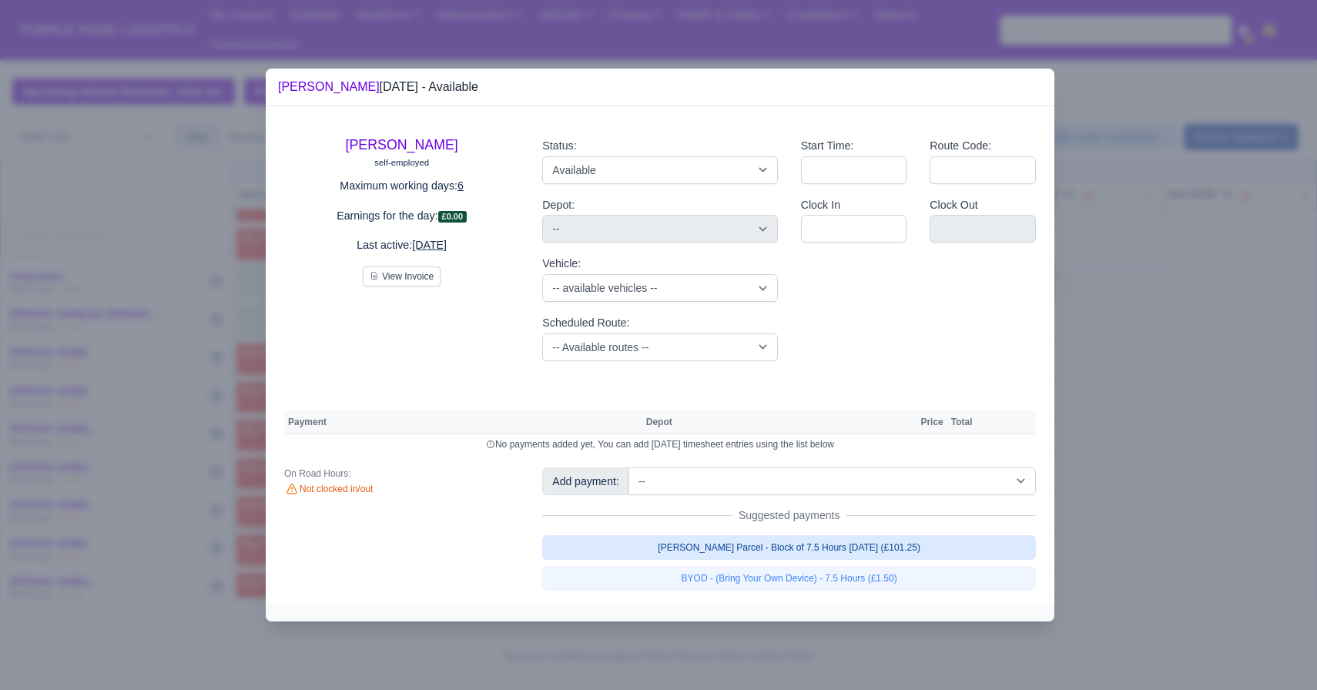
click at [798, 552] on link "[PERSON_NAME] Parcel - Block of 7.5 Hours [DATE] (£101.25)" at bounding box center [789, 547] width 494 height 25
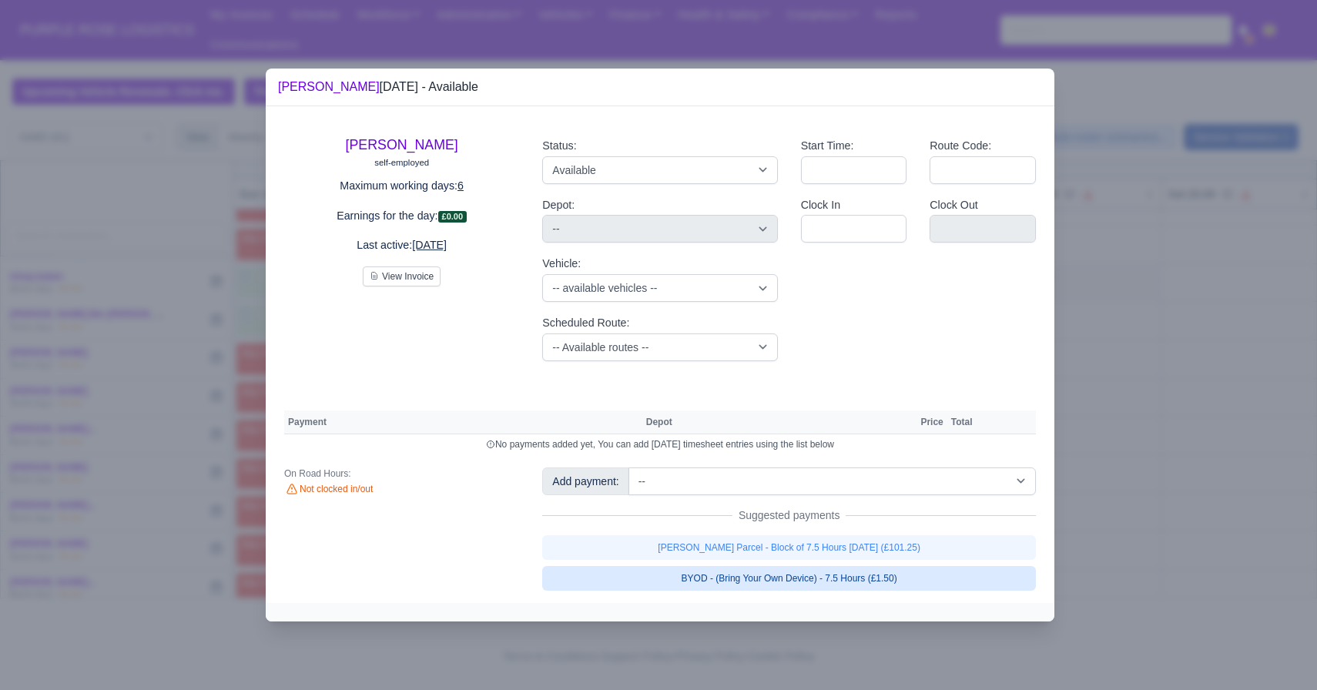
select select "5"
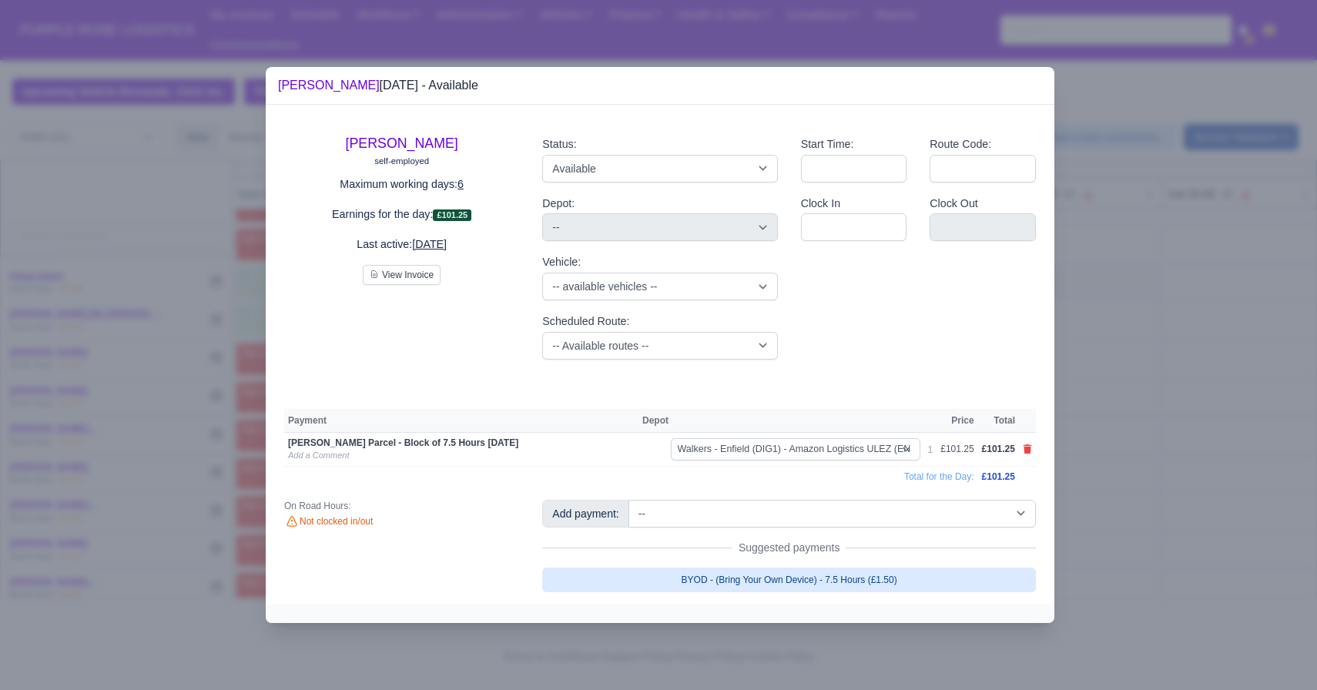
click at [946, 585] on link "BYOD - (Bring Your Own Device) - 7.5 Hours (£1.50)" at bounding box center [789, 580] width 494 height 25
select select "5"
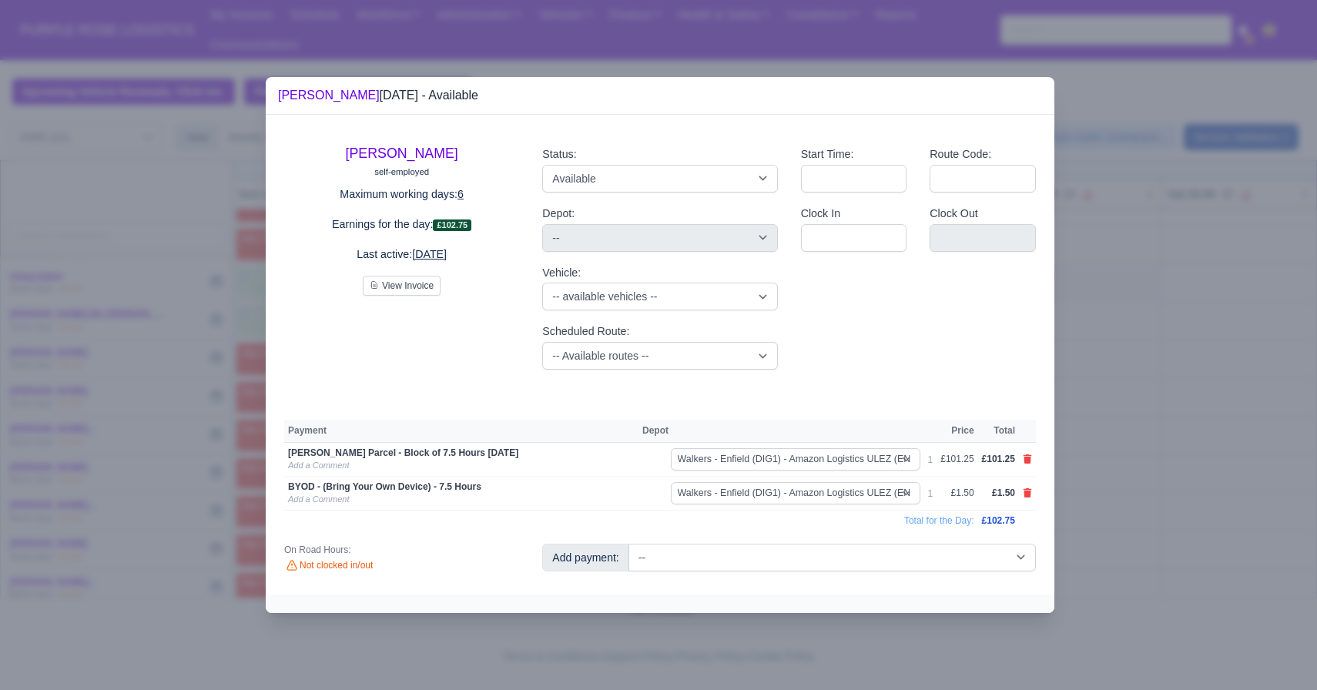
click at [1146, 461] on div at bounding box center [658, 345] width 1317 height 690
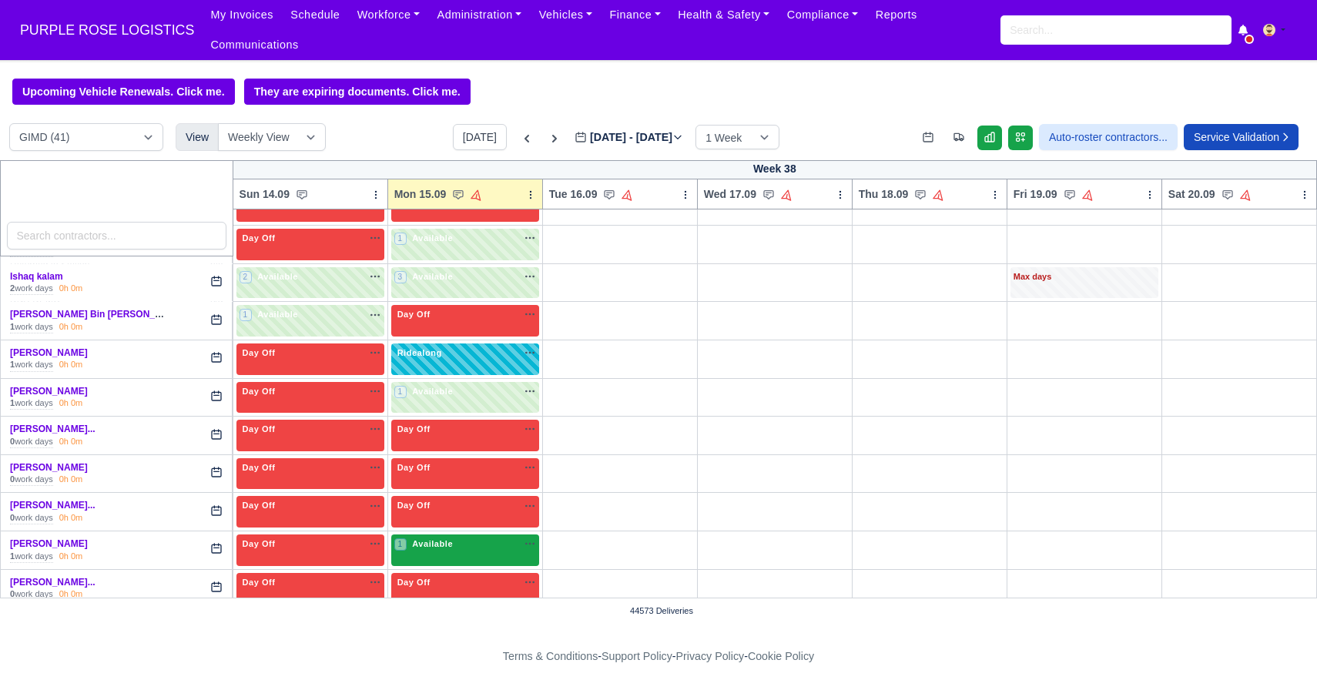
click at [463, 548] on div "1 Available na" at bounding box center [465, 544] width 142 height 13
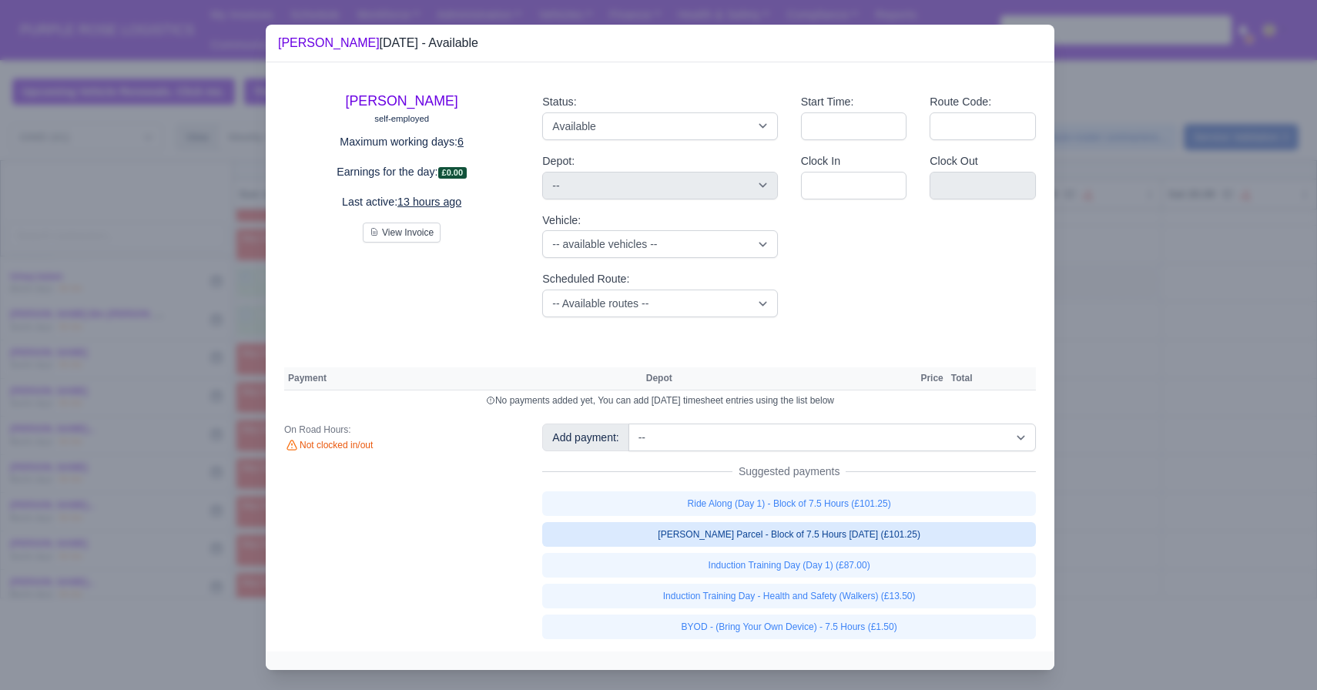
click at [747, 537] on link "[PERSON_NAME] Parcel - Block of 7.5 Hours [DATE] (£101.25)" at bounding box center [789, 534] width 494 height 25
select select "5"
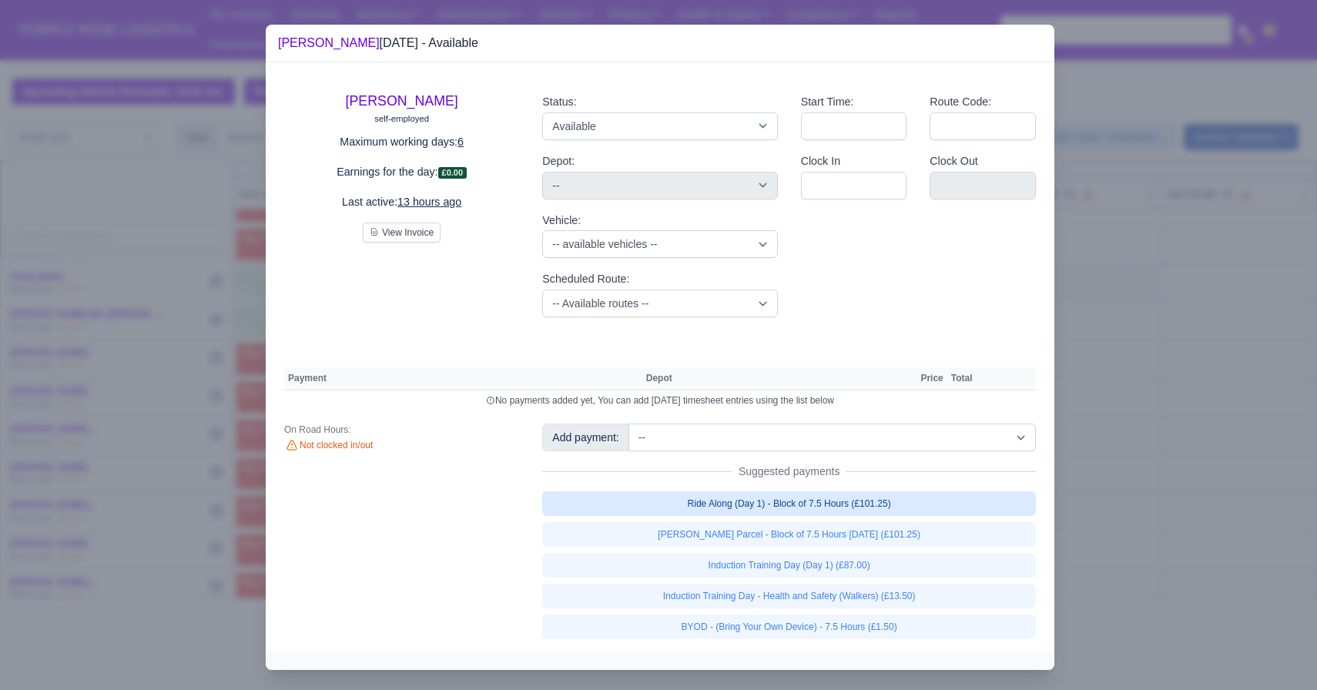
select select "5"
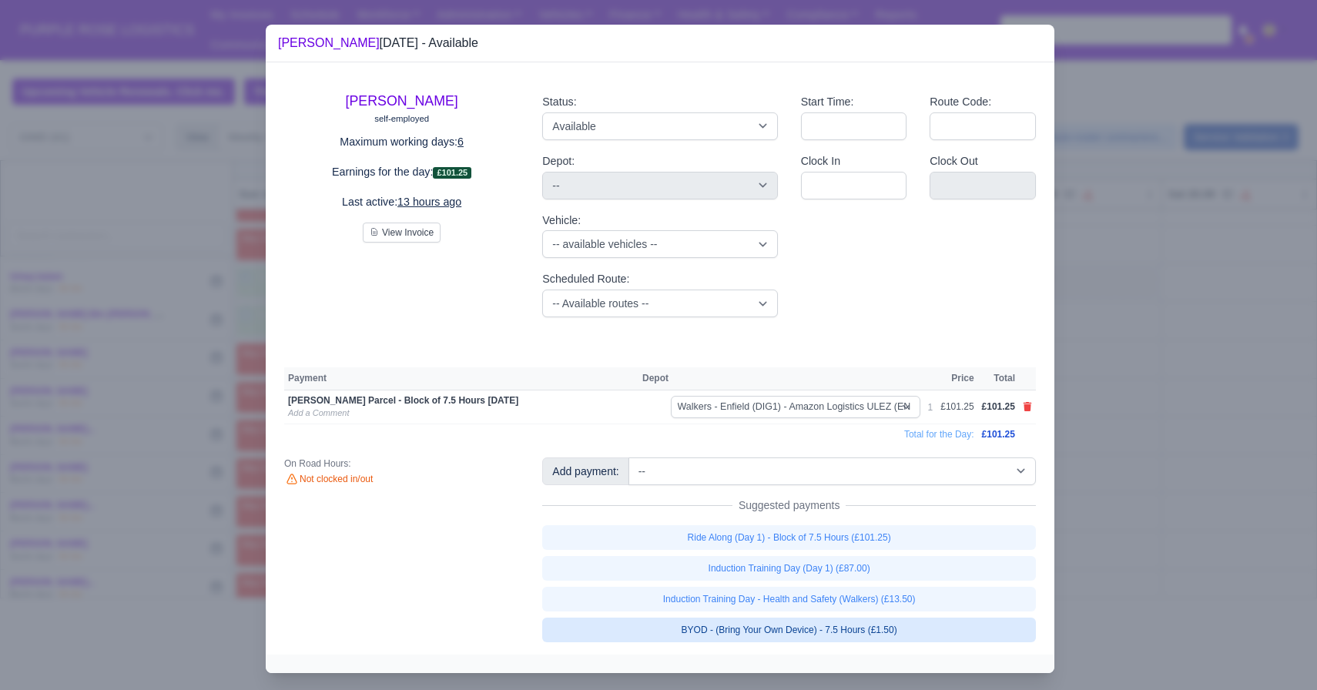
click at [755, 622] on link "BYOD - (Bring Your Own Device) - 7.5 Hours (£1.50)" at bounding box center [789, 630] width 494 height 25
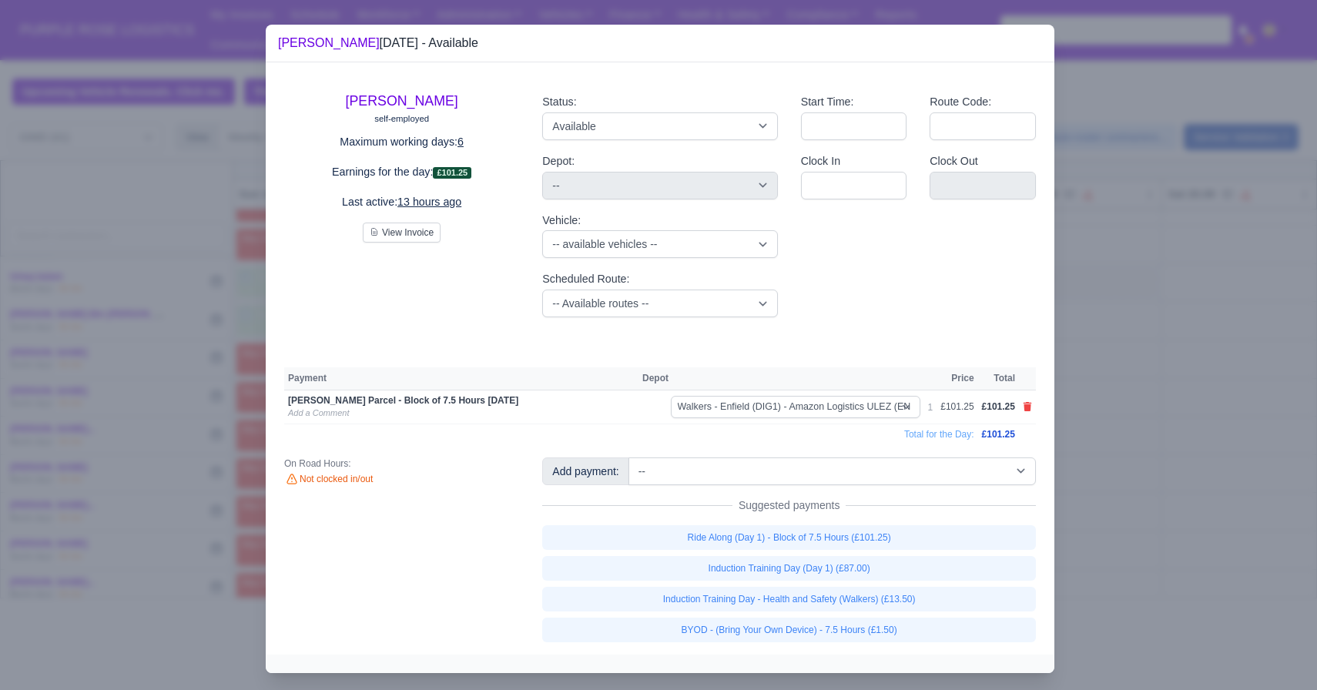
select select "5"
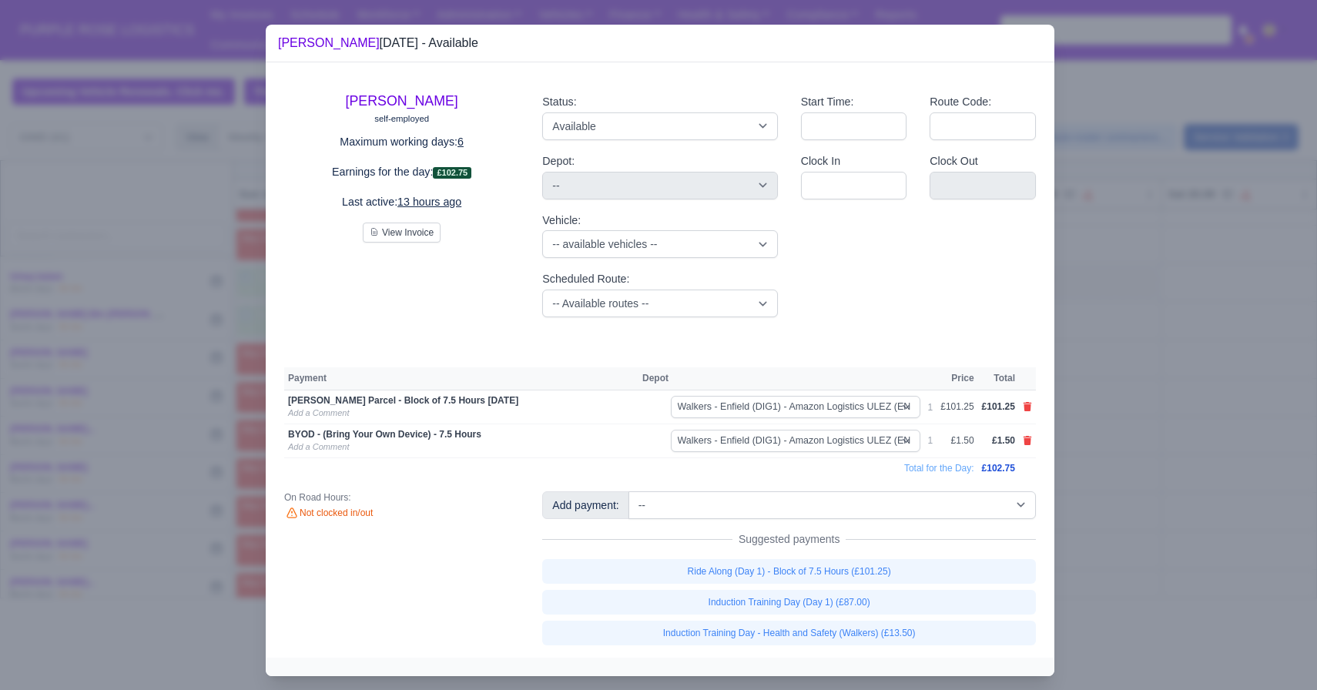
click at [1145, 531] on div at bounding box center [658, 345] width 1317 height 690
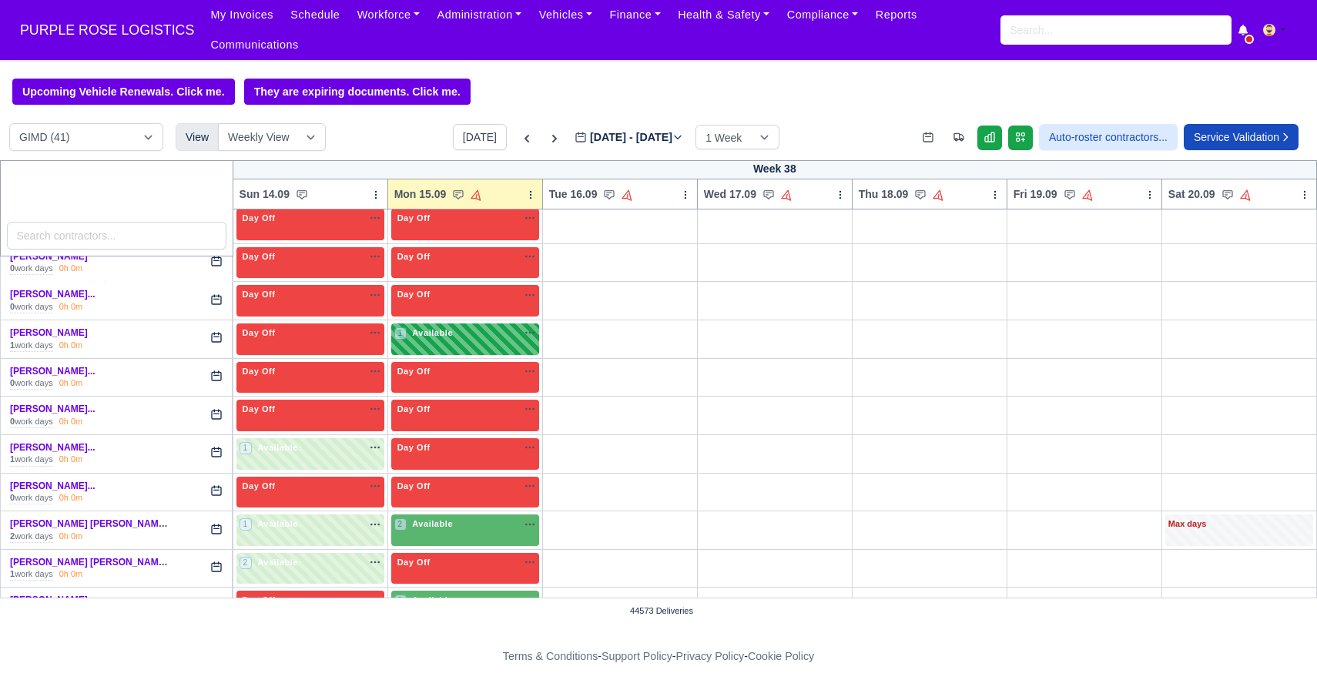
scroll to position [905, 0]
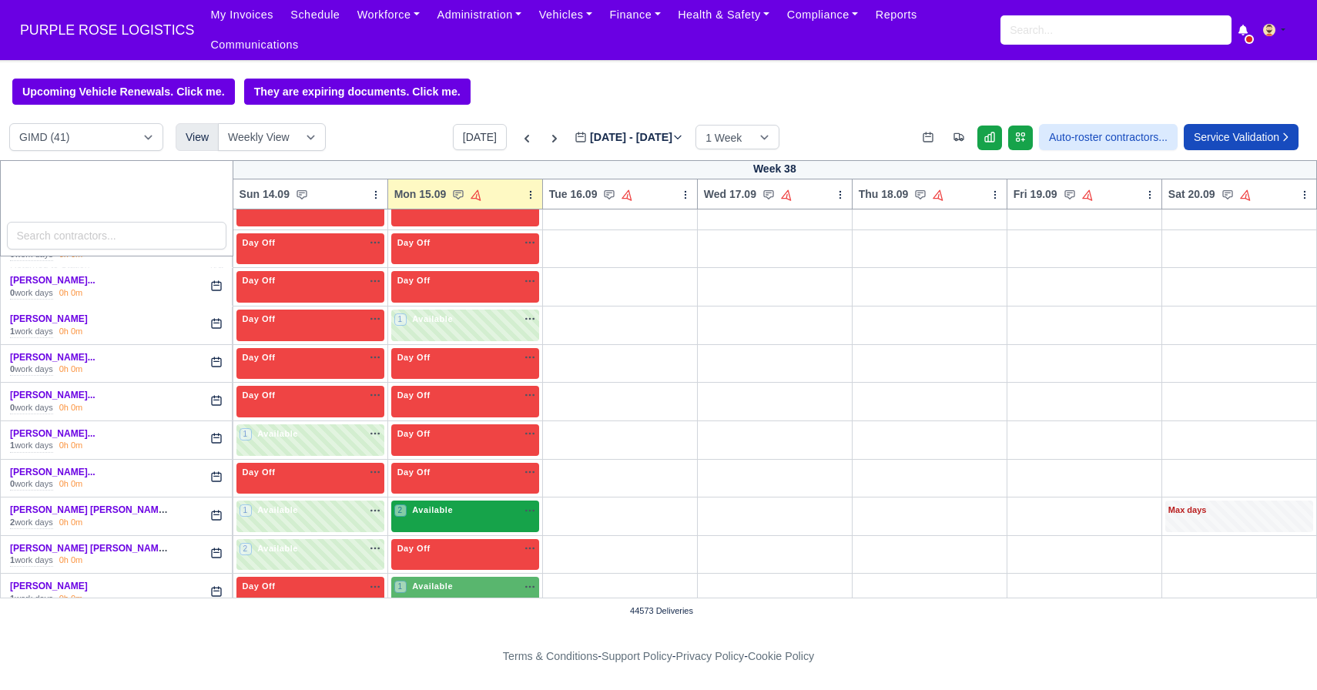
click at [463, 519] on div "2 Available na" at bounding box center [465, 512] width 142 height 16
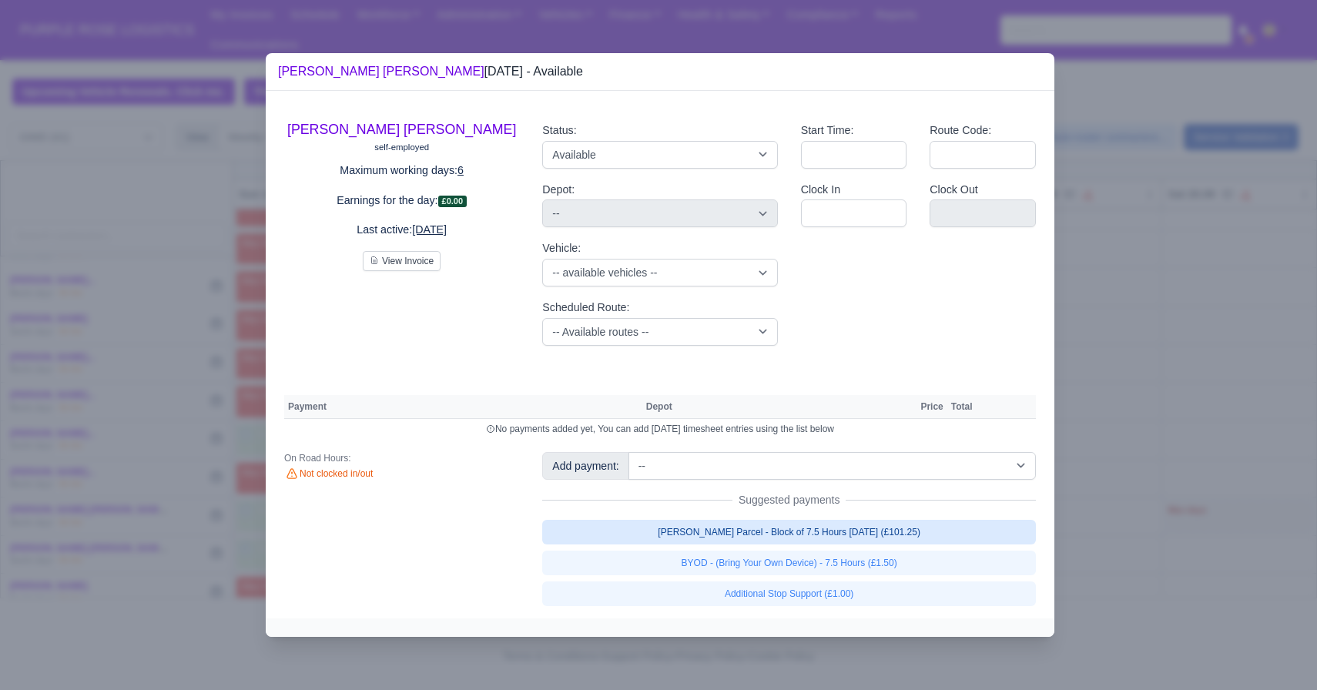
click at [694, 528] on link "[PERSON_NAME] Parcel - Block of 7.5 Hours [DATE] (£101.25)" at bounding box center [789, 532] width 494 height 25
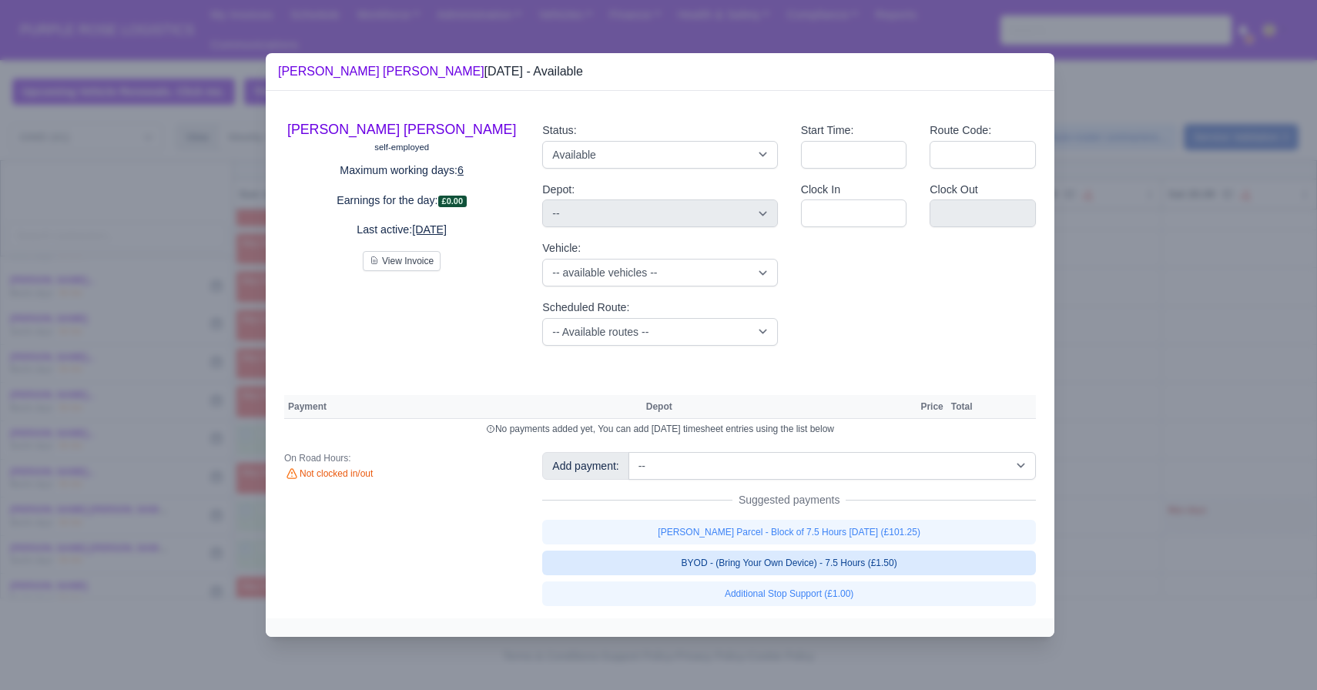
select select "5"
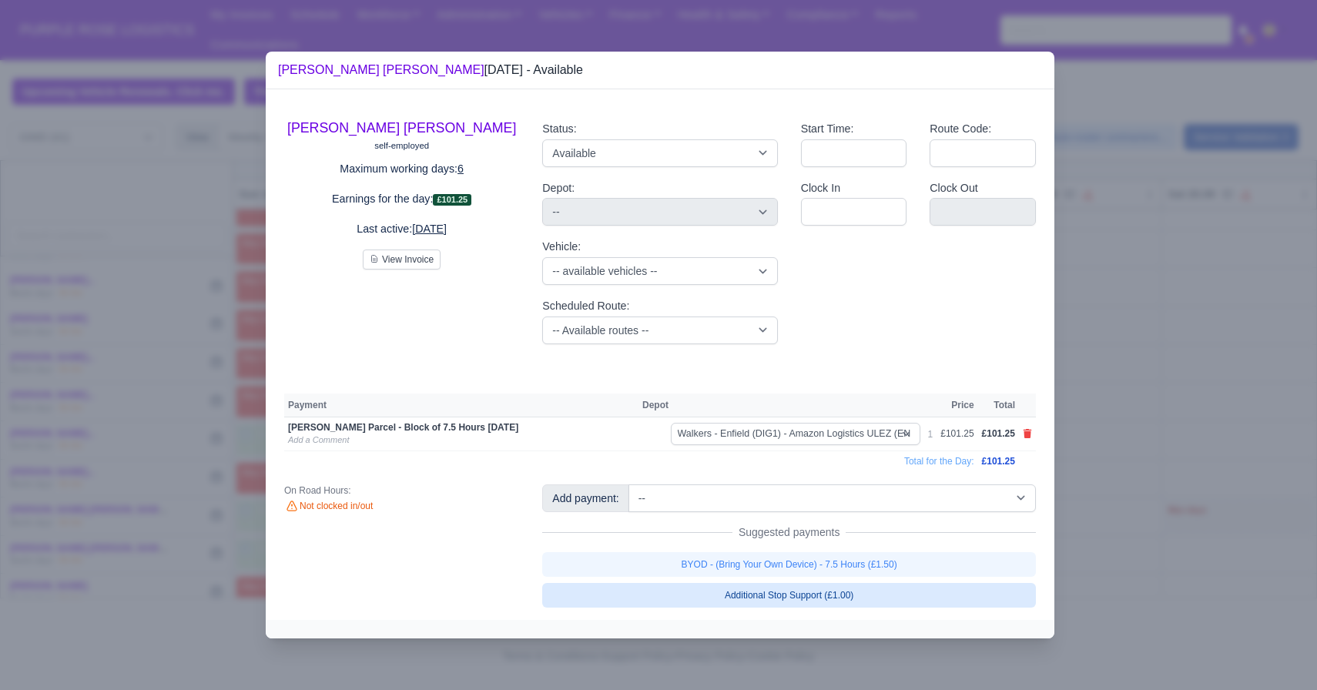
click at [666, 567] on link "BYOD - (Bring Your Own Device) - 7.5 Hours (£1.50)" at bounding box center [789, 564] width 494 height 25
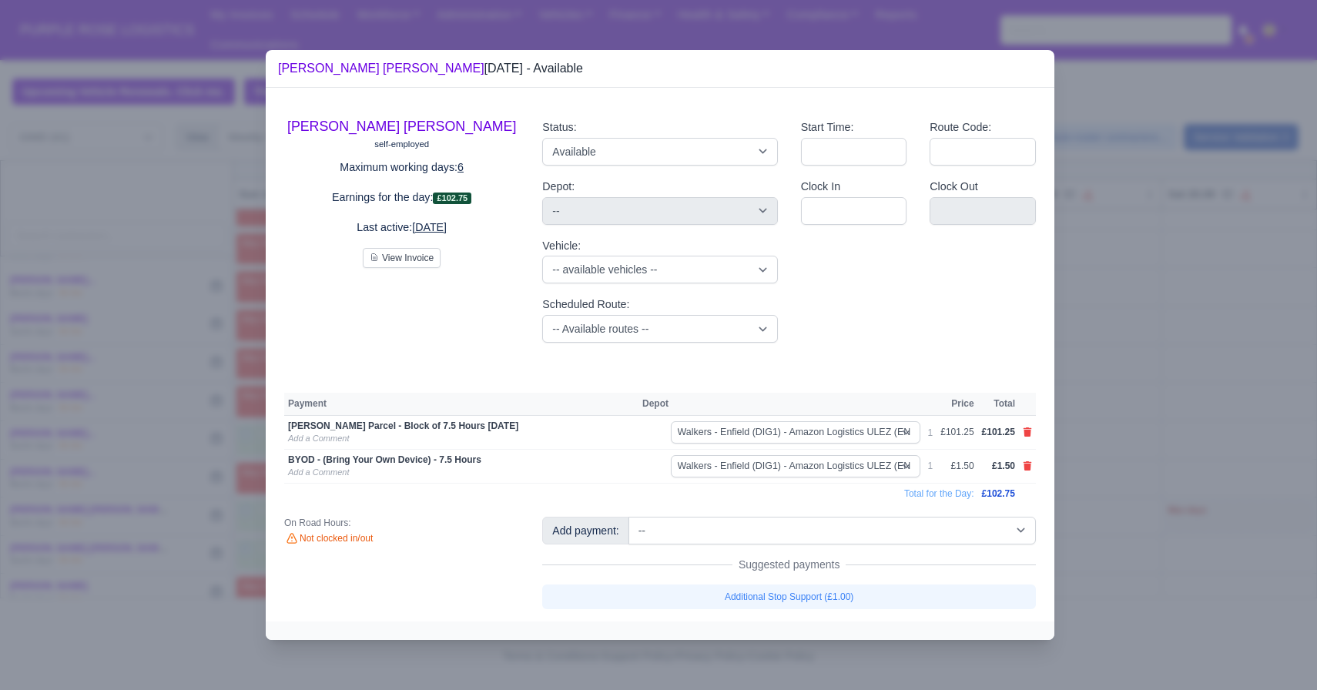
click at [206, 471] on div at bounding box center [658, 345] width 1317 height 690
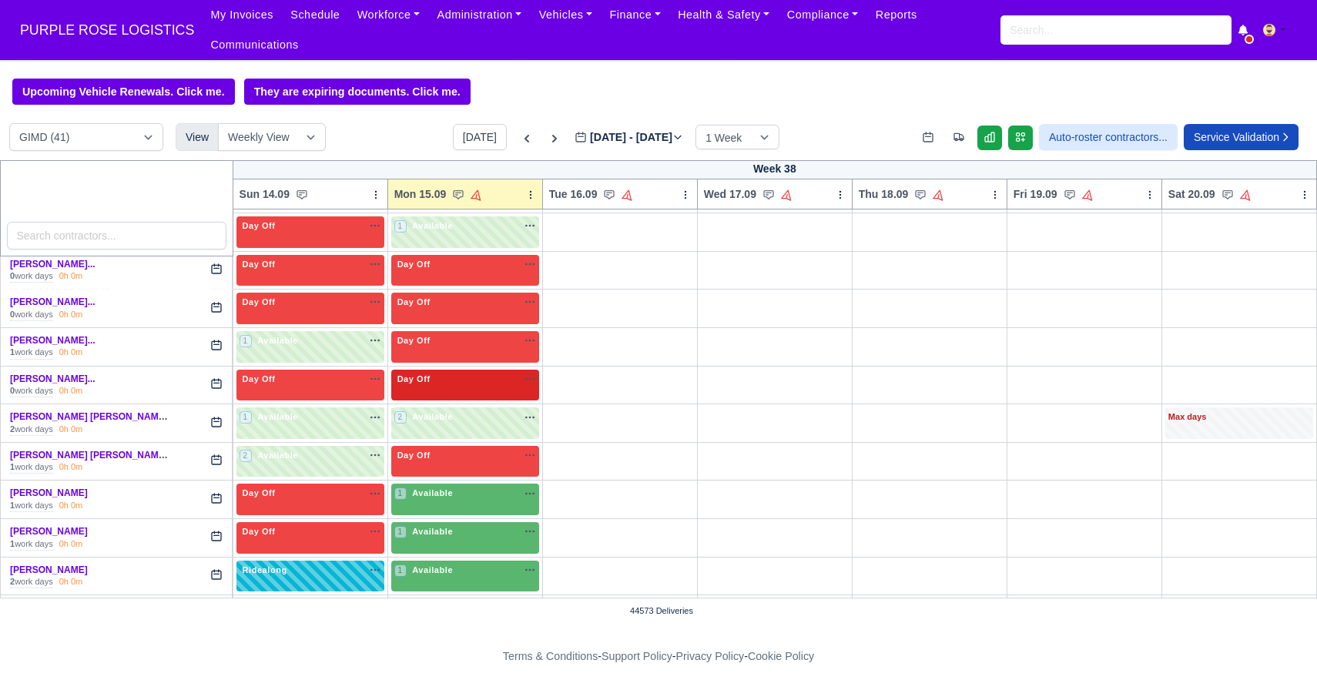
scroll to position [1033, 0]
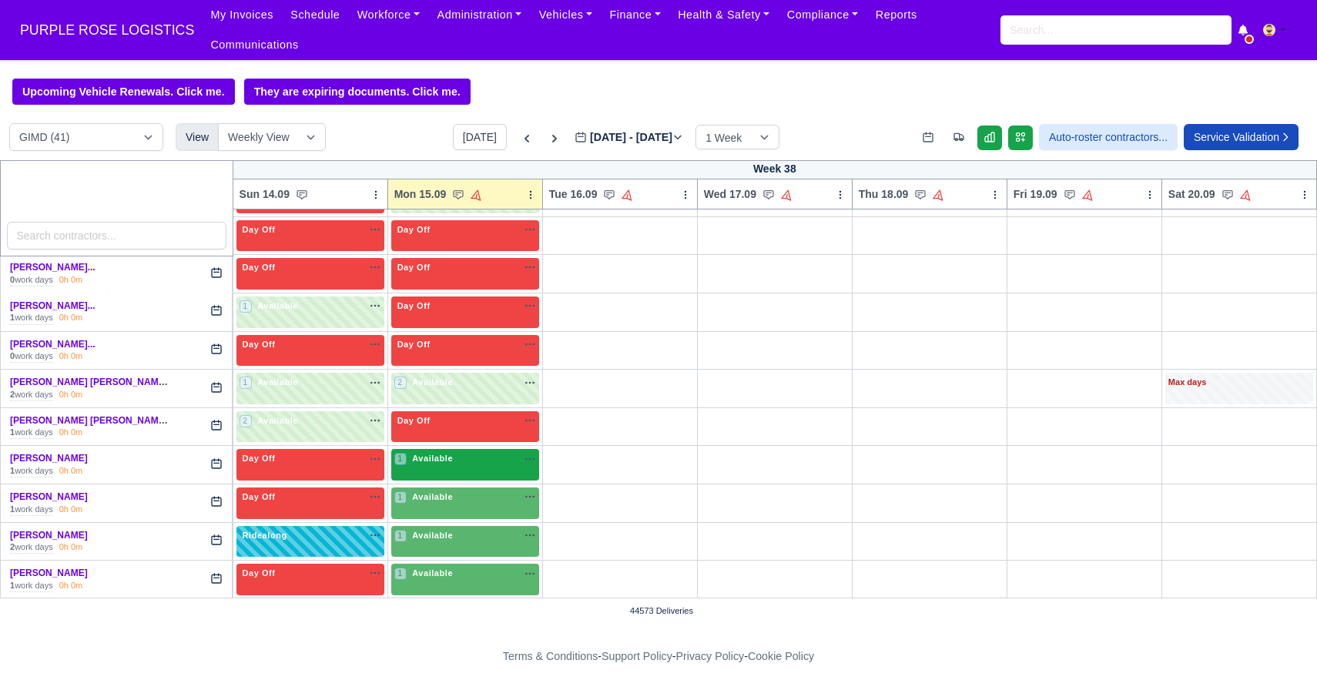
click at [440, 464] on span "Available" at bounding box center [432, 458] width 47 height 11
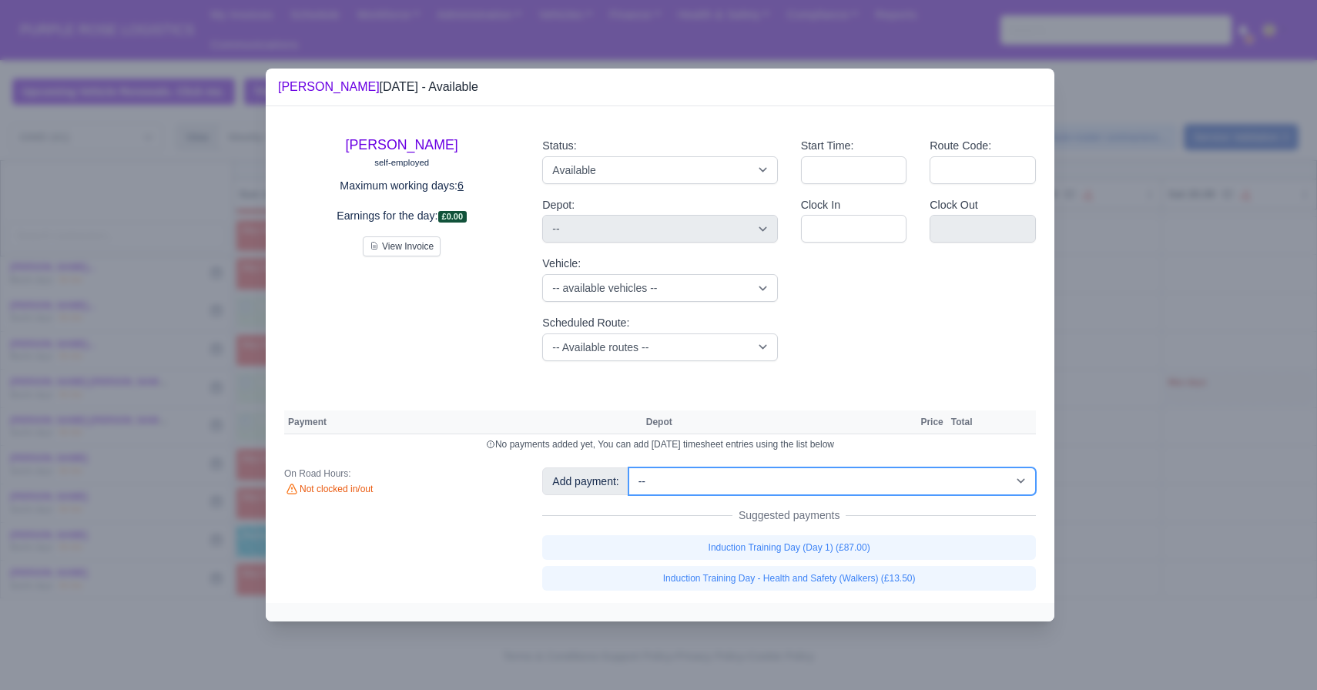
click at [754, 489] on select "-- Additional Hour Support (£14.50) Additional Hour Support (Walkers) (£13.50) …" at bounding box center [833, 482] width 408 height 28
click at [630, 468] on select "-- Additional Hour Support (£14.50) Additional Hour Support (Walkers) (£13.50) …" at bounding box center [833, 482] width 408 height 28
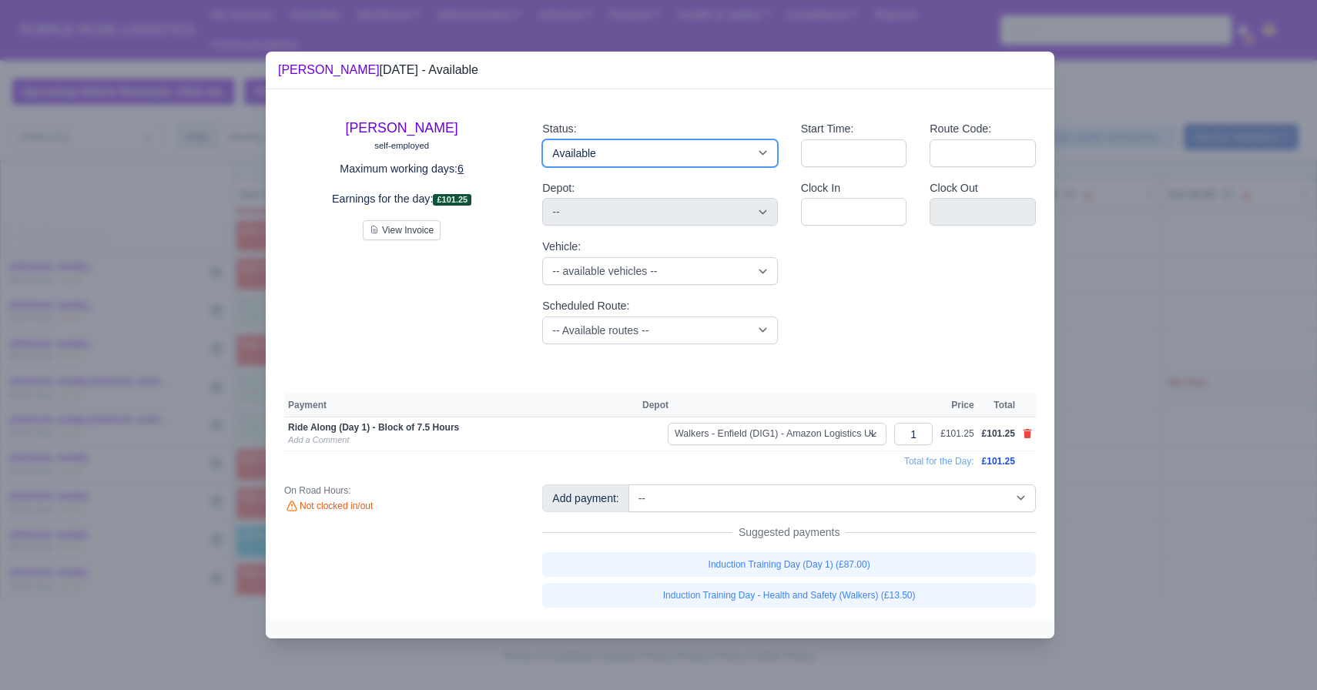
click at [612, 159] on select "Available Day Off Stand By Holiday Other Depot In Office OSM Ridealong Nursery …" at bounding box center [659, 153] width 235 height 28
click at [542, 139] on select "Available Day Off Stand By Holiday Other Depot In Office OSM Ridealong Nursery …" at bounding box center [659, 153] width 235 height 28
click at [1203, 340] on div at bounding box center [658, 345] width 1317 height 690
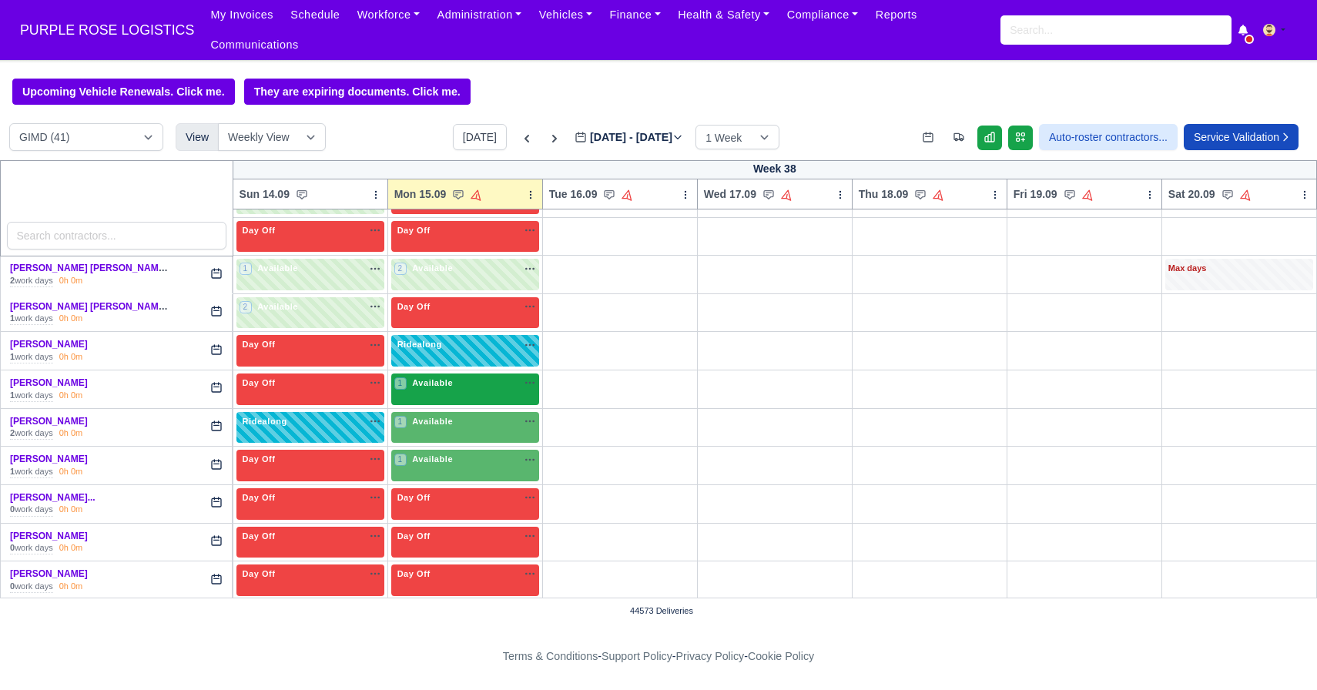
scroll to position [1149, 0]
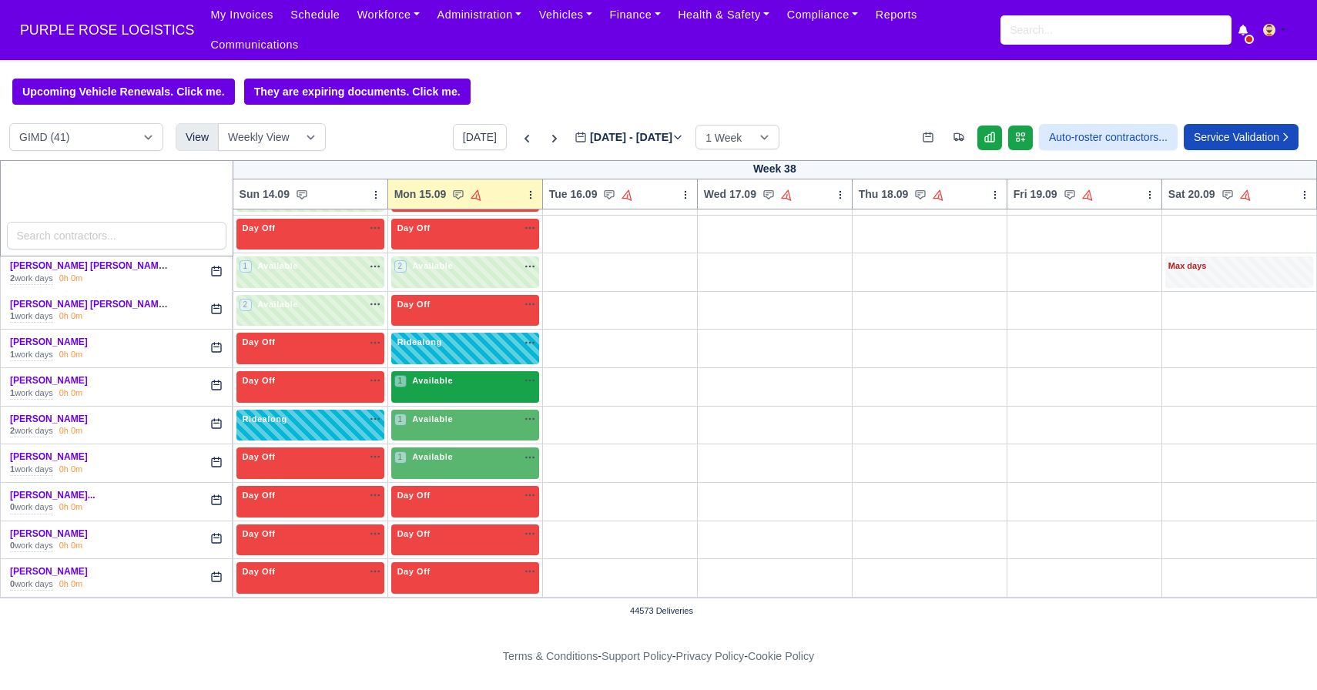
click at [456, 385] on span "Available" at bounding box center [432, 380] width 47 height 11
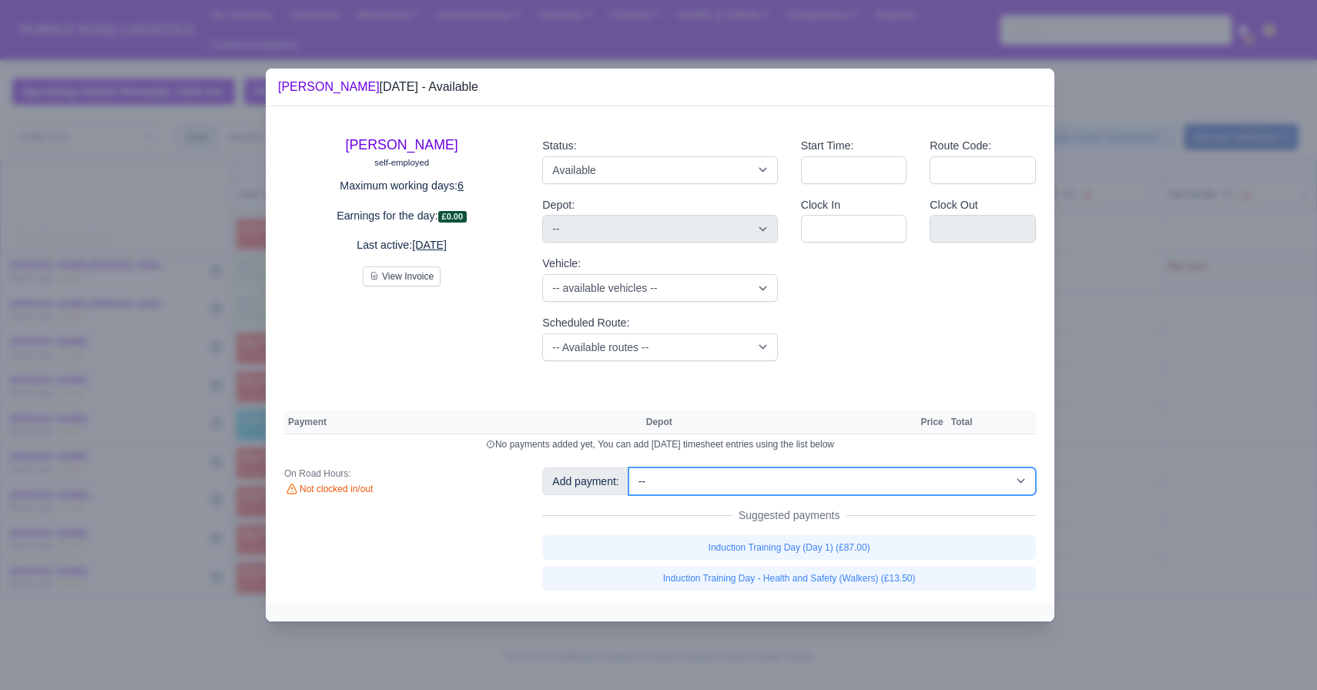
click at [763, 490] on select "-- Additional Hour Support (£14.50) Additional Hour Support (Walkers) (£13.50) …" at bounding box center [833, 482] width 408 height 28
click at [630, 468] on select "-- Additional Hour Support (£14.50) Additional Hour Support (Walkers) (£13.50) …" at bounding box center [833, 482] width 408 height 28
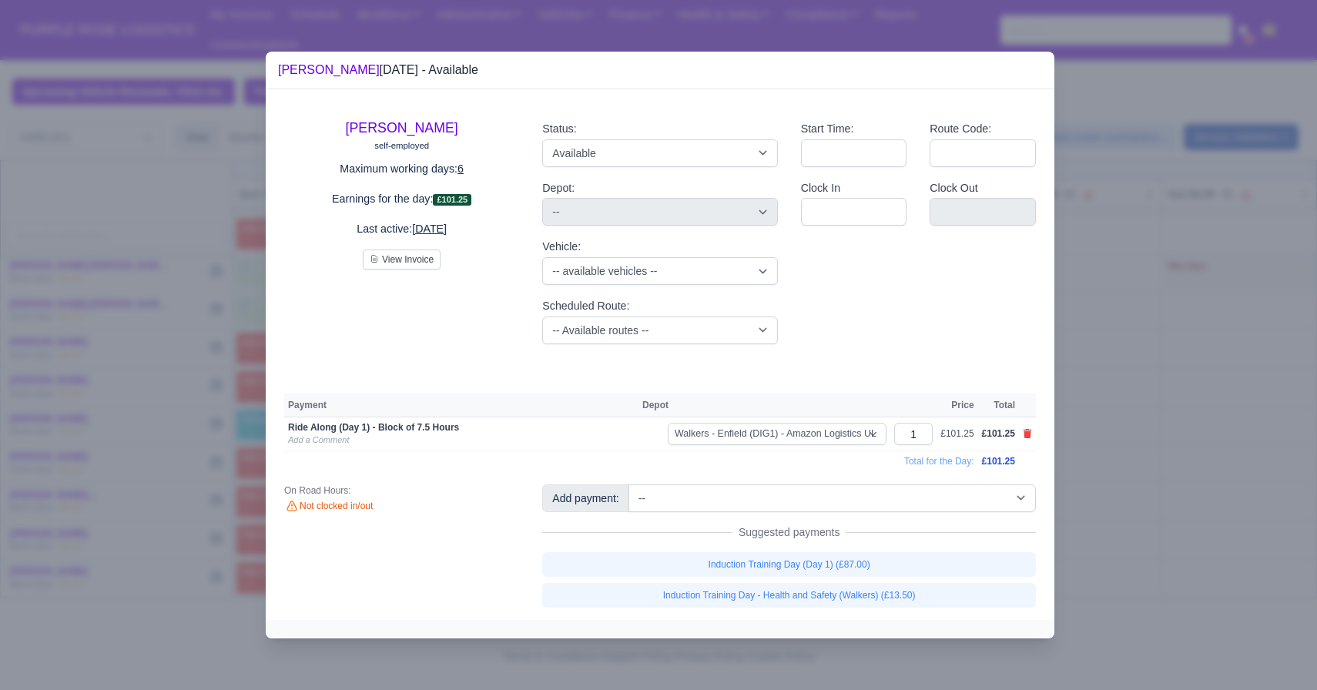
click at [609, 181] on div "Depot: -- Enfield (DIG1) - Amazon Logistics ULEZ (EN3 7PZ) Harlow (DHW1) - Amaz…" at bounding box center [659, 202] width 235 height 47
click at [606, 146] on select "Available Day Off Stand By Holiday Other Depot In Office OSM Ridealong Nursery …" at bounding box center [659, 153] width 235 height 28
click at [542, 139] on select "Available Day Off Stand By Holiday Other Depot In Office OSM Ridealong Nursery …" at bounding box center [659, 153] width 235 height 28
click at [1159, 325] on div at bounding box center [658, 345] width 1317 height 690
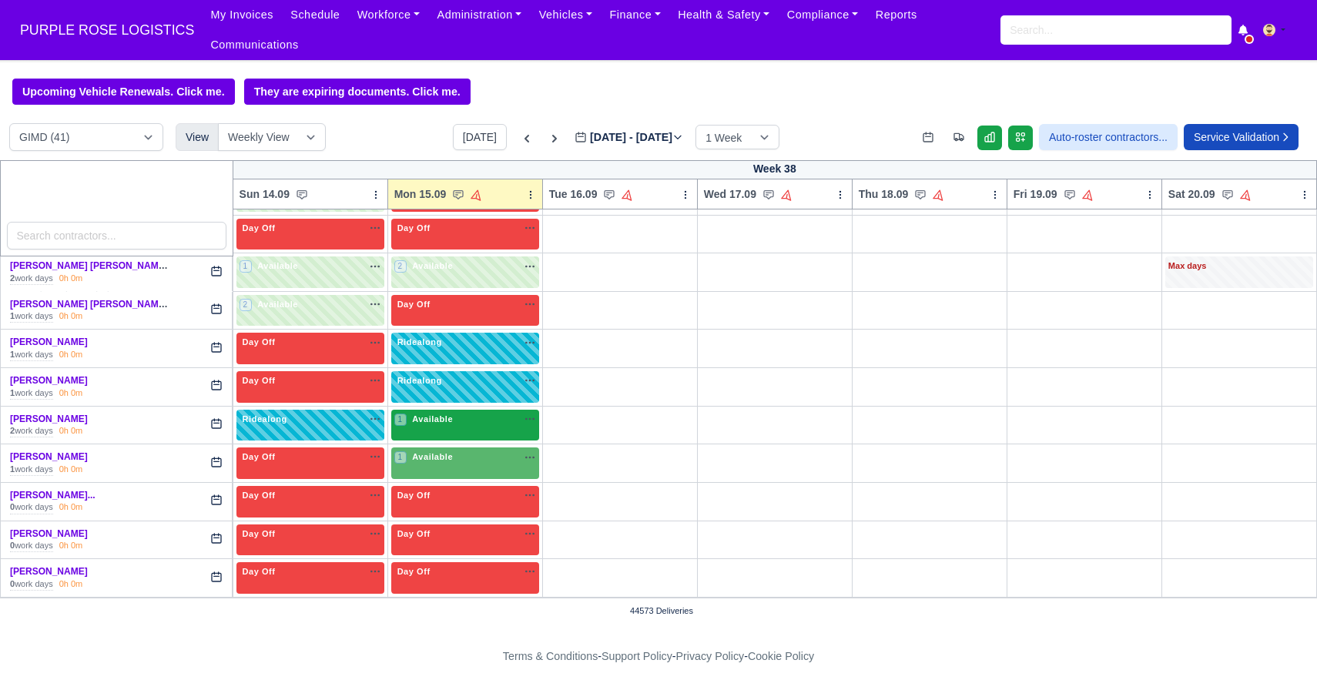
click at [456, 428] on div "1 Available na" at bounding box center [465, 421] width 142 height 16
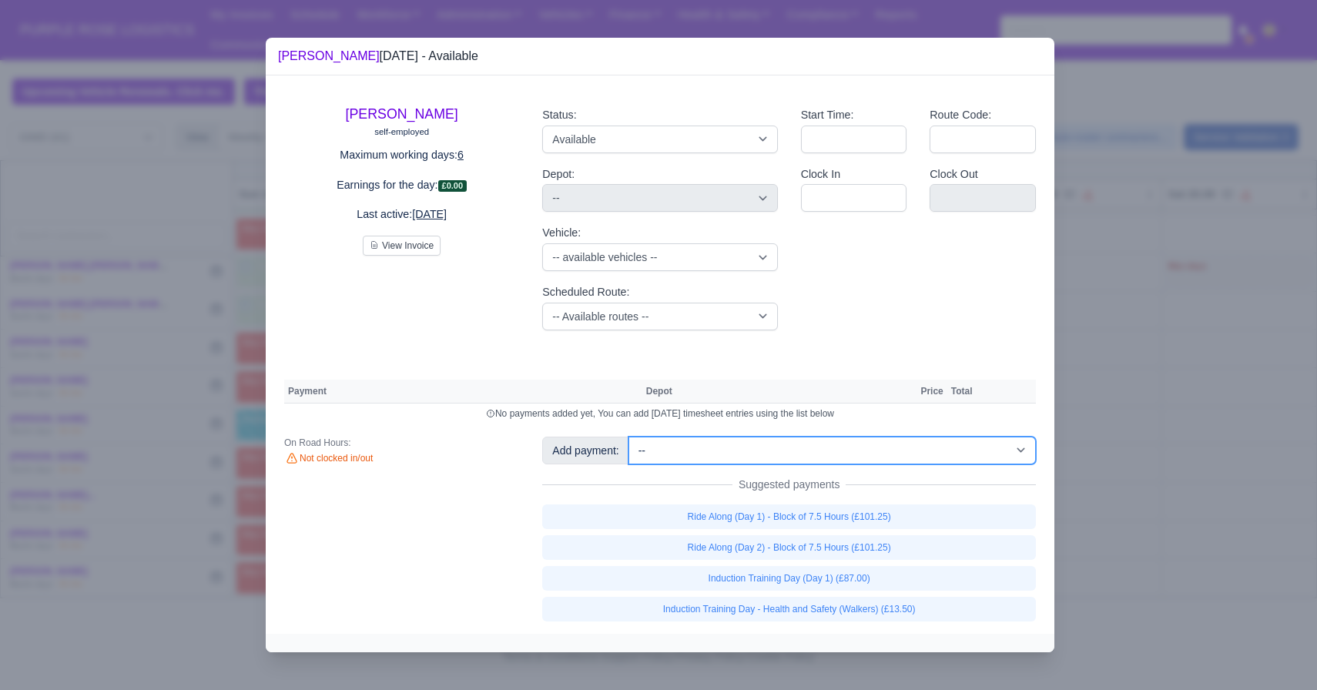
click at [808, 451] on select "-- Additional Hour Support (£14.50) Additional Hour Support (Walkers) (£13.50) …" at bounding box center [833, 451] width 408 height 28
click at [630, 437] on select "-- Additional Hour Support (£14.50) Additional Hour Support (Walkers) (£13.50) …" at bounding box center [833, 451] width 408 height 28
click at [752, 449] on select "-- Additional Hour Support (£14.50) Additional Hour Support (Walkers) (£13.50) …" at bounding box center [833, 451] width 408 height 28
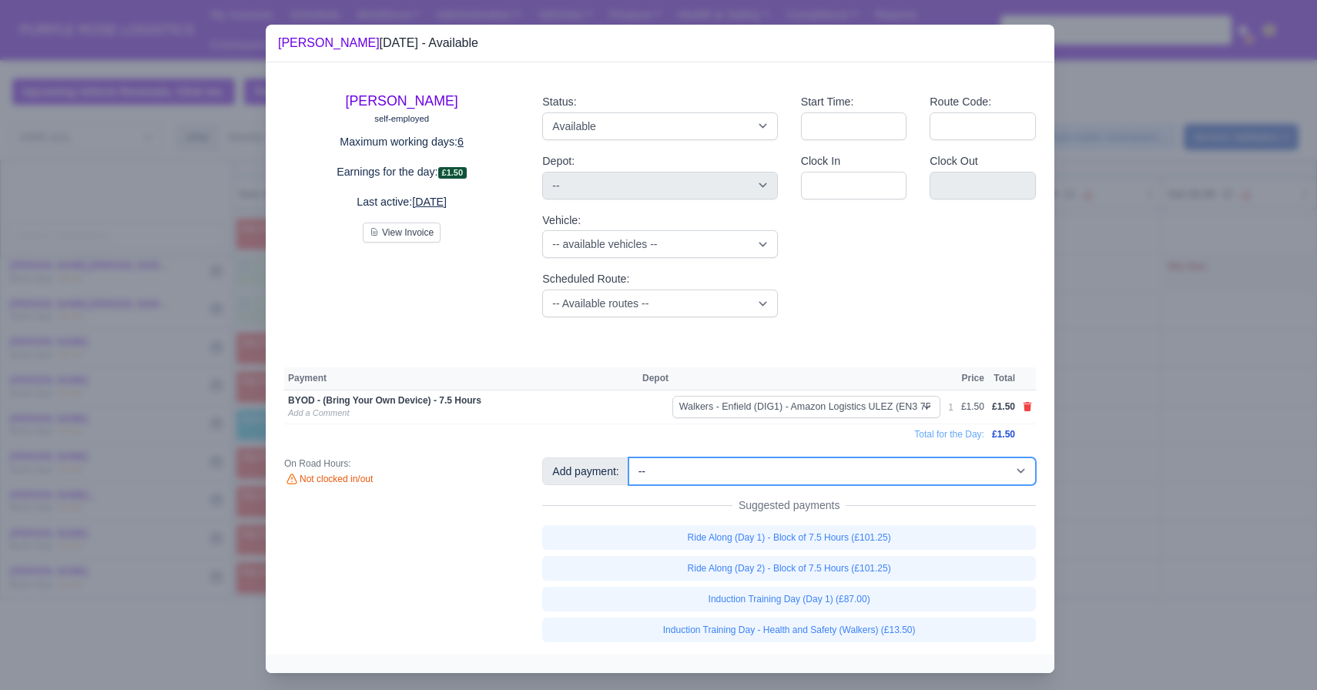
click at [758, 475] on select "-- Additional Hour Support (£14.50) Additional Hour Support (Walkers) (£13.50) …" at bounding box center [833, 472] width 408 height 28
click at [630, 458] on select "-- Additional Hour Support (£14.50) Additional Hour Support (Walkers) (£13.50) …" at bounding box center [833, 472] width 408 height 28
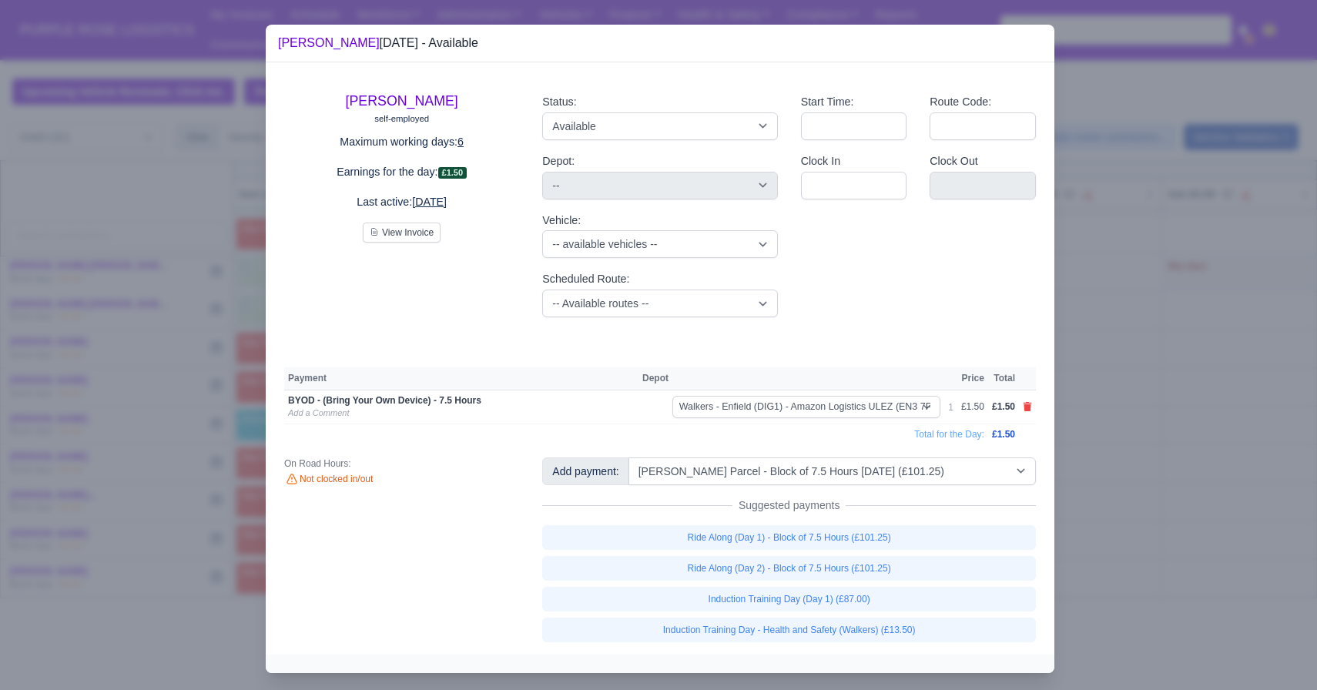
click at [1143, 521] on div at bounding box center [658, 345] width 1317 height 690
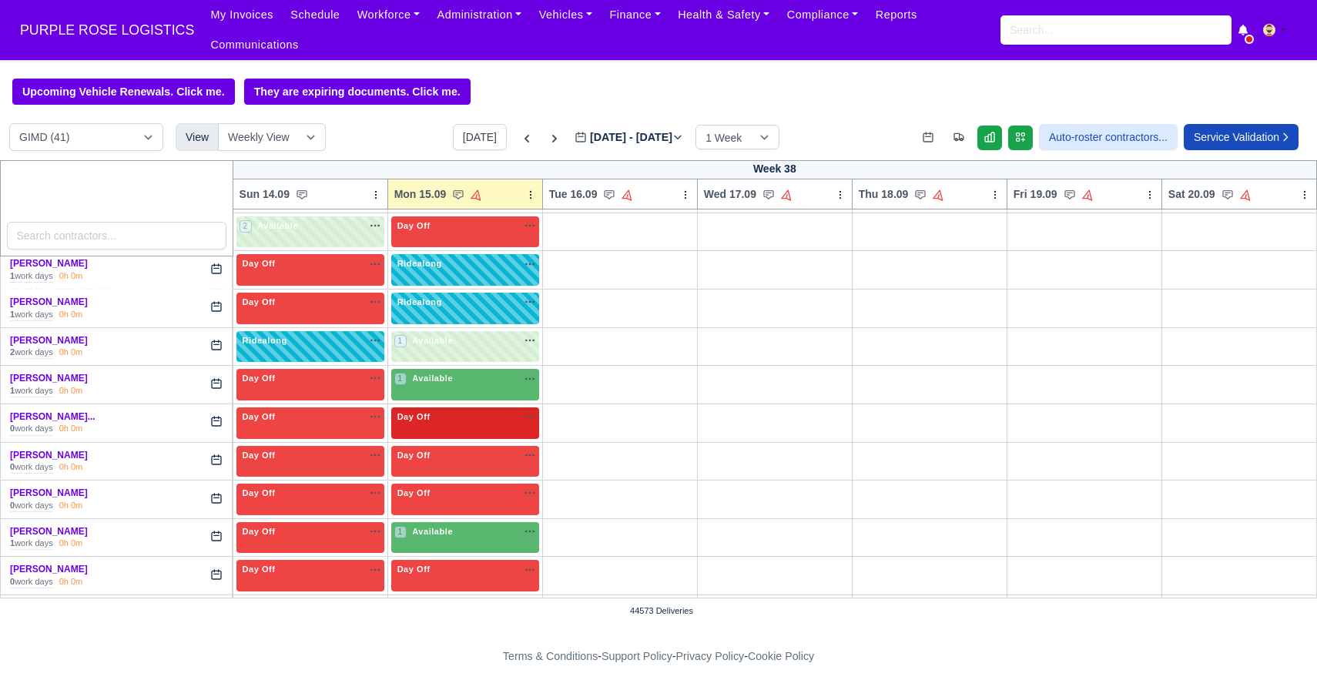
scroll to position [1229, 0]
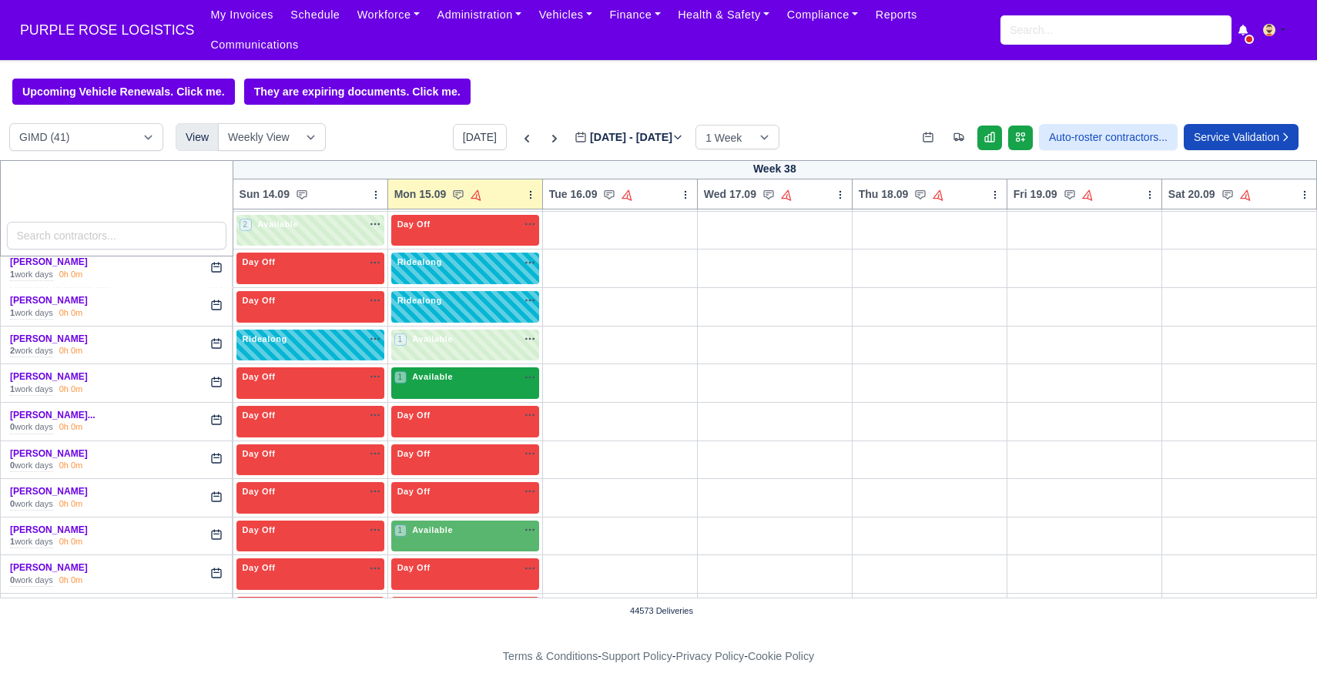
click at [460, 384] on div "1 Available na" at bounding box center [465, 377] width 142 height 13
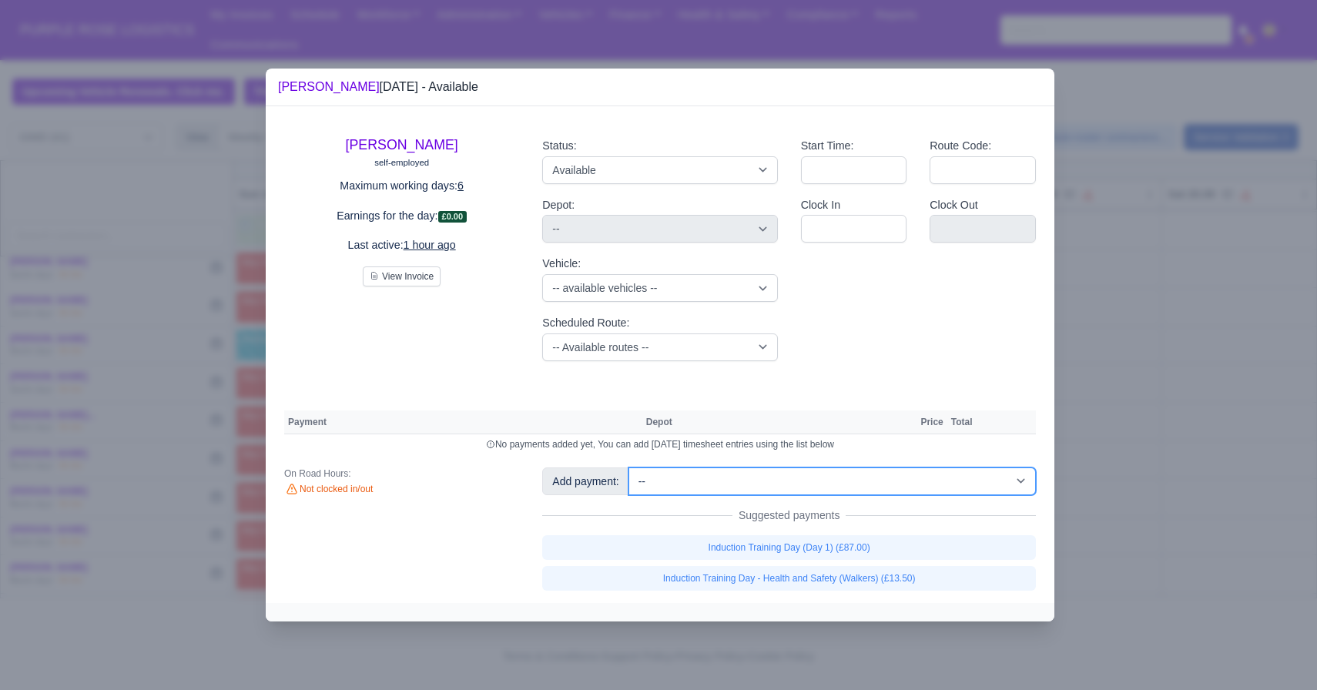
click at [731, 489] on select "-- Additional Hour Support (£14.50) Additional Hour Support (Walkers) (£13.50) …" at bounding box center [833, 482] width 408 height 28
click at [630, 468] on select "-- Additional Hour Support (£14.50) Additional Hour Support (Walkers) (£13.50) …" at bounding box center [833, 482] width 408 height 28
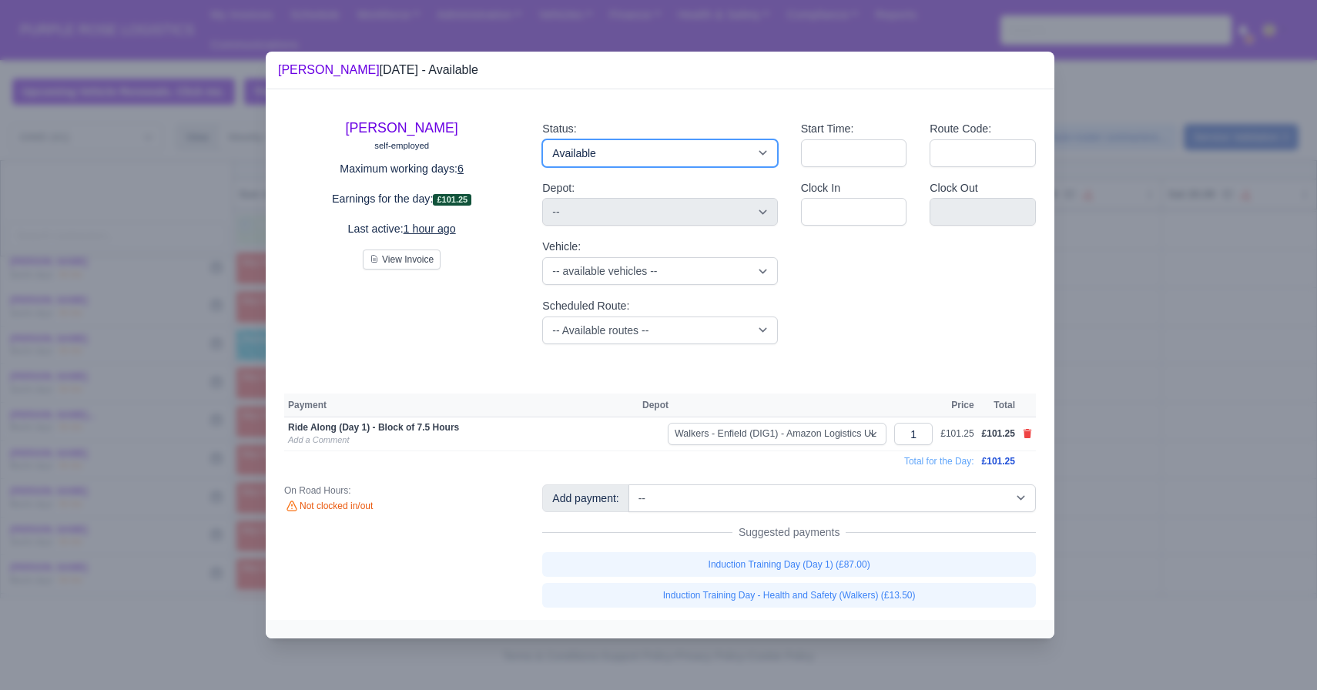
click at [618, 156] on select "Available Day Off Stand By Holiday Other Depot In Office OSM Ridealong Nursery …" at bounding box center [659, 153] width 235 height 28
click at [542, 139] on select "Available Day Off Stand By Holiday Other Depot In Office OSM Ridealong Nursery …" at bounding box center [659, 153] width 235 height 28
click at [1229, 377] on div at bounding box center [658, 345] width 1317 height 690
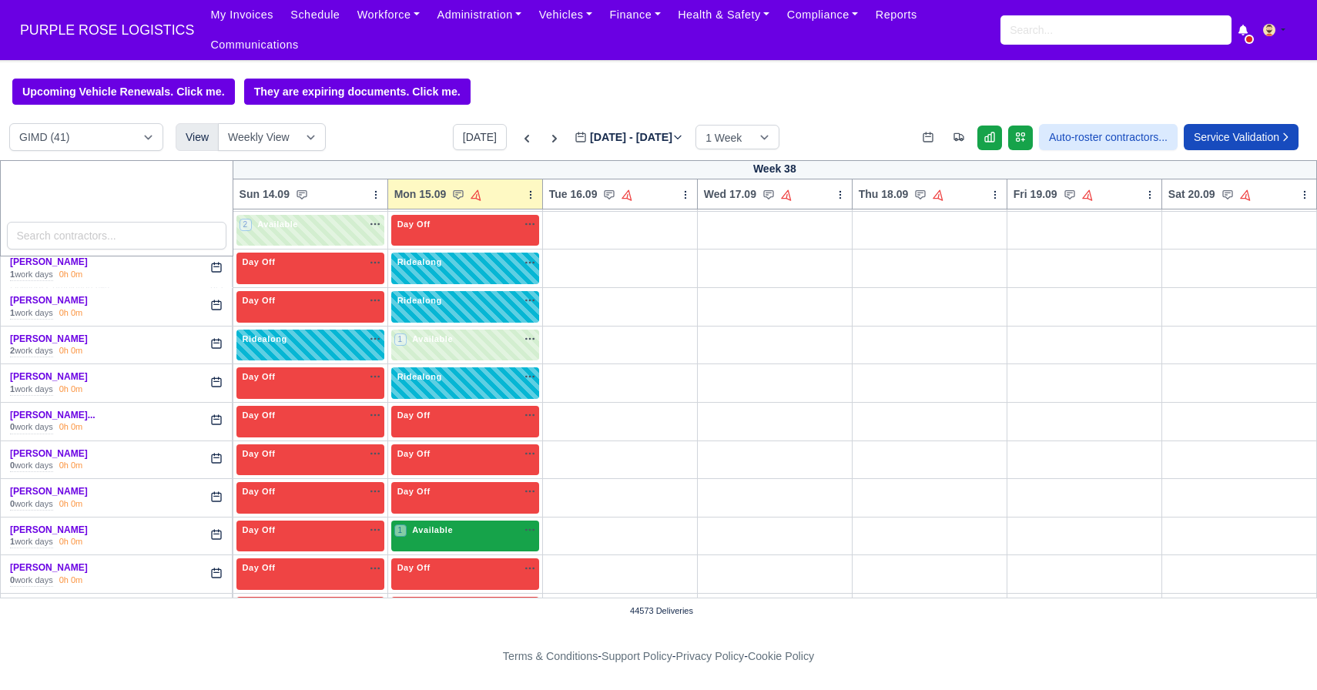
click at [450, 525] on span "Available" at bounding box center [432, 530] width 47 height 11
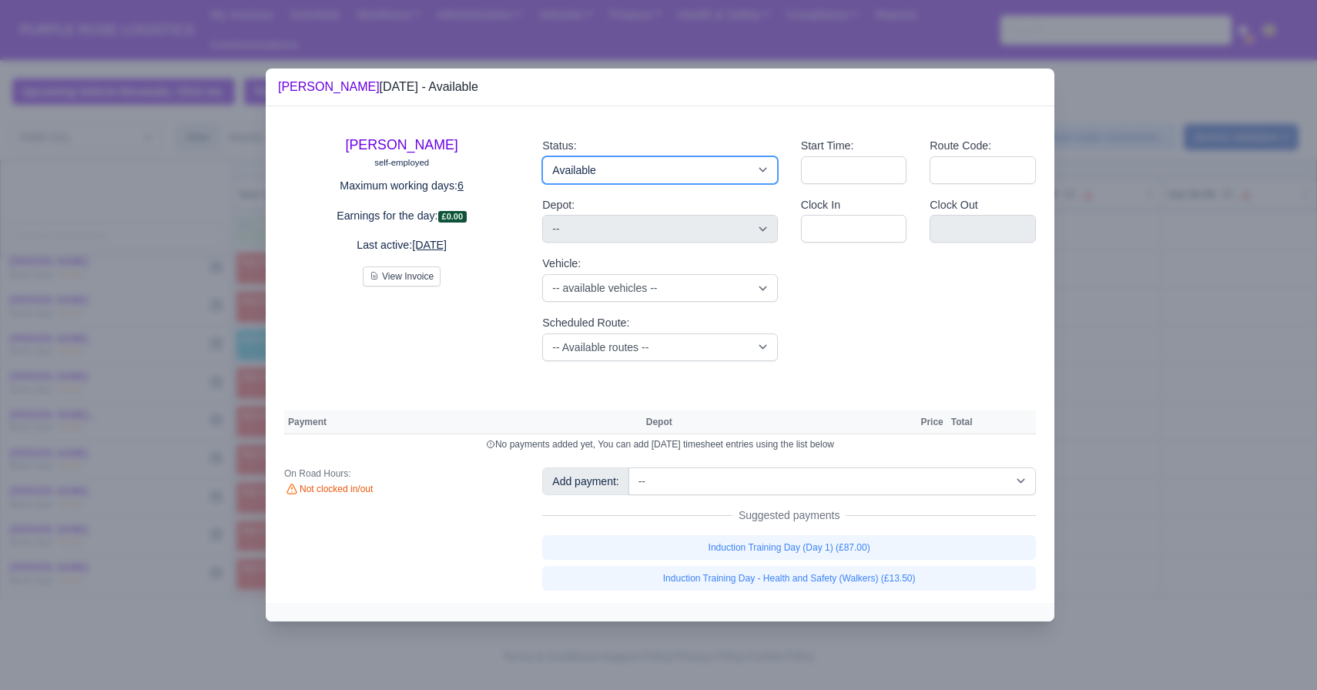
click at [602, 163] on select "Available Day Off Stand By Holiday Other Depot In Office OSM Ridealong Nursery …" at bounding box center [659, 170] width 235 height 28
click at [542, 156] on select "Available Day Off Stand By Holiday Other Depot In Office OSM Ridealong Nursery …" at bounding box center [659, 170] width 235 height 28
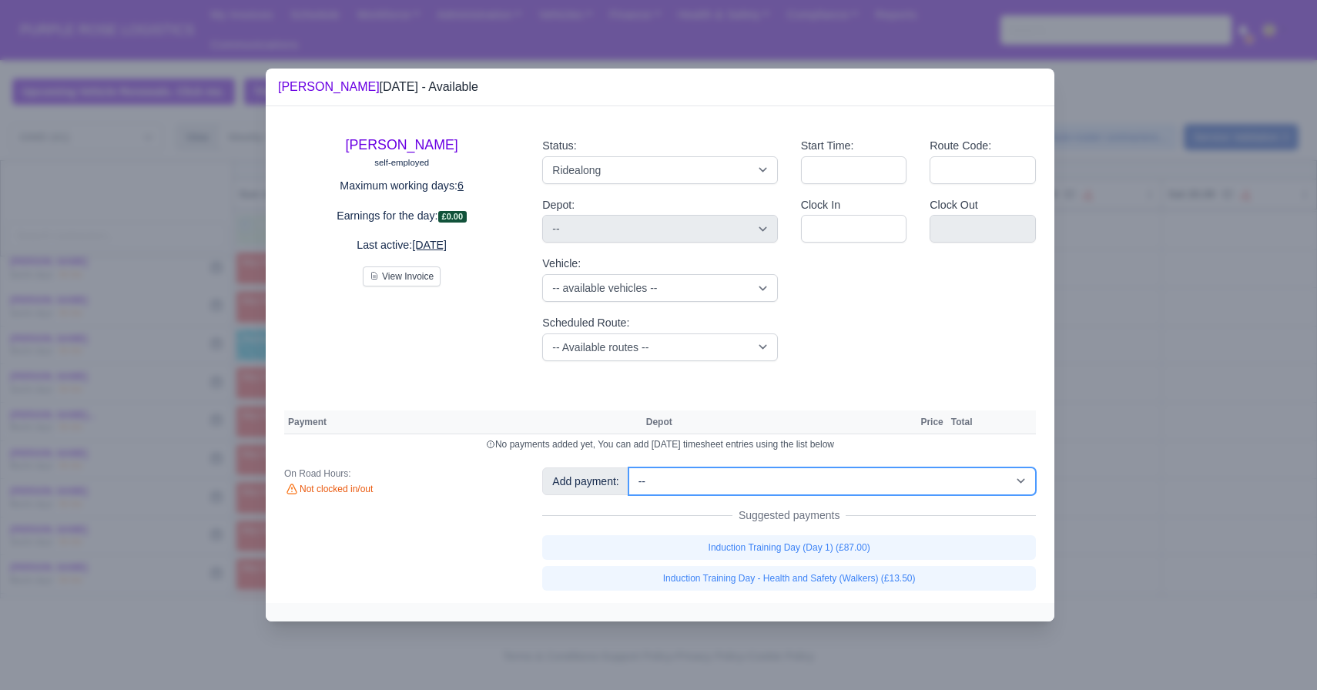
click at [706, 486] on select "-- Additional Hour Support (£14.50) Additional Hour Support (Walkers) (£13.50) …" at bounding box center [833, 482] width 408 height 28
click at [630, 468] on select "-- Additional Hour Support (£14.50) Additional Hour Support (Walkers) (£13.50) …" at bounding box center [833, 482] width 408 height 28
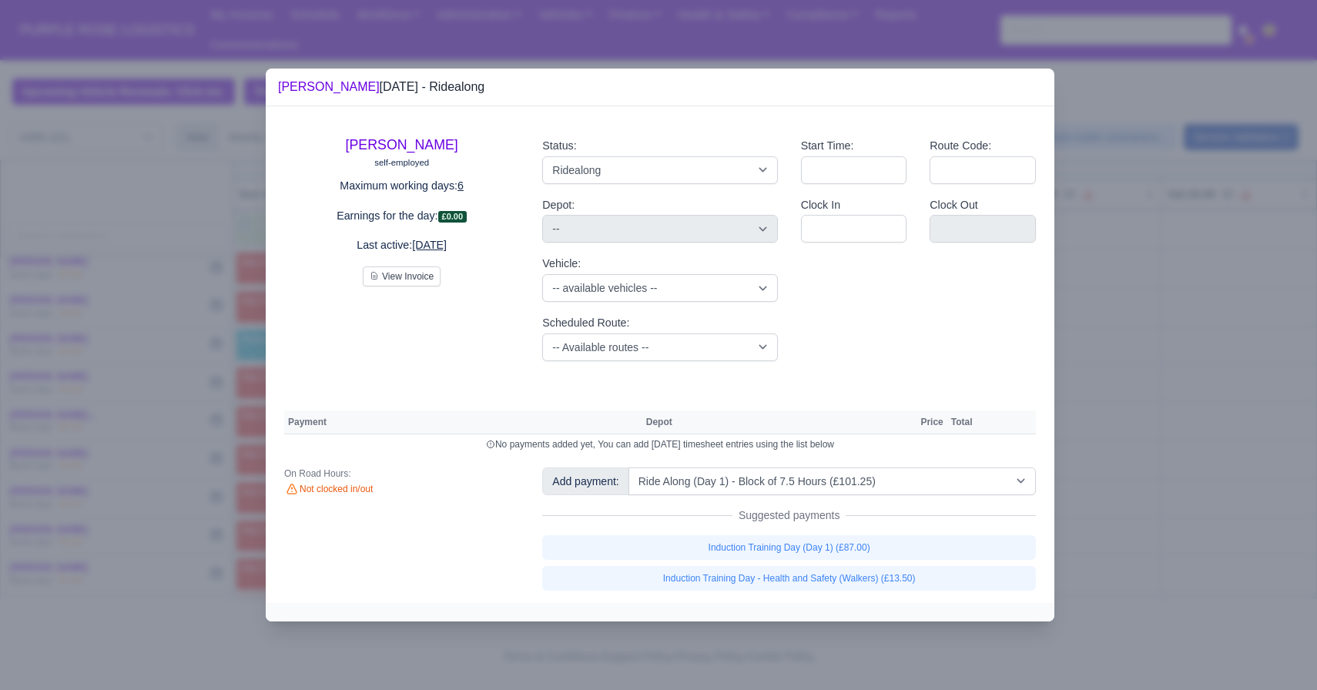
click at [1119, 536] on div at bounding box center [658, 345] width 1317 height 690
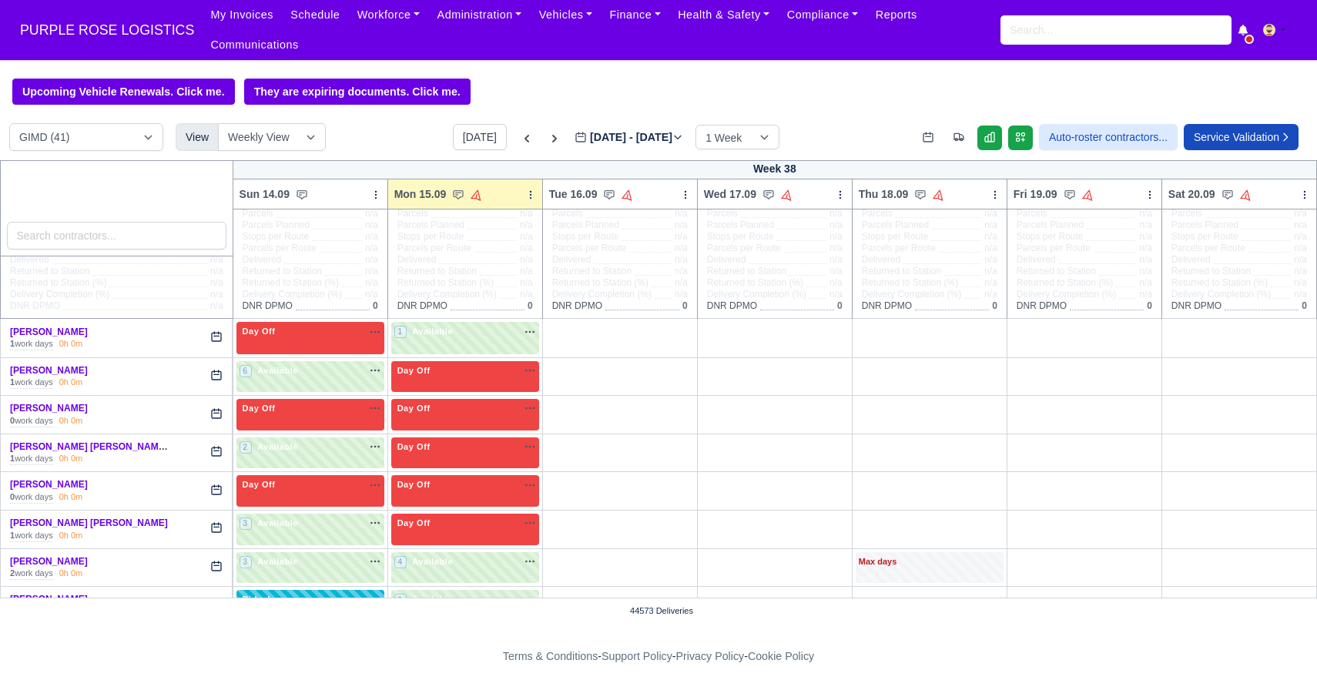
scroll to position [0, 0]
